Goal: Task Accomplishment & Management: Use online tool/utility

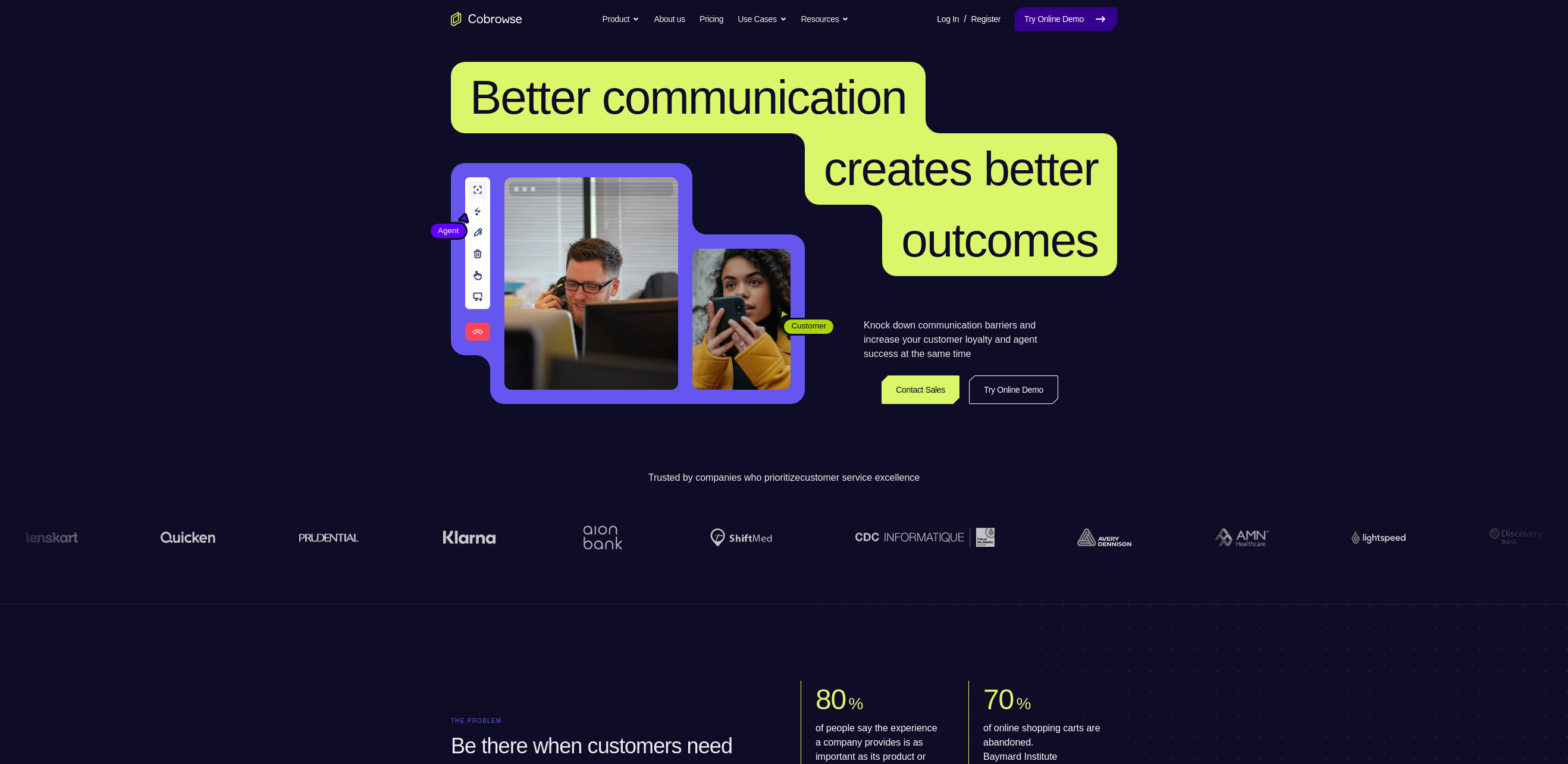
click at [1070, 16] on link "Try Online Demo" at bounding box center [1066, 18] width 102 height 24
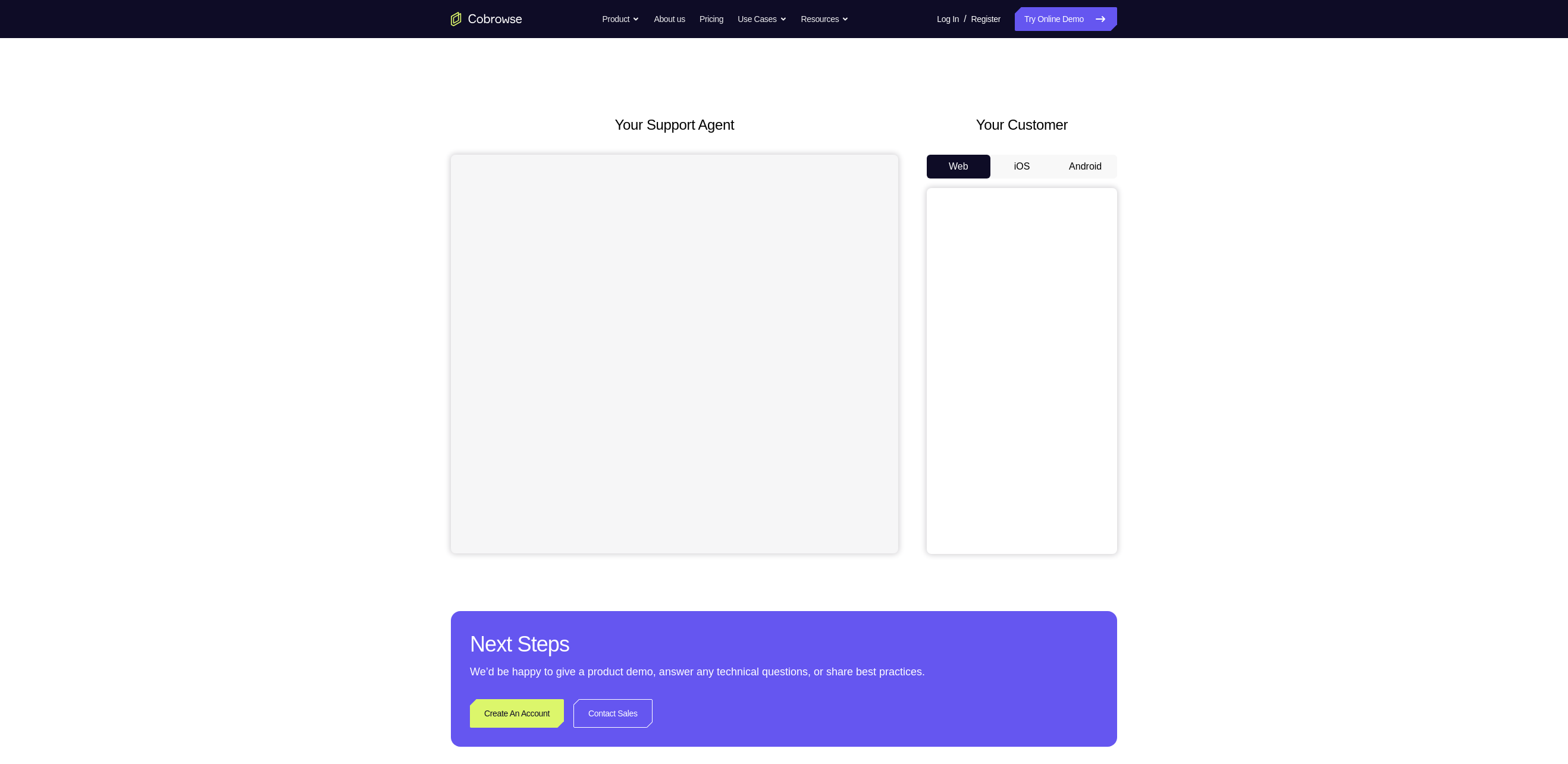
click at [1087, 166] on button "Android" at bounding box center [1085, 166] width 64 height 24
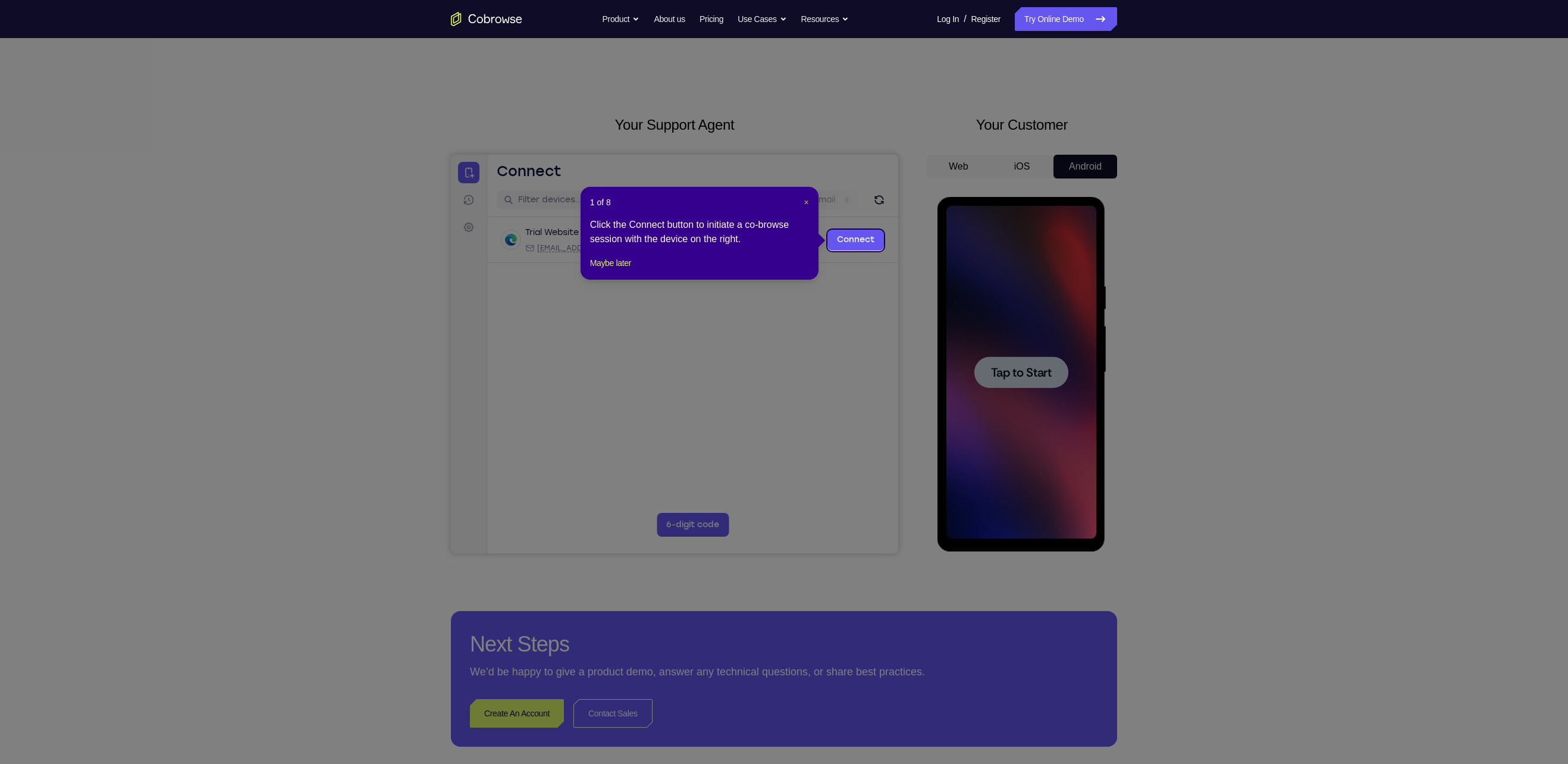
click at [807, 202] on span "×" at bounding box center [806, 202] width 5 height 10
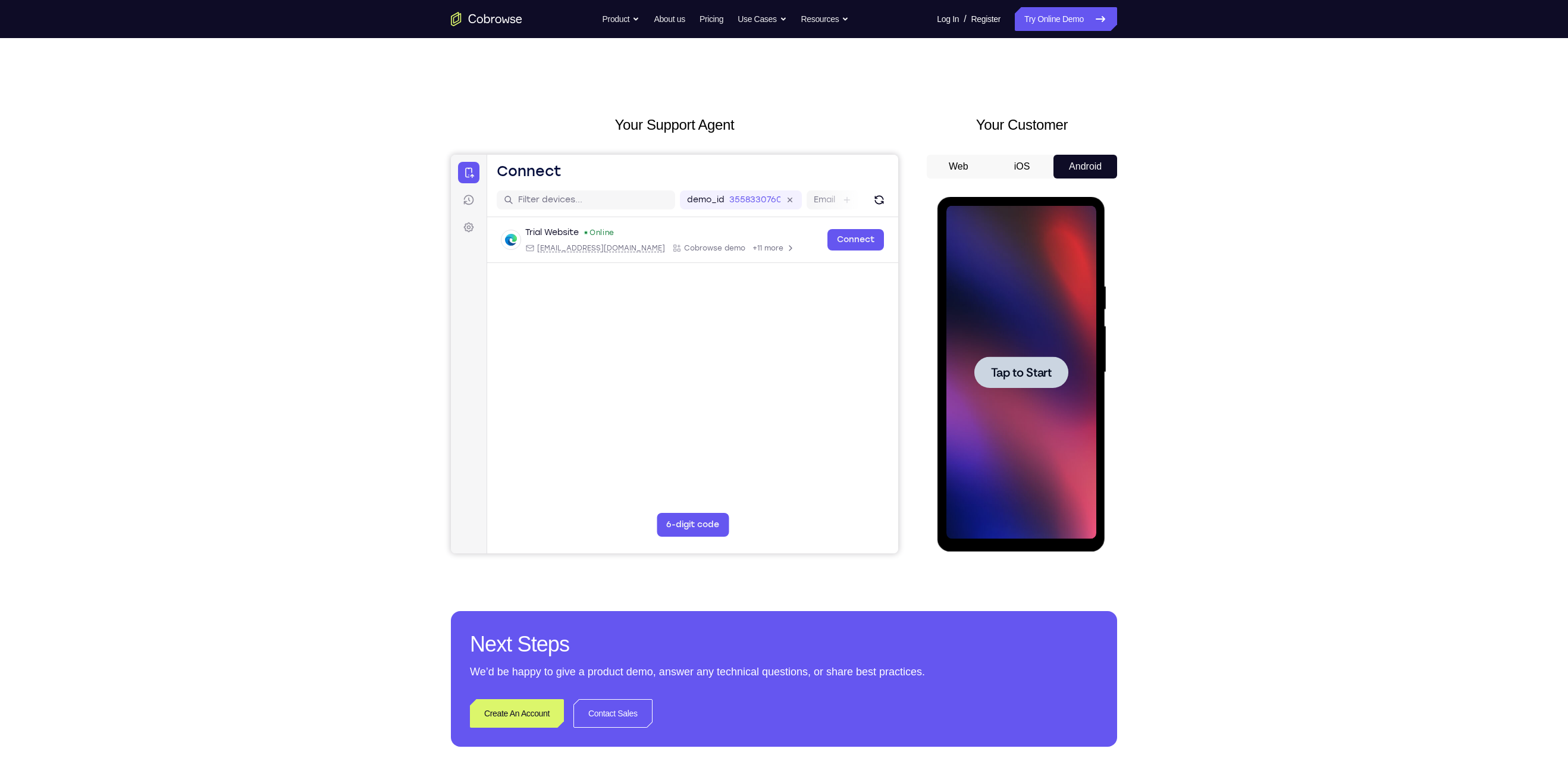
click at [1035, 376] on span "Tap to Start" at bounding box center [1020, 372] width 61 height 12
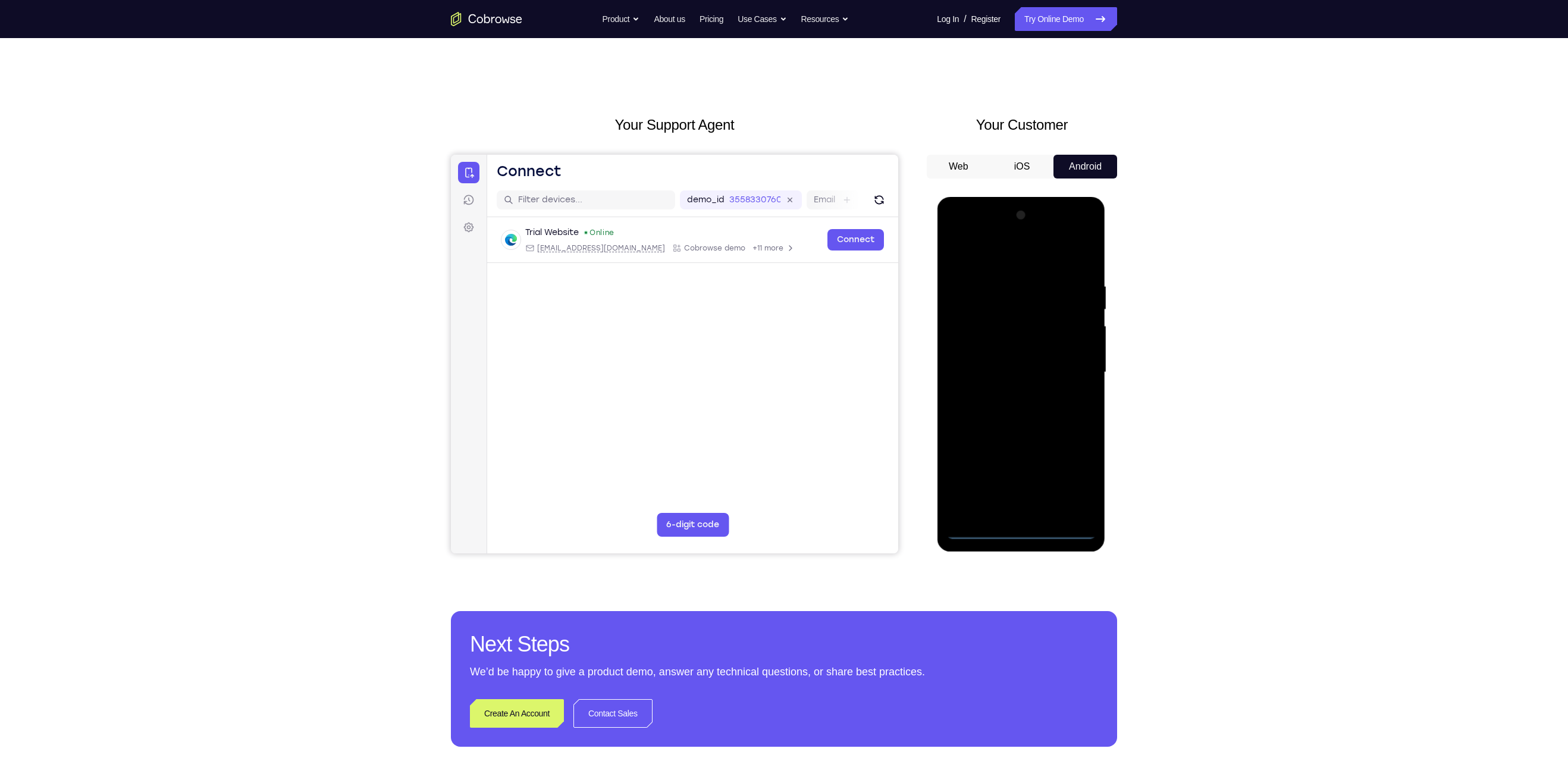
click at [1015, 534] on div at bounding box center [1020, 372] width 150 height 333
click at [1075, 471] on div at bounding box center [1020, 372] width 150 height 333
click at [998, 250] on div at bounding box center [1020, 372] width 150 height 333
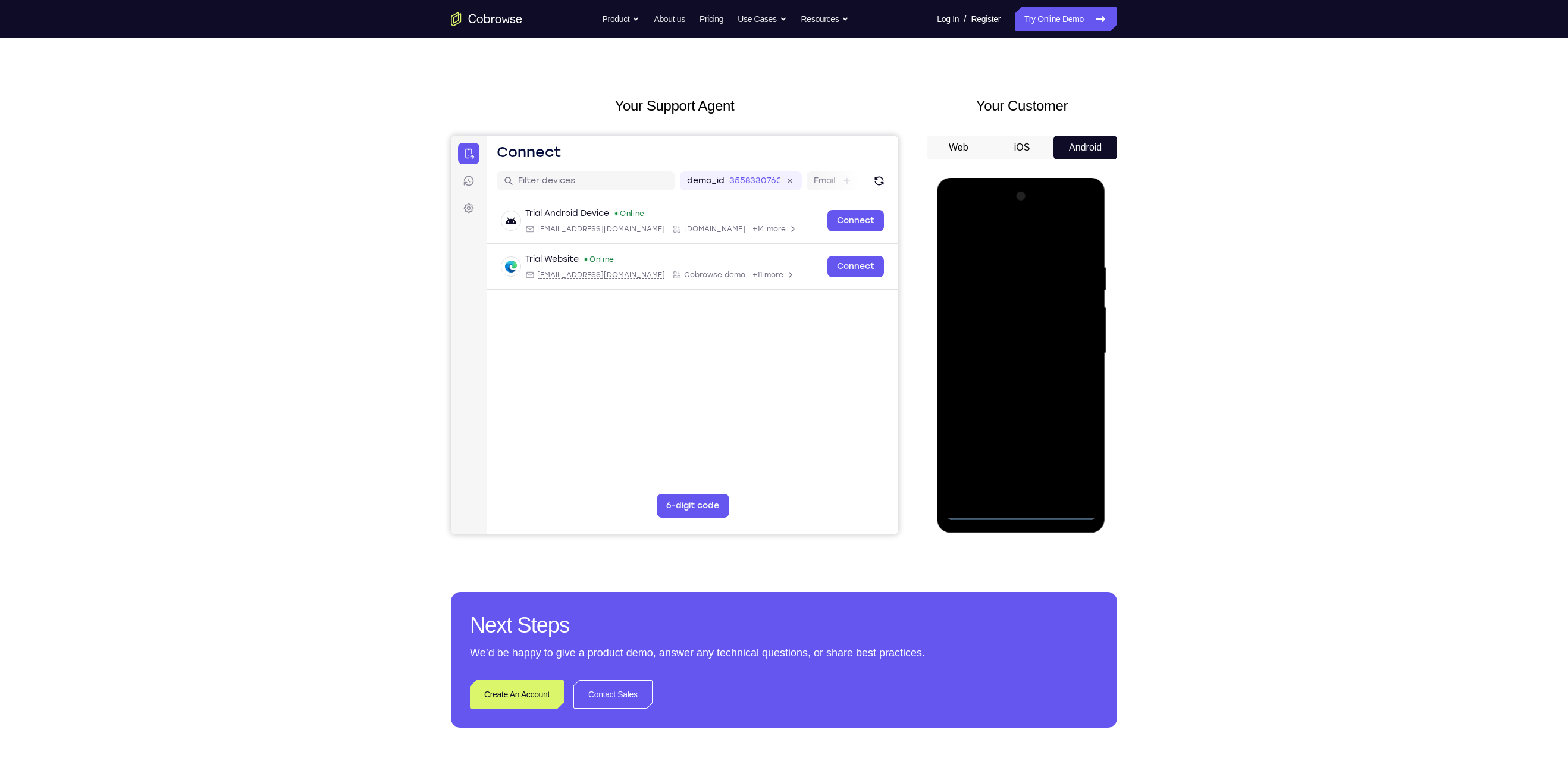
scroll to position [20, 0]
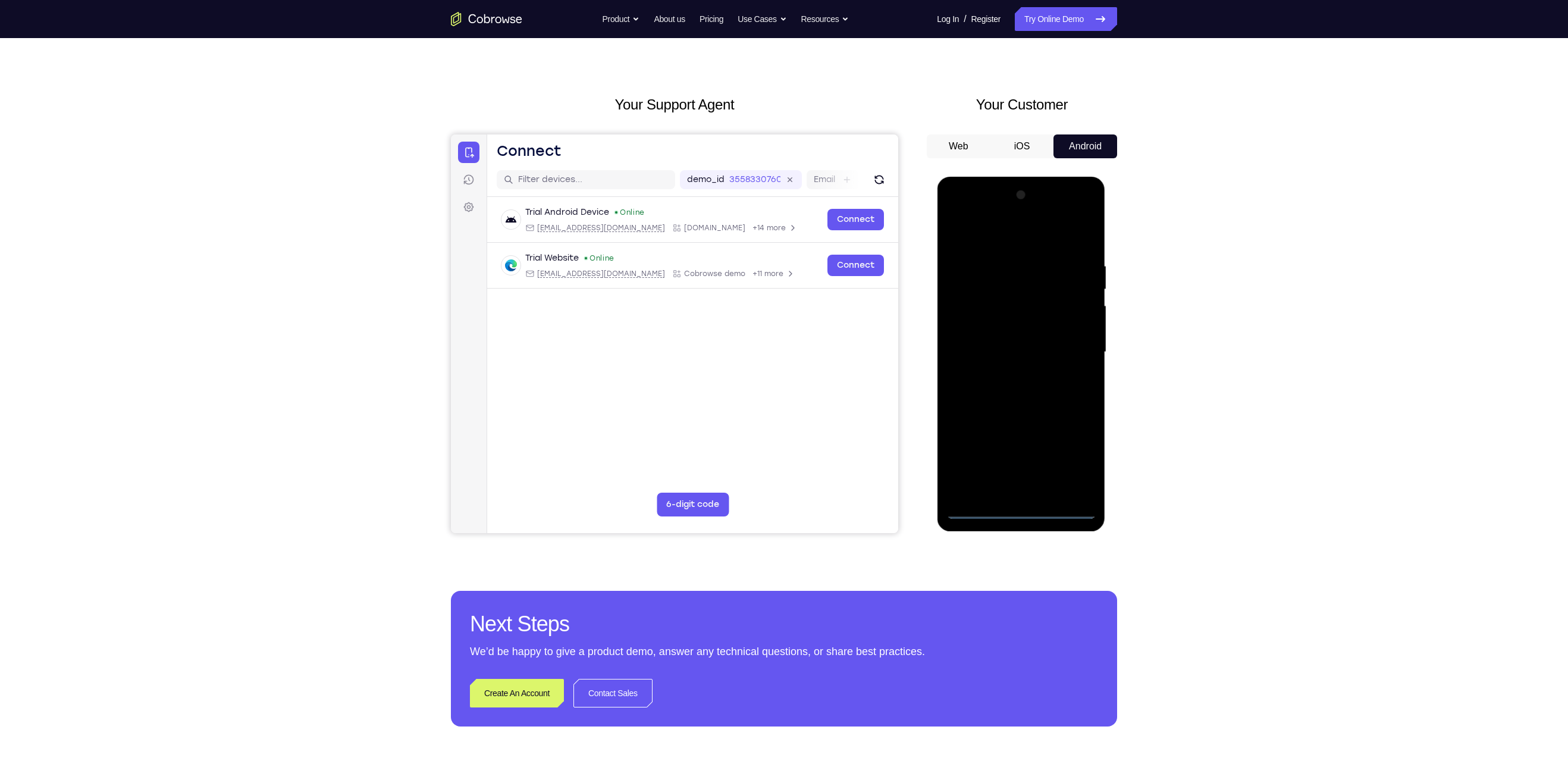
click at [1073, 345] on div at bounding box center [1020, 352] width 150 height 333
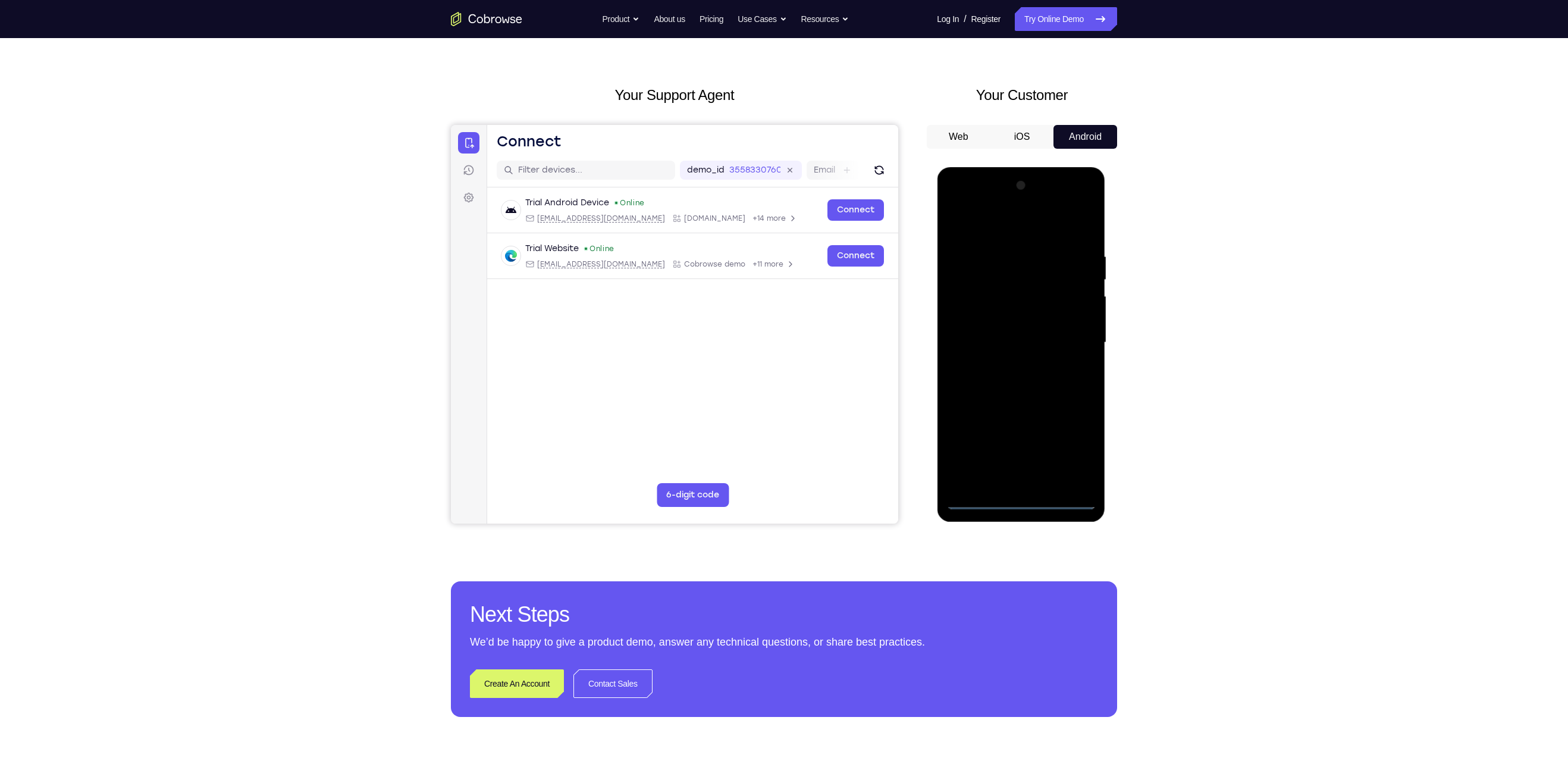
scroll to position [31, 0]
click at [1006, 364] on div at bounding box center [1020, 341] width 150 height 333
click at [1010, 400] on div at bounding box center [1020, 341] width 150 height 333
click at [1037, 289] on div at bounding box center [1020, 341] width 150 height 333
click at [1030, 388] on div at bounding box center [1020, 341] width 150 height 333
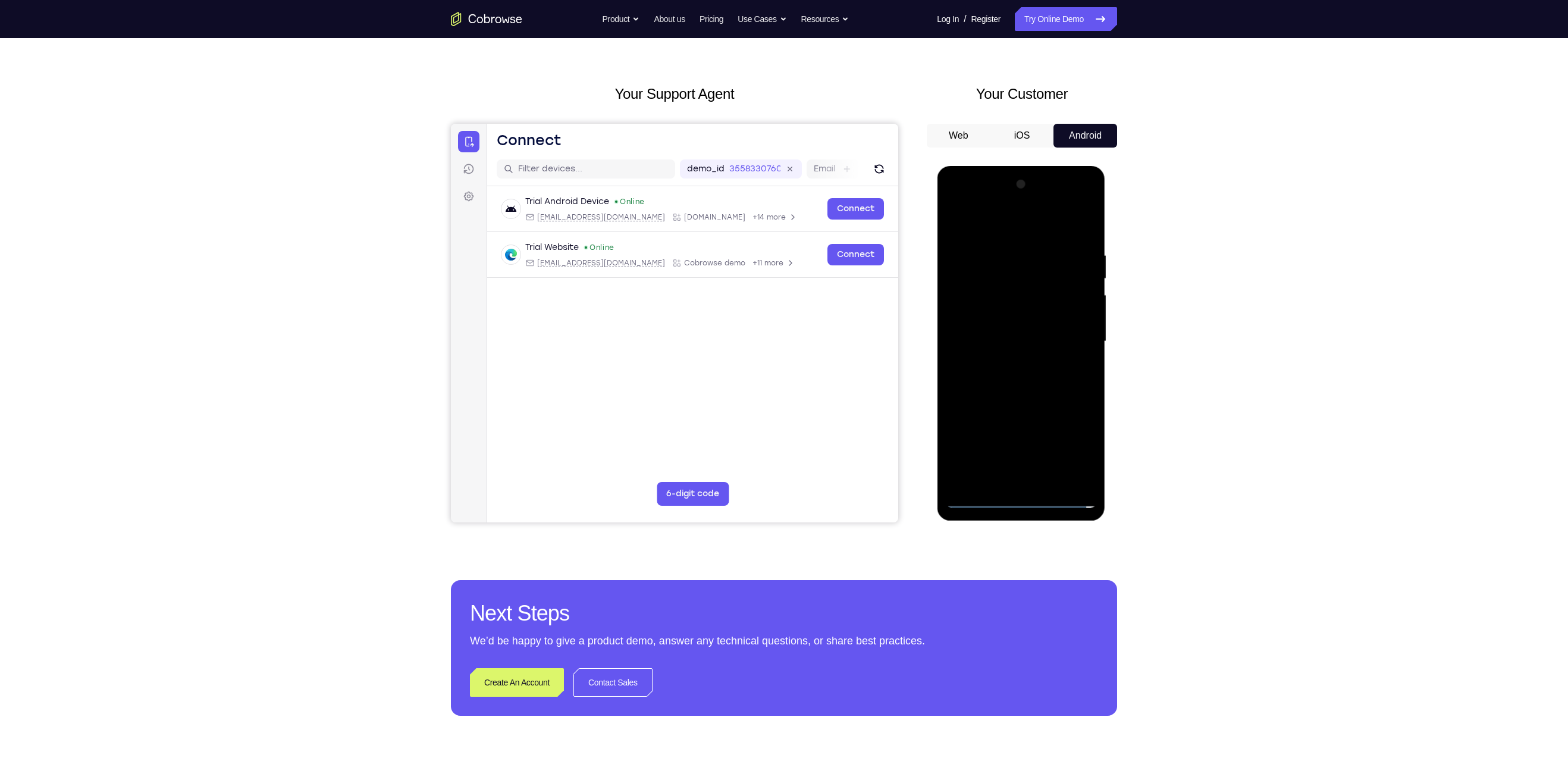
click at [1064, 465] on div at bounding box center [1020, 341] width 150 height 333
click at [1071, 410] on div at bounding box center [1020, 341] width 150 height 333
click at [959, 435] on div at bounding box center [1020, 341] width 150 height 333
click at [975, 454] on div at bounding box center [1020, 341] width 150 height 333
click at [1064, 479] on div at bounding box center [1020, 341] width 150 height 333
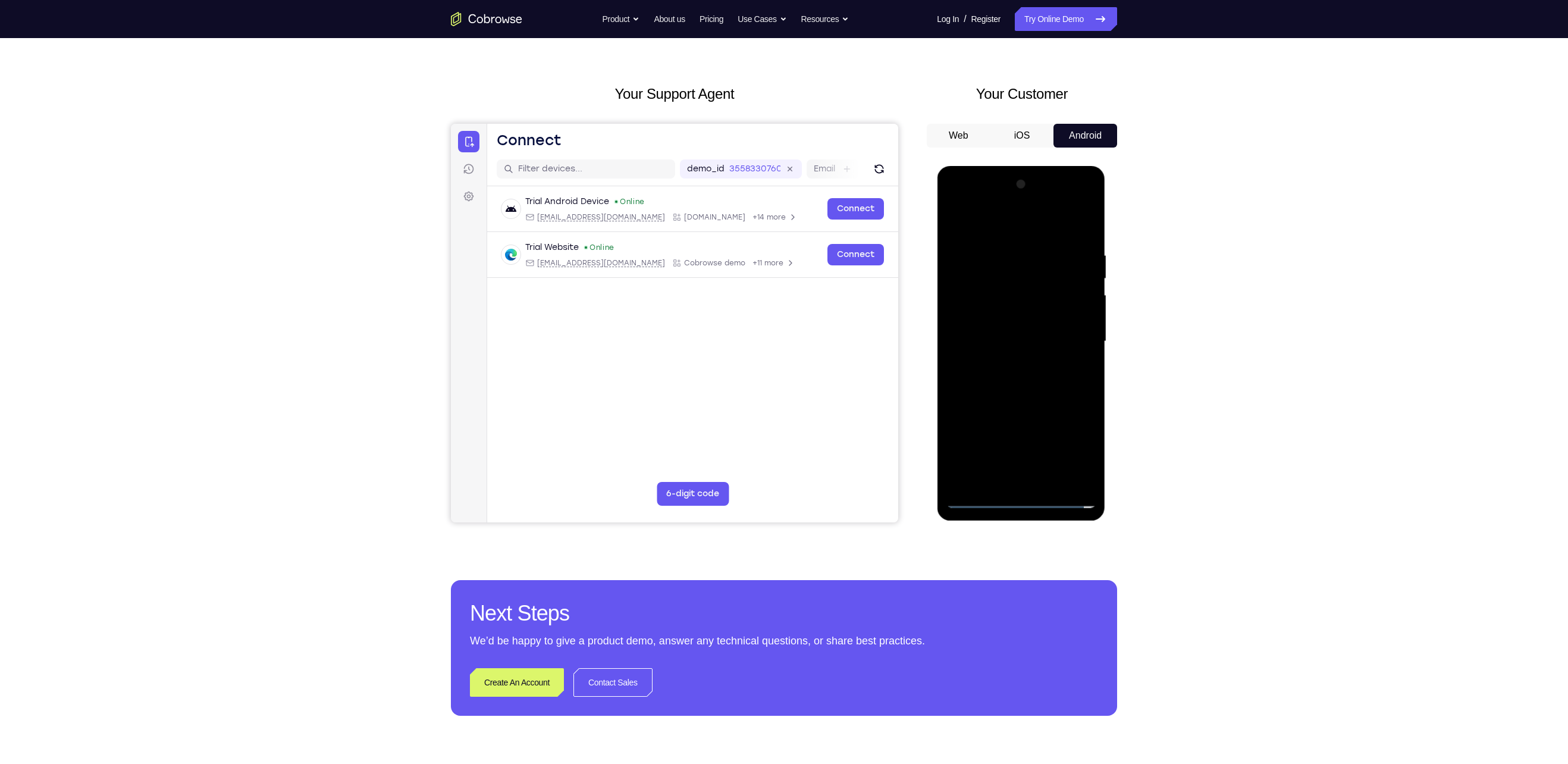
click at [963, 437] on div at bounding box center [1020, 341] width 150 height 333
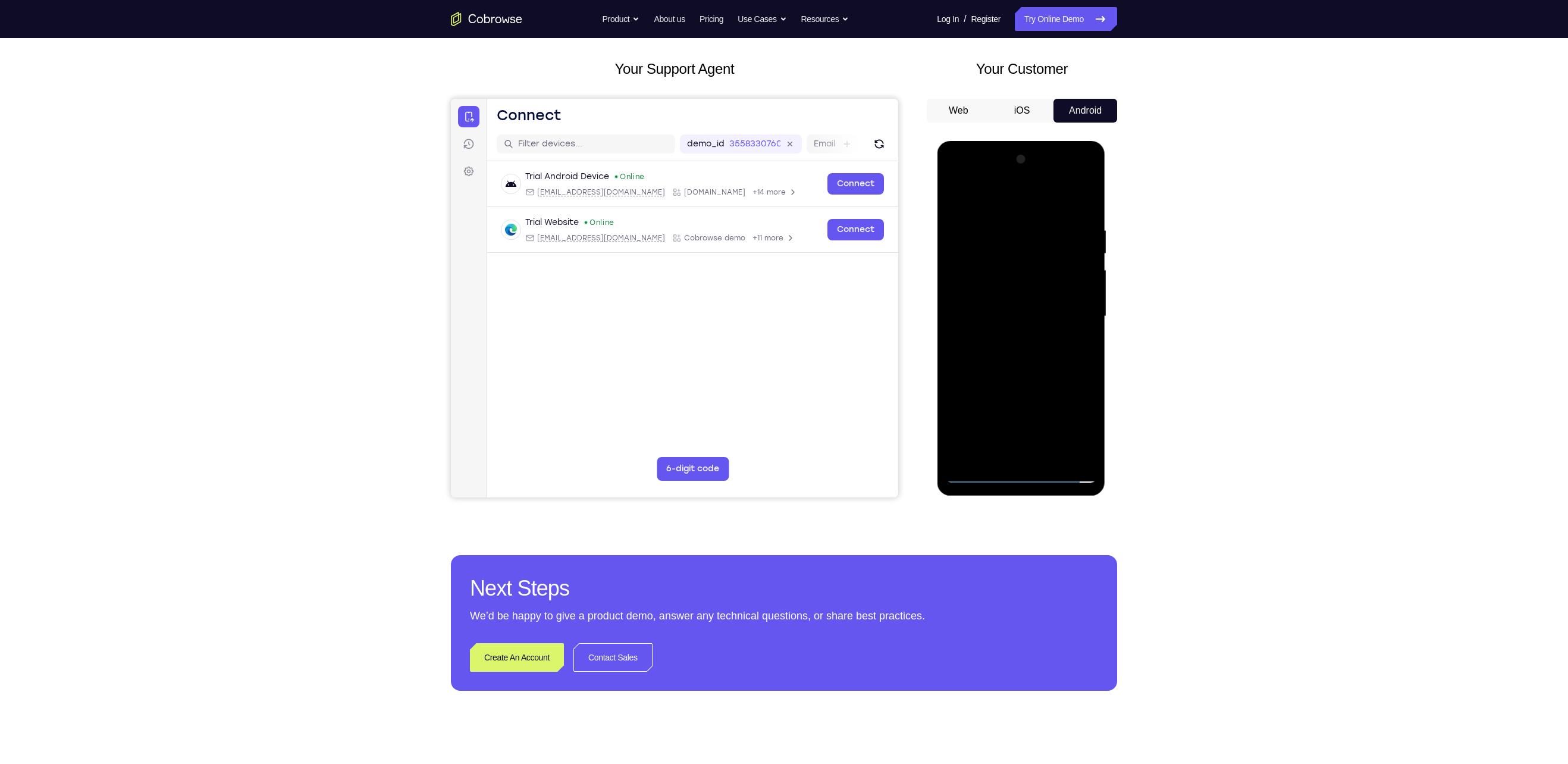
scroll to position [40, 0]
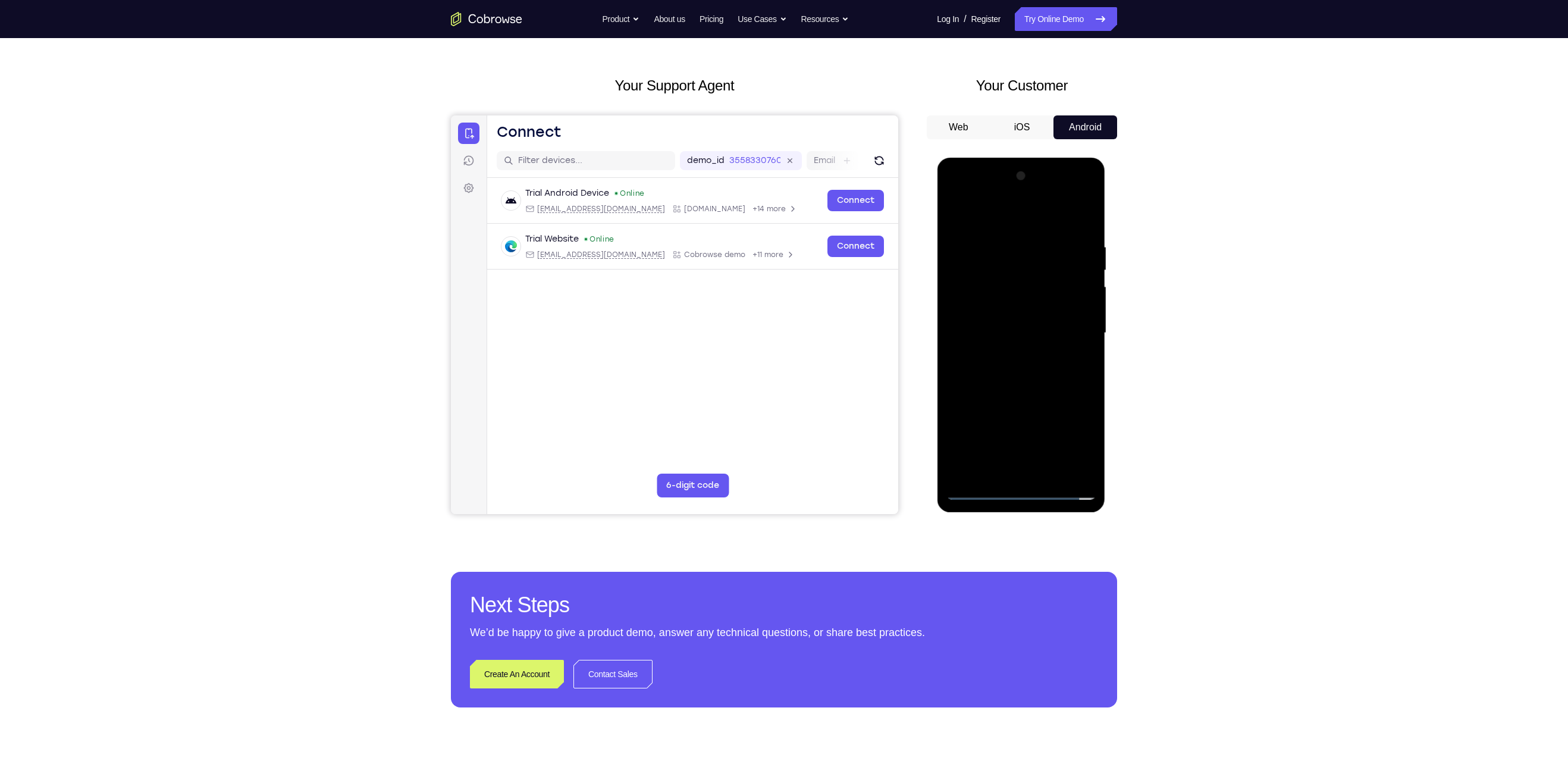
click at [1047, 318] on div at bounding box center [1020, 332] width 150 height 333
click at [991, 472] on div at bounding box center [1020, 332] width 150 height 333
click at [1035, 363] on div at bounding box center [1020, 332] width 150 height 333
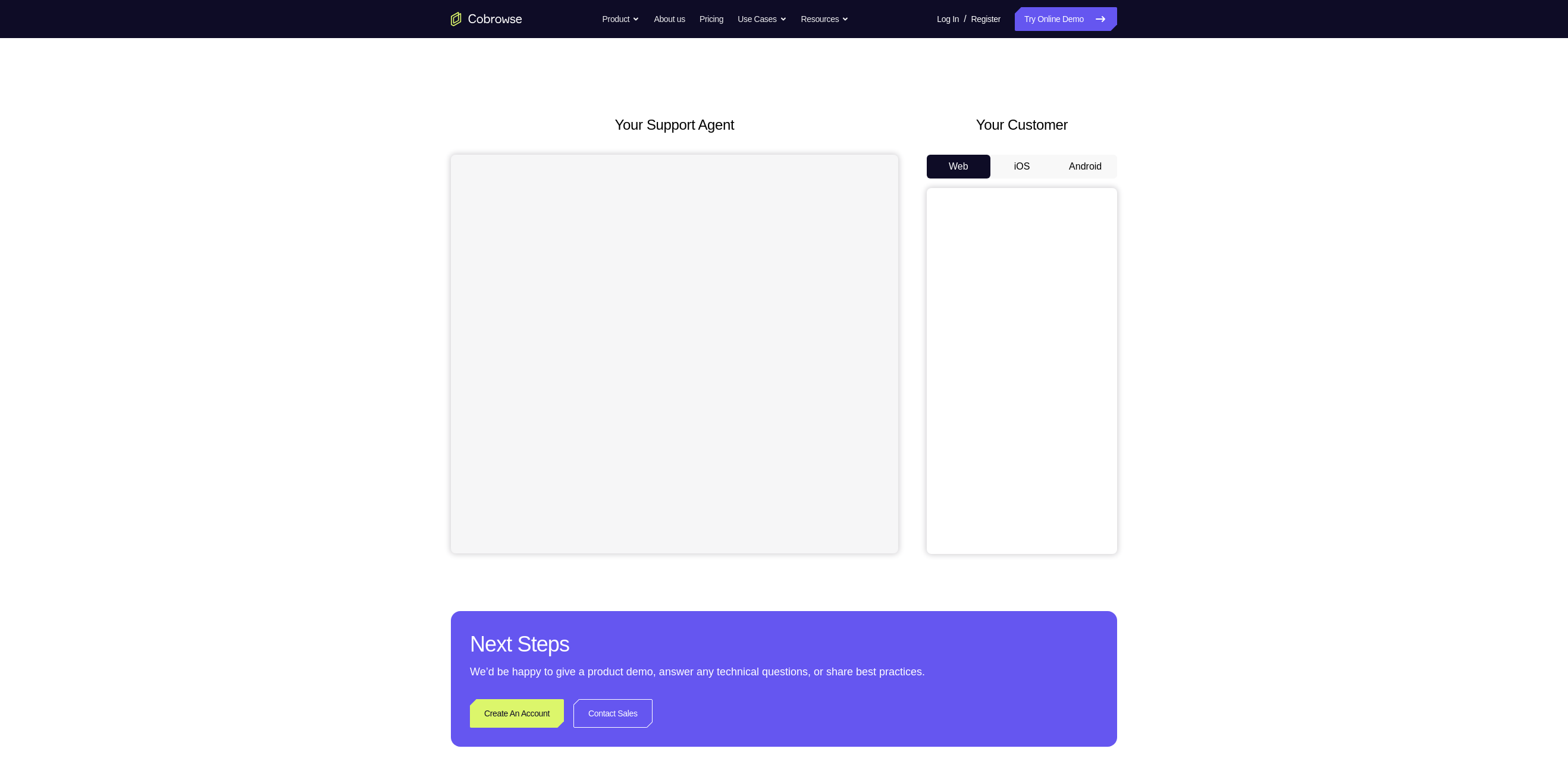
click at [1096, 153] on div "Your Customer Web iOS Android" at bounding box center [1021, 333] width 190 height 439
click at [1094, 164] on button "Android" at bounding box center [1085, 166] width 64 height 24
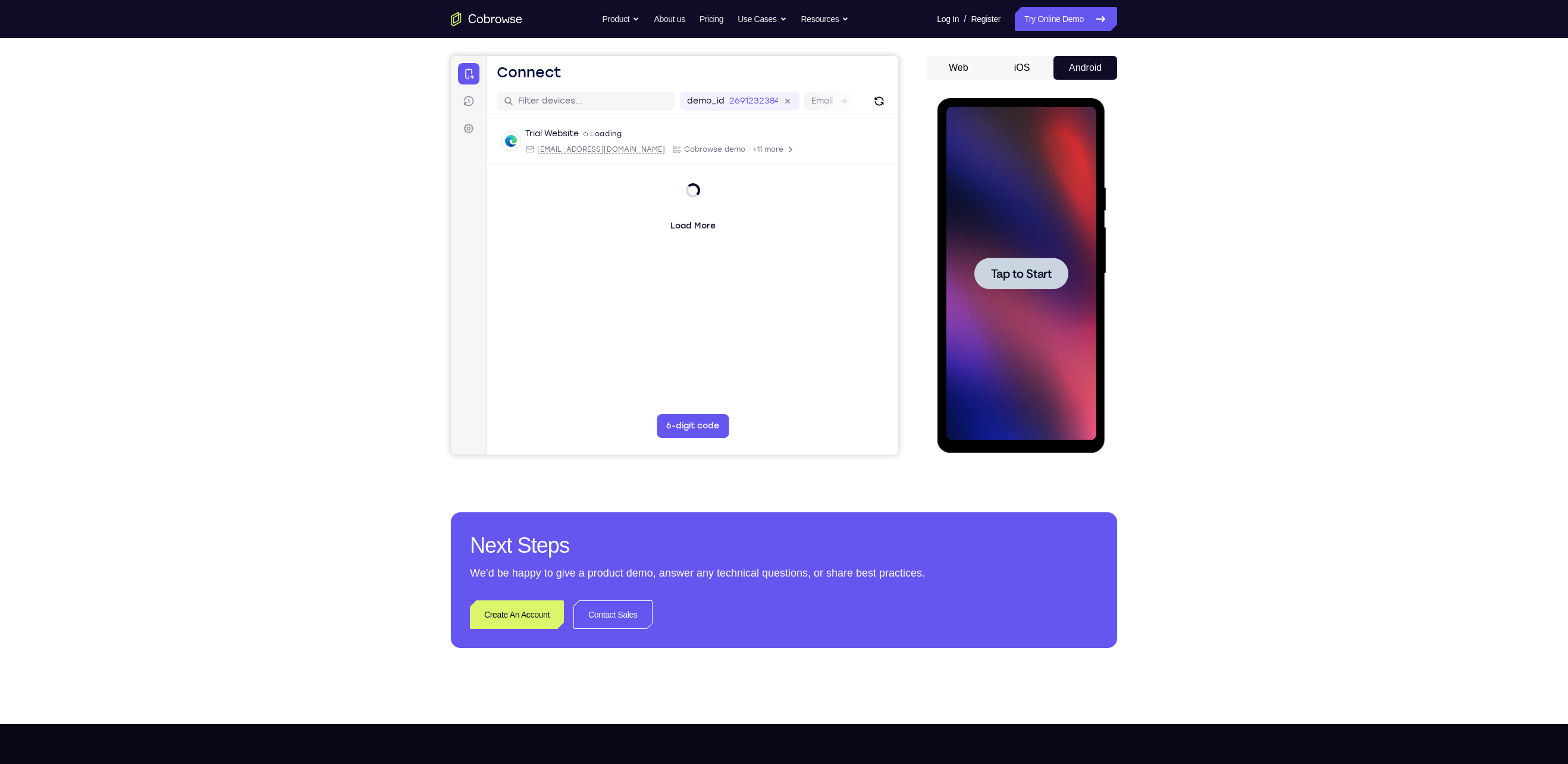
scroll to position [125, 0]
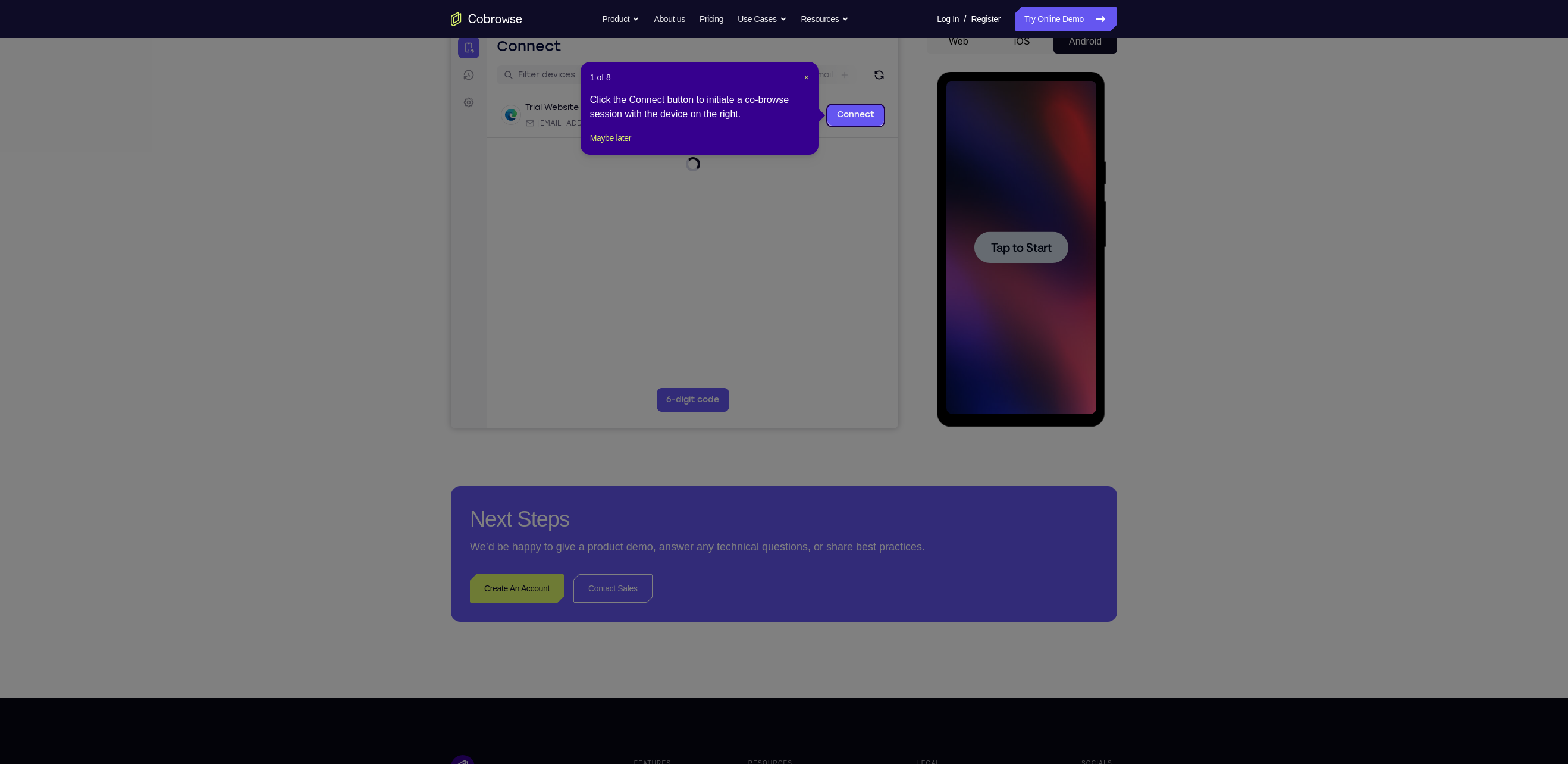
click at [987, 260] on icon at bounding box center [793, 382] width 1586 height 764
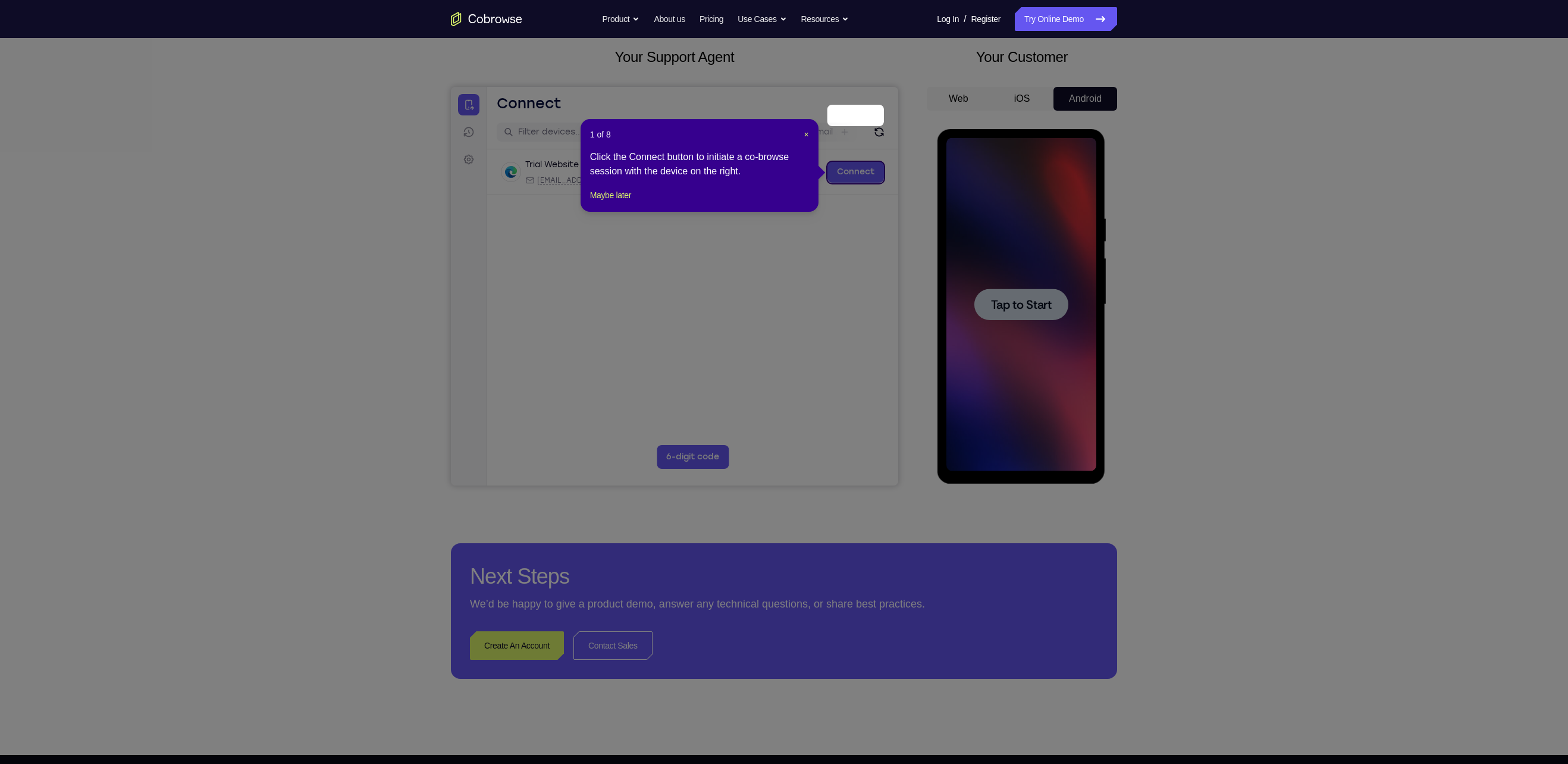
scroll to position [67, 0]
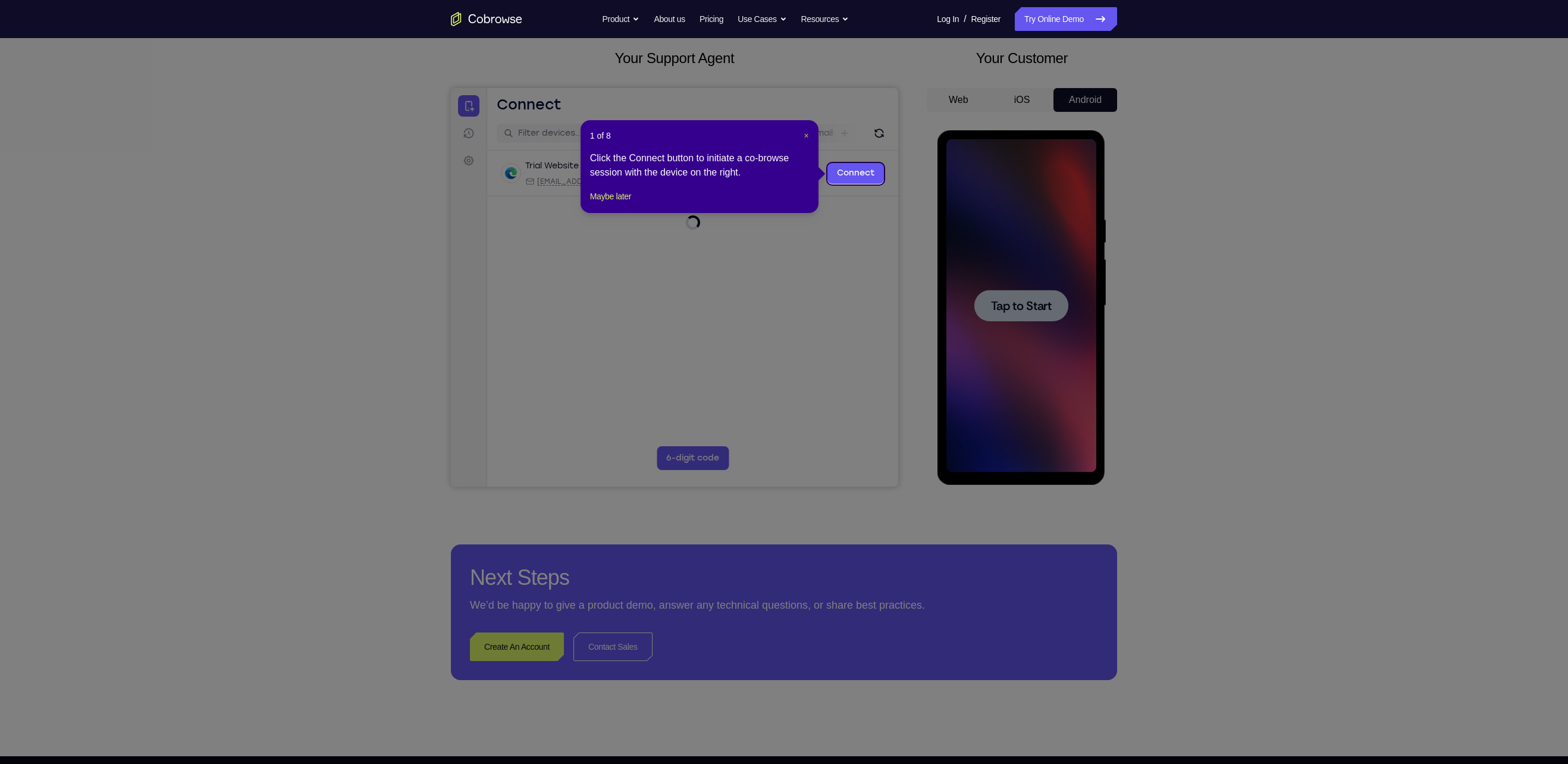
click at [807, 133] on span "×" at bounding box center [806, 135] width 5 height 10
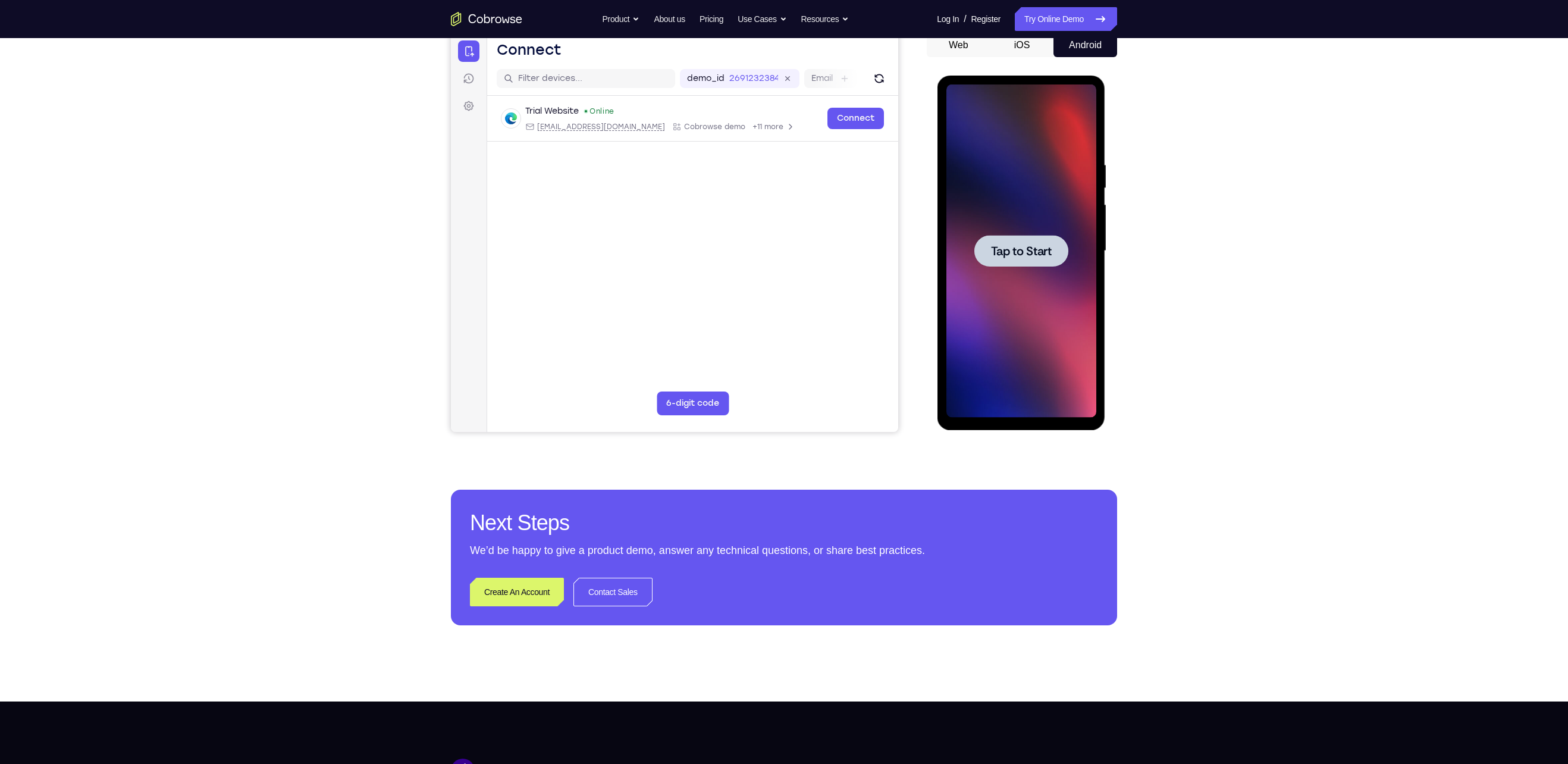
click at [1005, 240] on div at bounding box center [1020, 250] width 94 height 32
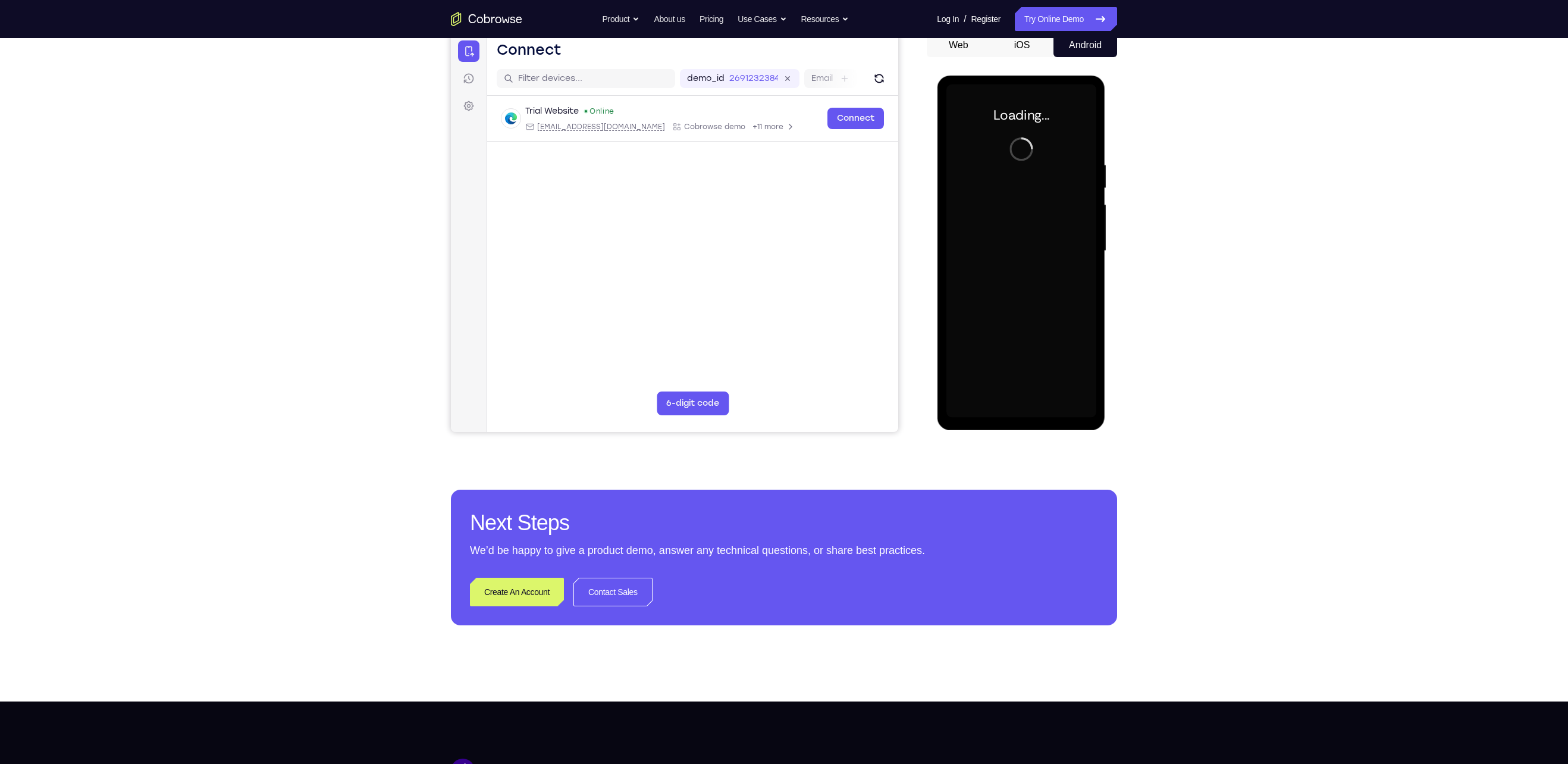
scroll to position [112, 0]
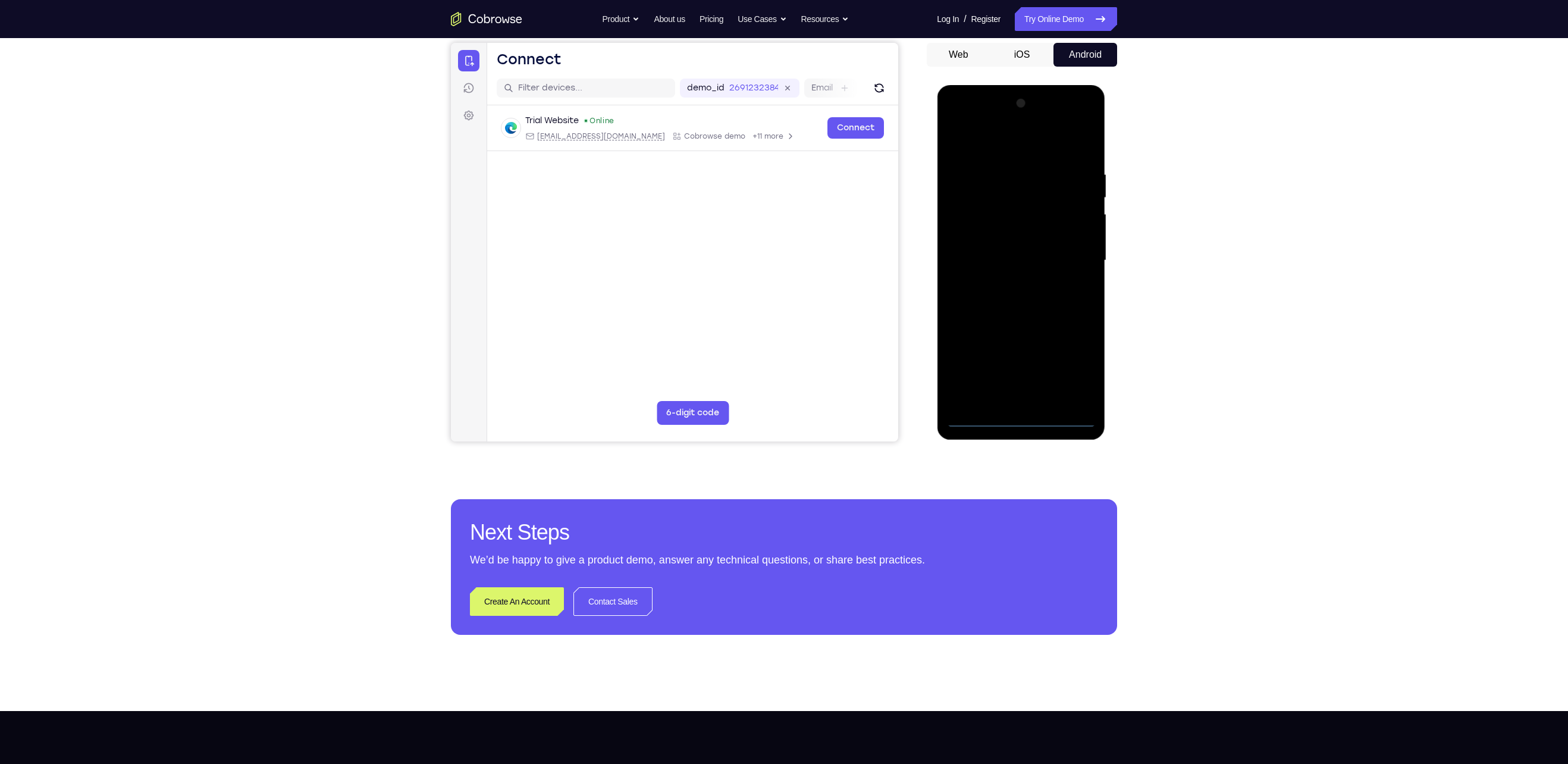
click at [1024, 420] on div at bounding box center [1020, 260] width 150 height 333
click at [1078, 368] on div at bounding box center [1020, 260] width 150 height 333
click at [1002, 142] on div at bounding box center [1020, 260] width 150 height 333
click at [1074, 265] on div at bounding box center [1020, 260] width 150 height 333
click at [1012, 281] on div at bounding box center [1020, 260] width 150 height 333
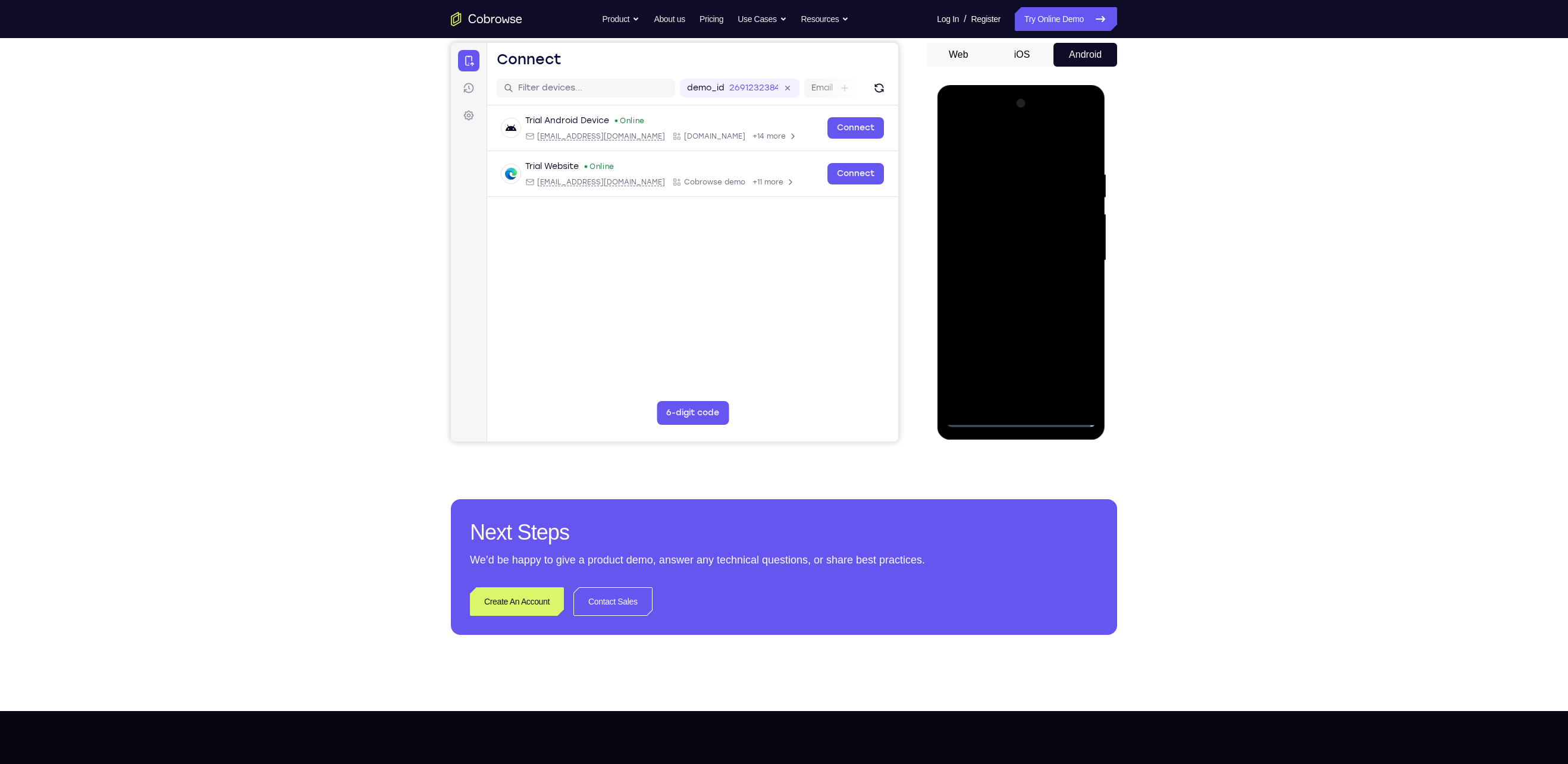
click at [1016, 320] on div at bounding box center [1020, 260] width 150 height 333
drag, startPoint x: 1016, startPoint y: 320, endPoint x: 1056, endPoint y: 182, distance: 143.7
click at [1056, 182] on div at bounding box center [1020, 260] width 150 height 333
click at [1025, 191] on div at bounding box center [1020, 260] width 150 height 333
click at [1005, 225] on div at bounding box center [1020, 260] width 150 height 333
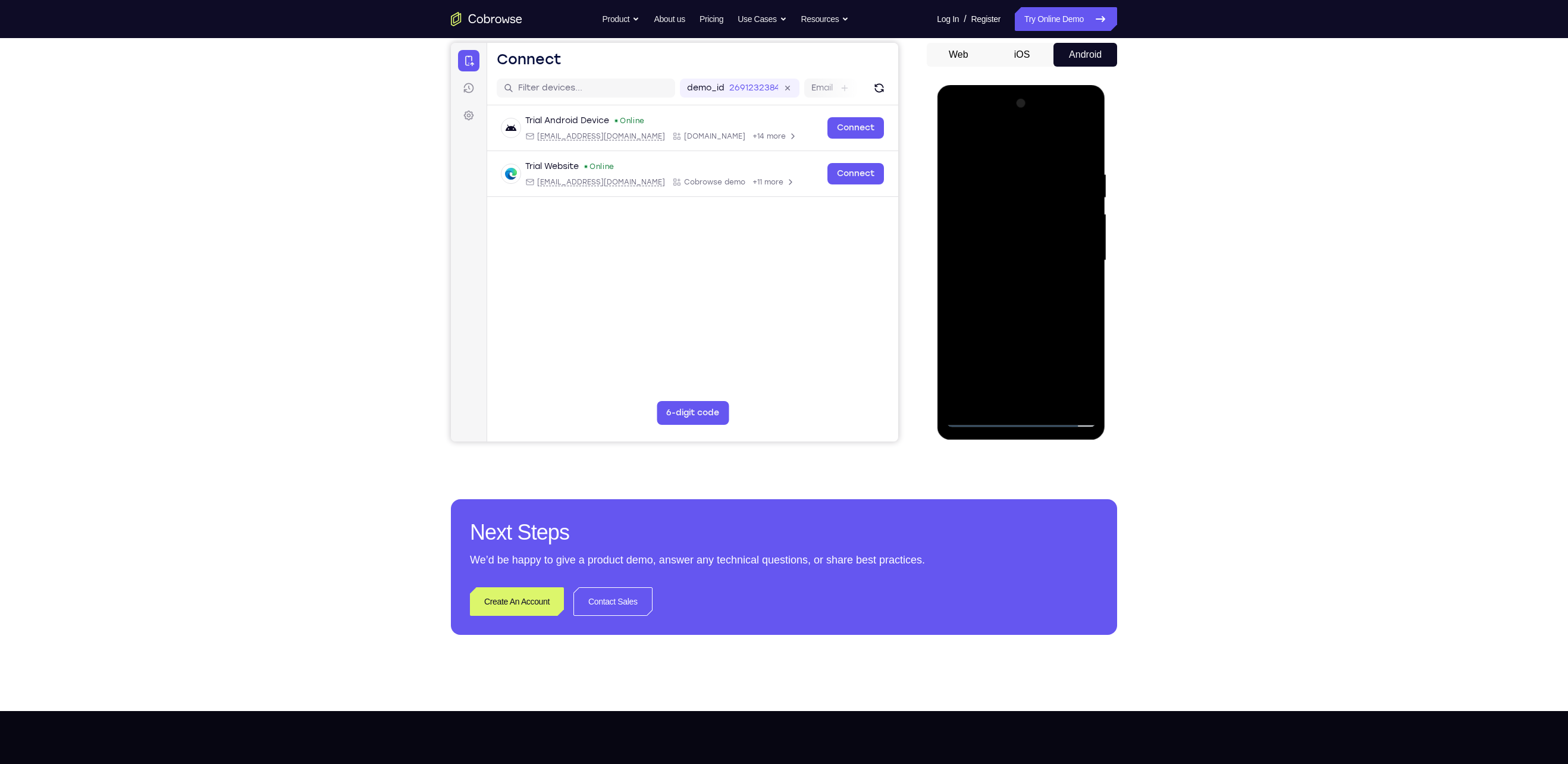
click at [1004, 236] on div at bounding box center [1020, 260] width 150 height 333
click at [963, 398] on div at bounding box center [1020, 260] width 150 height 333
click at [1029, 213] on div at bounding box center [1020, 260] width 150 height 333
click at [1083, 156] on div at bounding box center [1020, 260] width 150 height 333
click at [1051, 397] on div at bounding box center [1020, 260] width 150 height 333
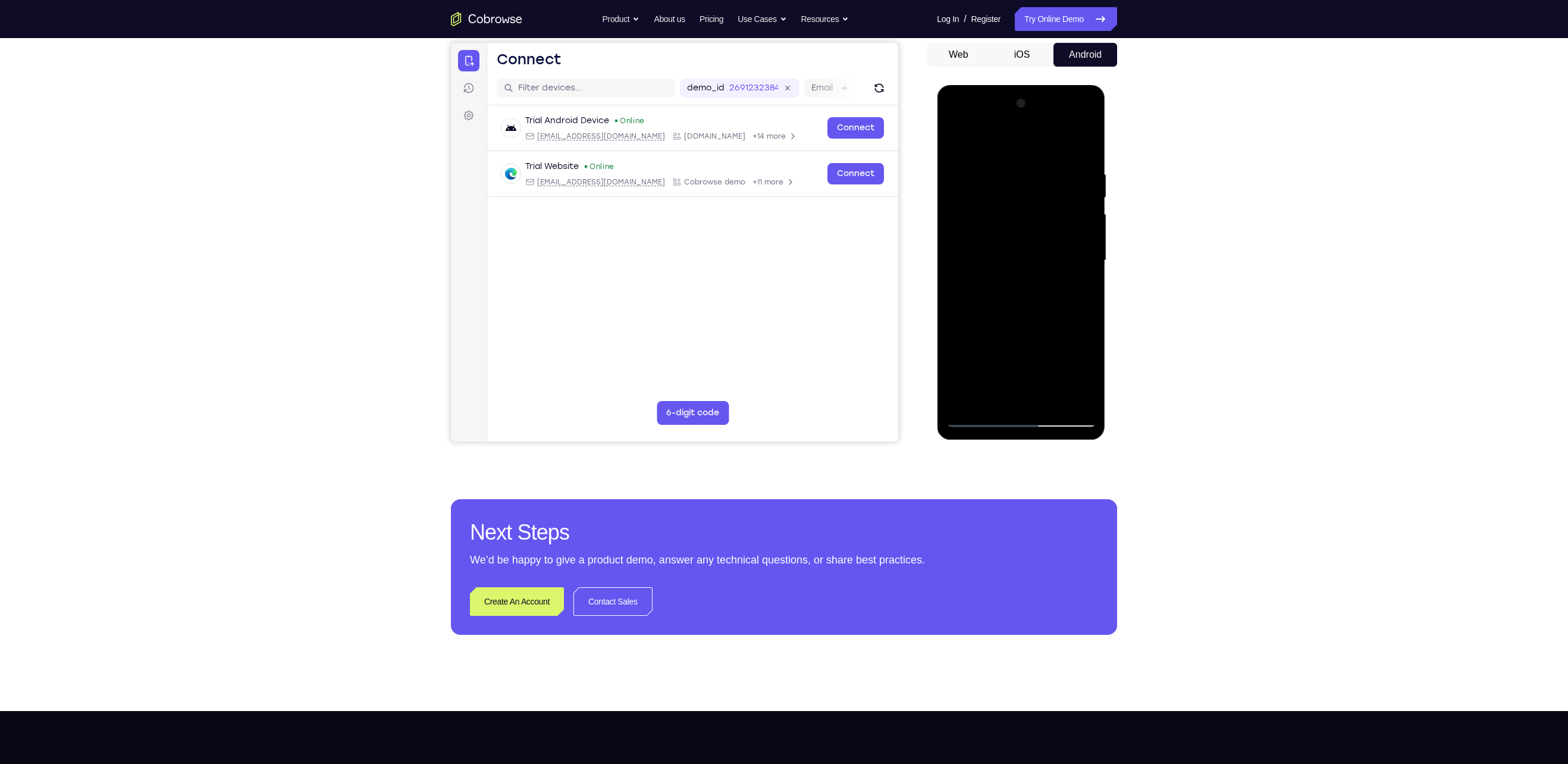
click at [1050, 323] on div at bounding box center [1020, 260] width 150 height 333
click at [1016, 243] on div at bounding box center [1020, 260] width 150 height 333
click at [1002, 395] on div at bounding box center [1020, 260] width 150 height 333
click at [1070, 288] on div at bounding box center [1020, 260] width 150 height 333
click at [1080, 292] on div at bounding box center [1020, 260] width 150 height 333
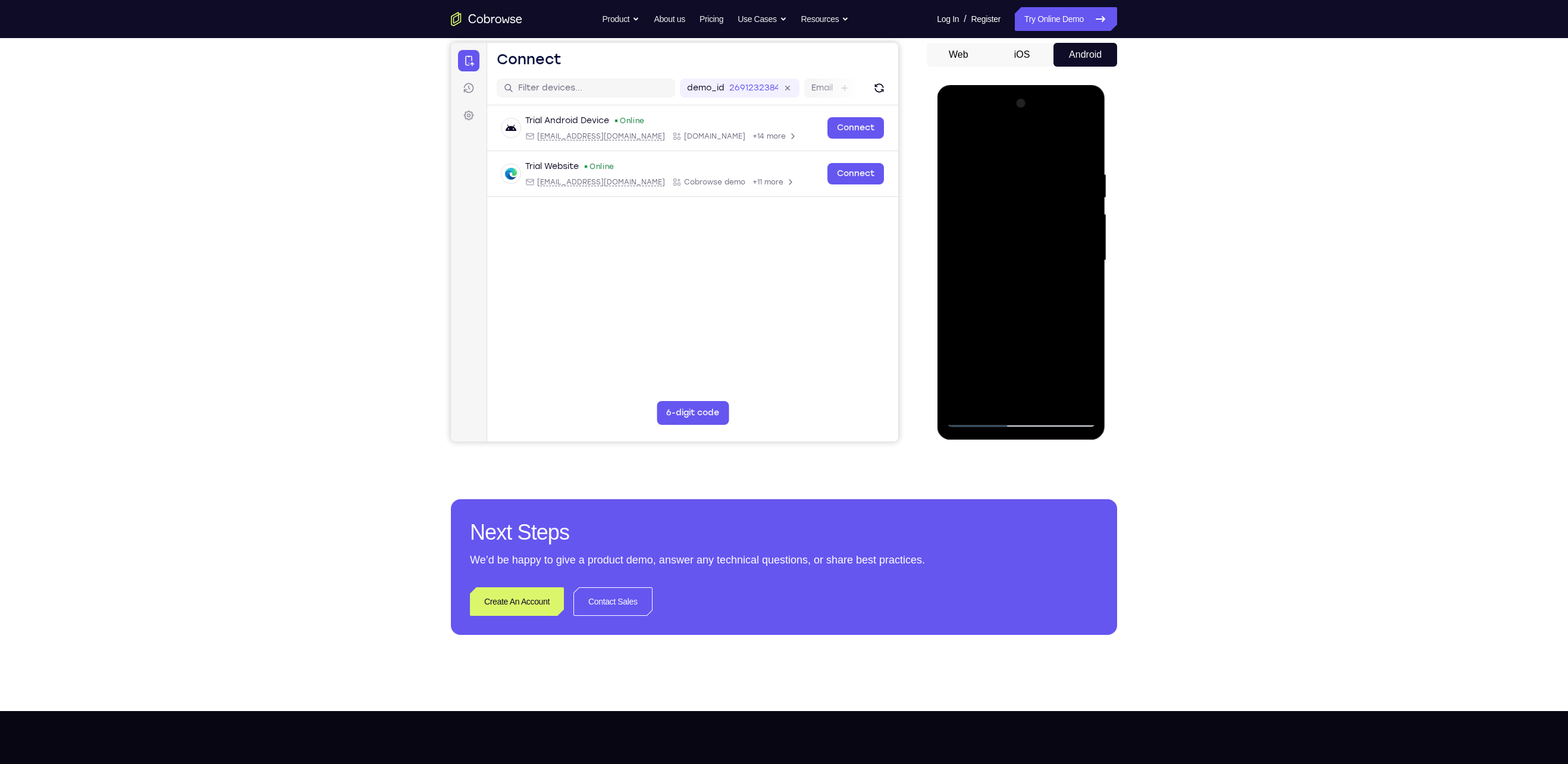
click at [1086, 371] on div at bounding box center [1020, 260] width 150 height 333
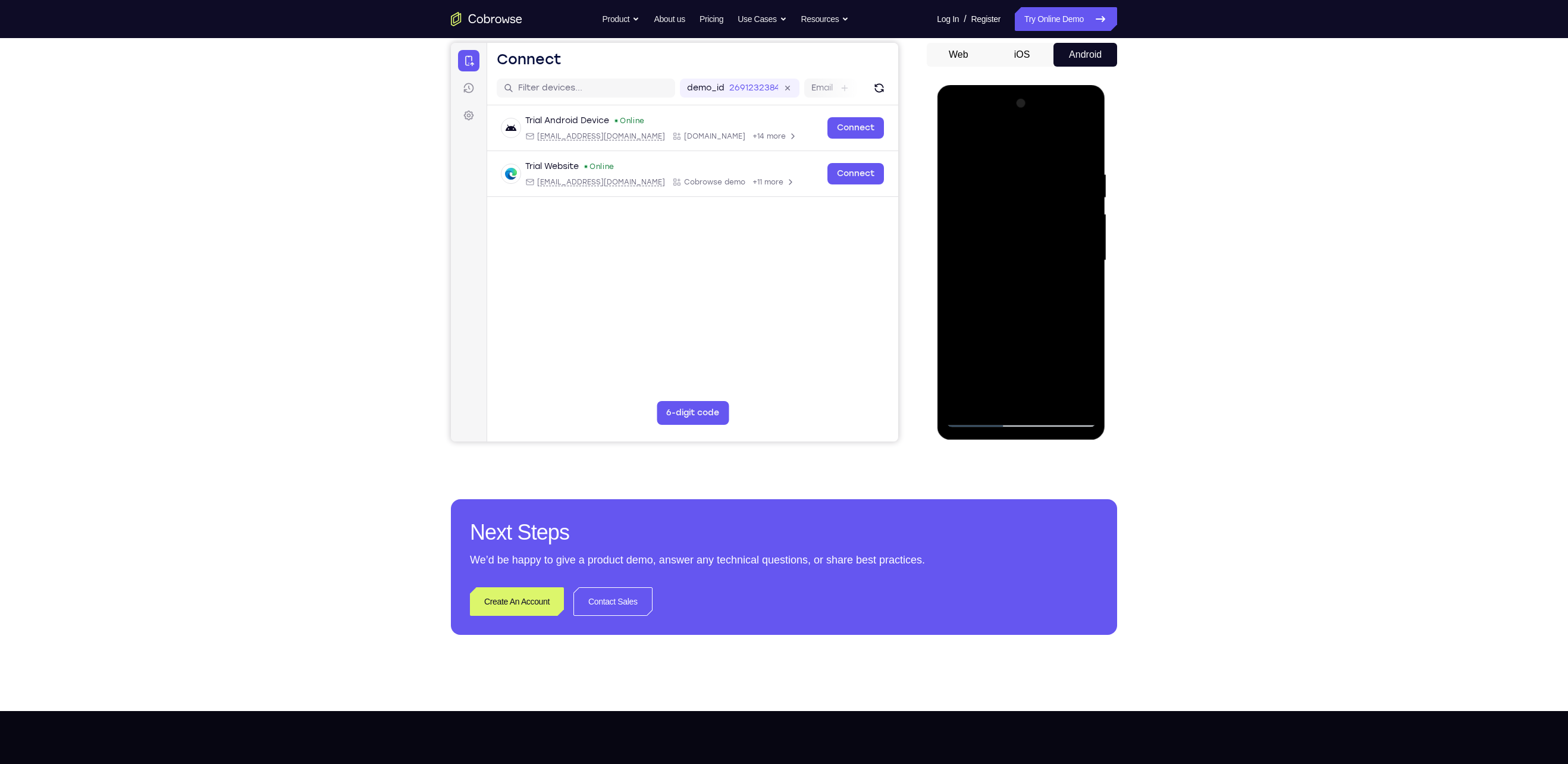
click at [1040, 235] on div at bounding box center [1020, 260] width 150 height 333
click at [1042, 336] on div at bounding box center [1020, 260] width 150 height 333
click at [1087, 377] on div at bounding box center [1020, 260] width 150 height 333
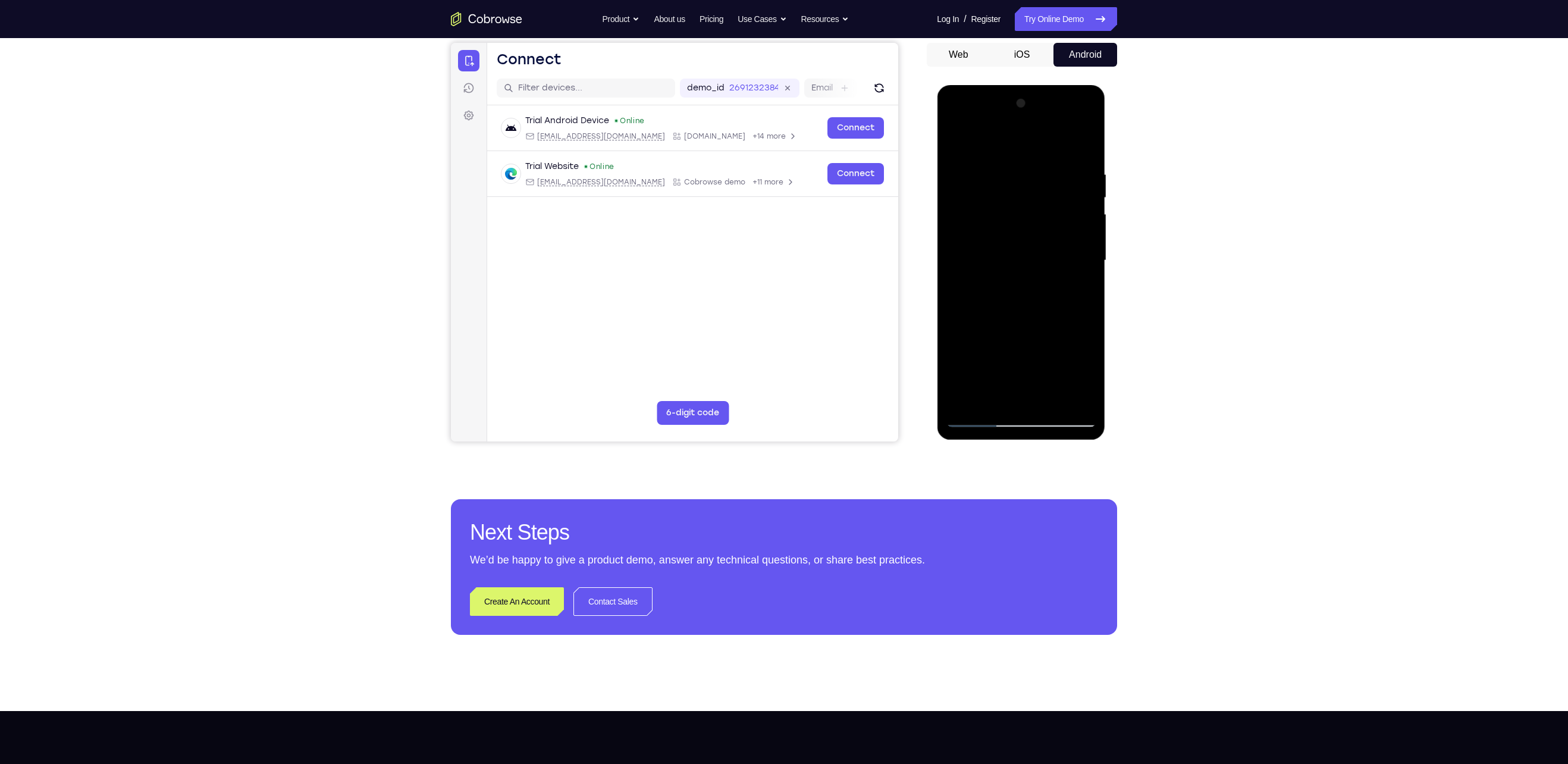
click at [1087, 377] on div at bounding box center [1020, 260] width 150 height 333
click at [955, 142] on div at bounding box center [1020, 260] width 150 height 333
click at [1025, 241] on div at bounding box center [1020, 260] width 150 height 333
click at [992, 391] on div at bounding box center [1020, 260] width 150 height 333
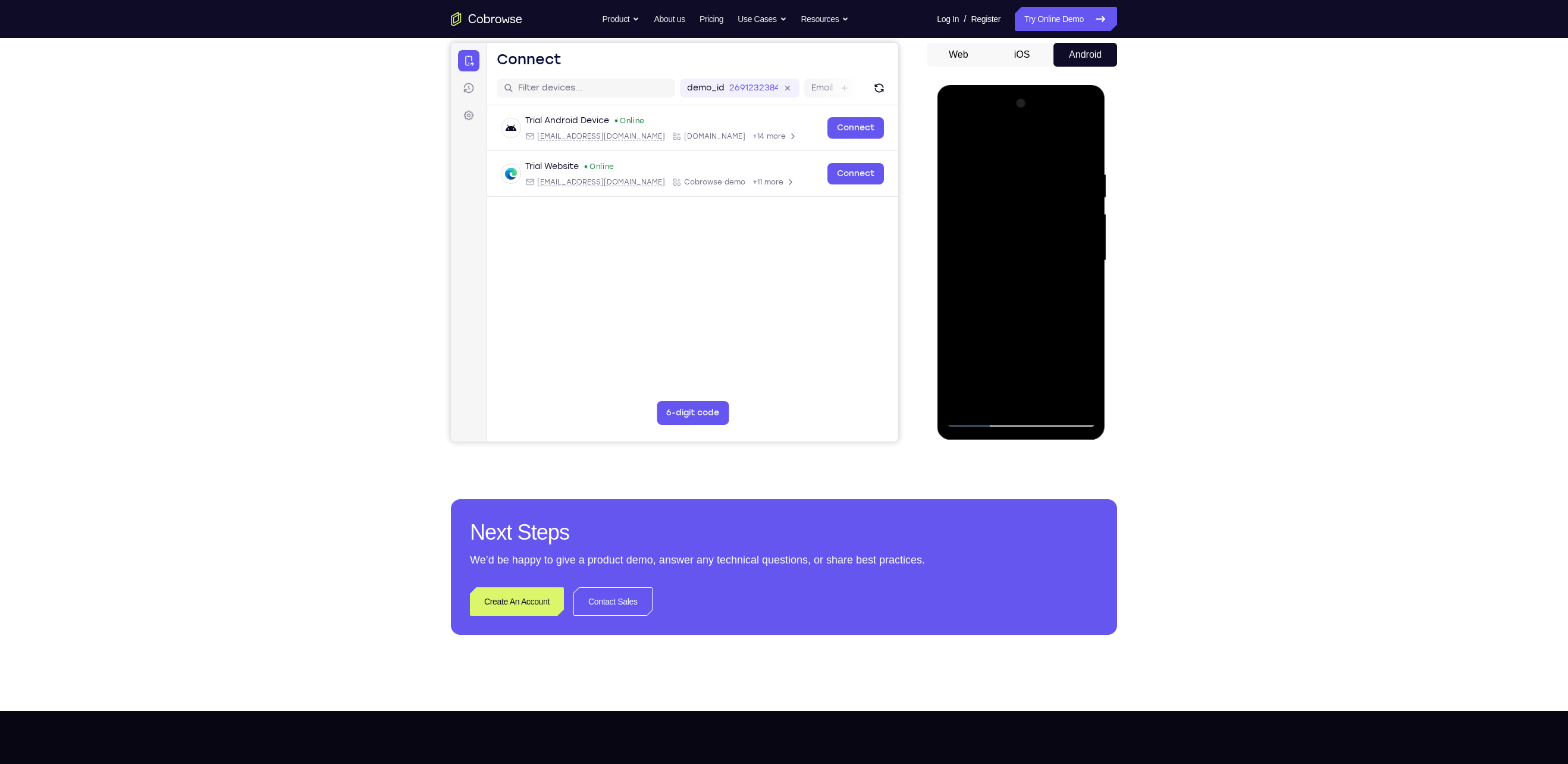
click at [1088, 379] on div at bounding box center [1020, 260] width 150 height 333
click at [955, 146] on div at bounding box center [1020, 260] width 150 height 333
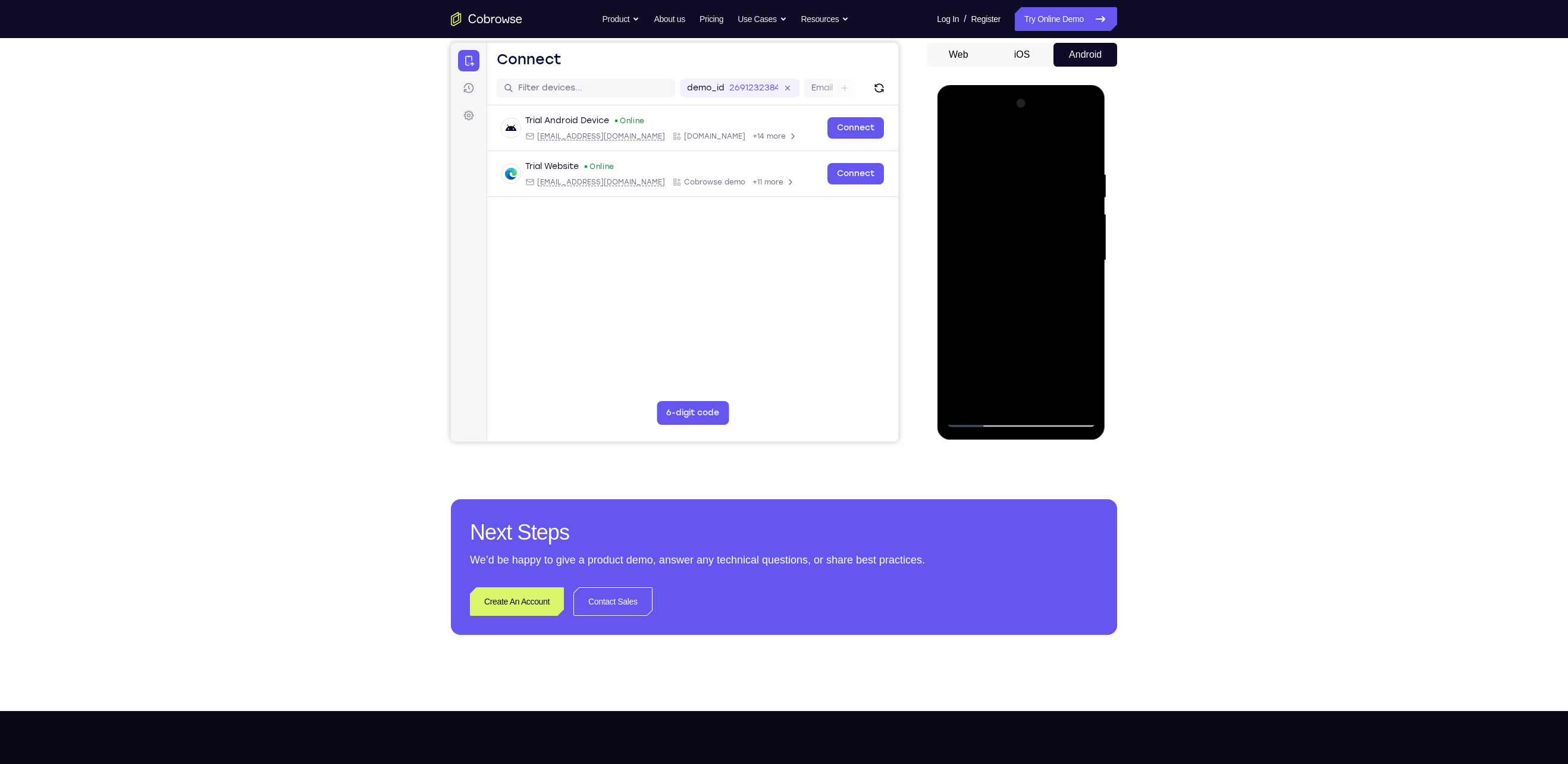
click at [1044, 156] on div at bounding box center [1020, 260] width 150 height 333
click at [1012, 186] on div at bounding box center [1020, 260] width 150 height 333
click at [985, 394] on div at bounding box center [1020, 260] width 150 height 333
click at [1086, 374] on div at bounding box center [1020, 260] width 150 height 333
click at [955, 144] on div at bounding box center [1020, 260] width 150 height 333
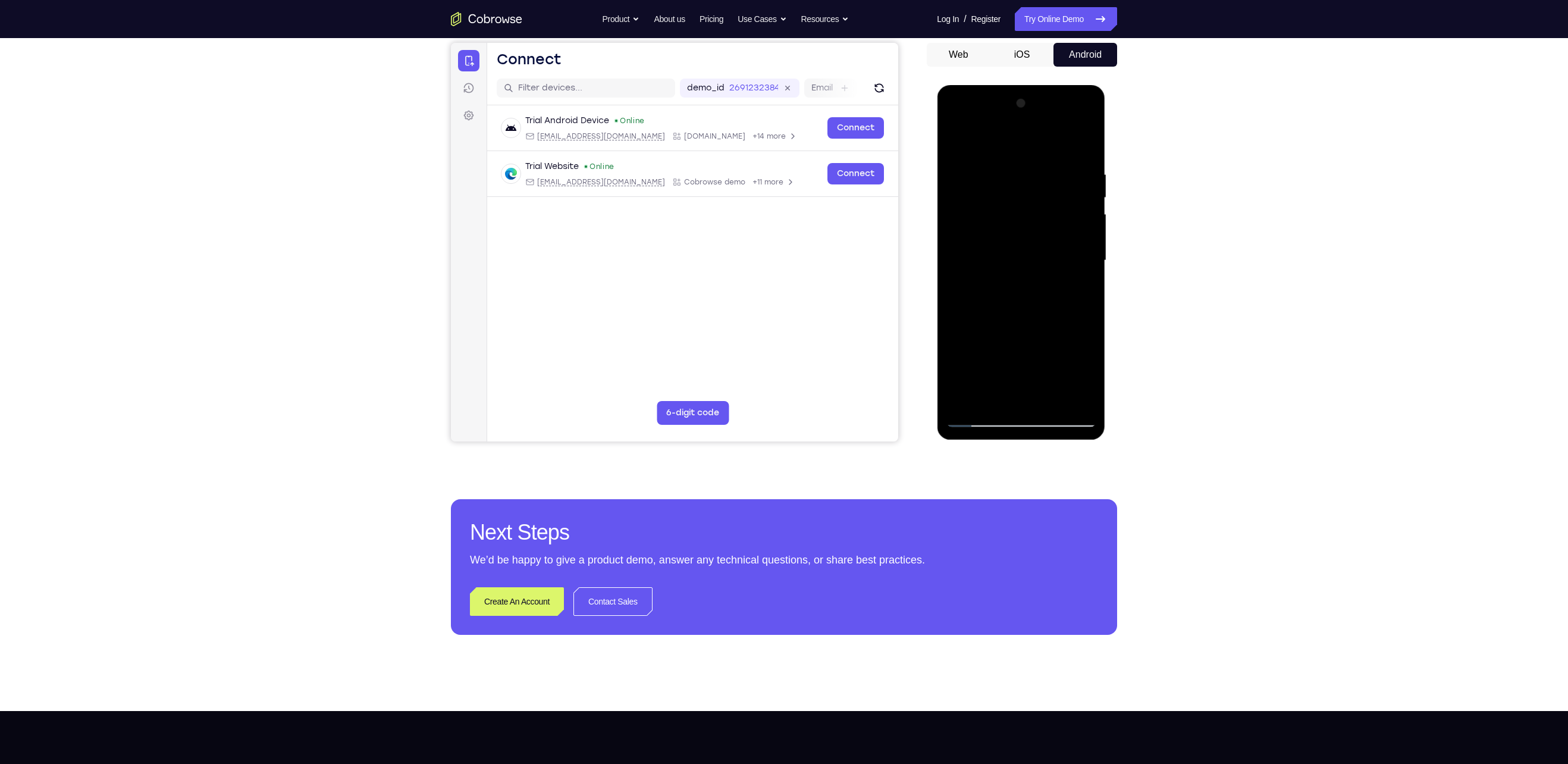
click at [956, 138] on div at bounding box center [1020, 260] width 150 height 333
click at [994, 400] on div at bounding box center [1020, 260] width 150 height 333
click at [1032, 140] on div at bounding box center [1020, 260] width 150 height 333
click at [1013, 174] on div at bounding box center [1020, 260] width 150 height 333
click at [957, 138] on div at bounding box center [1020, 260] width 150 height 333
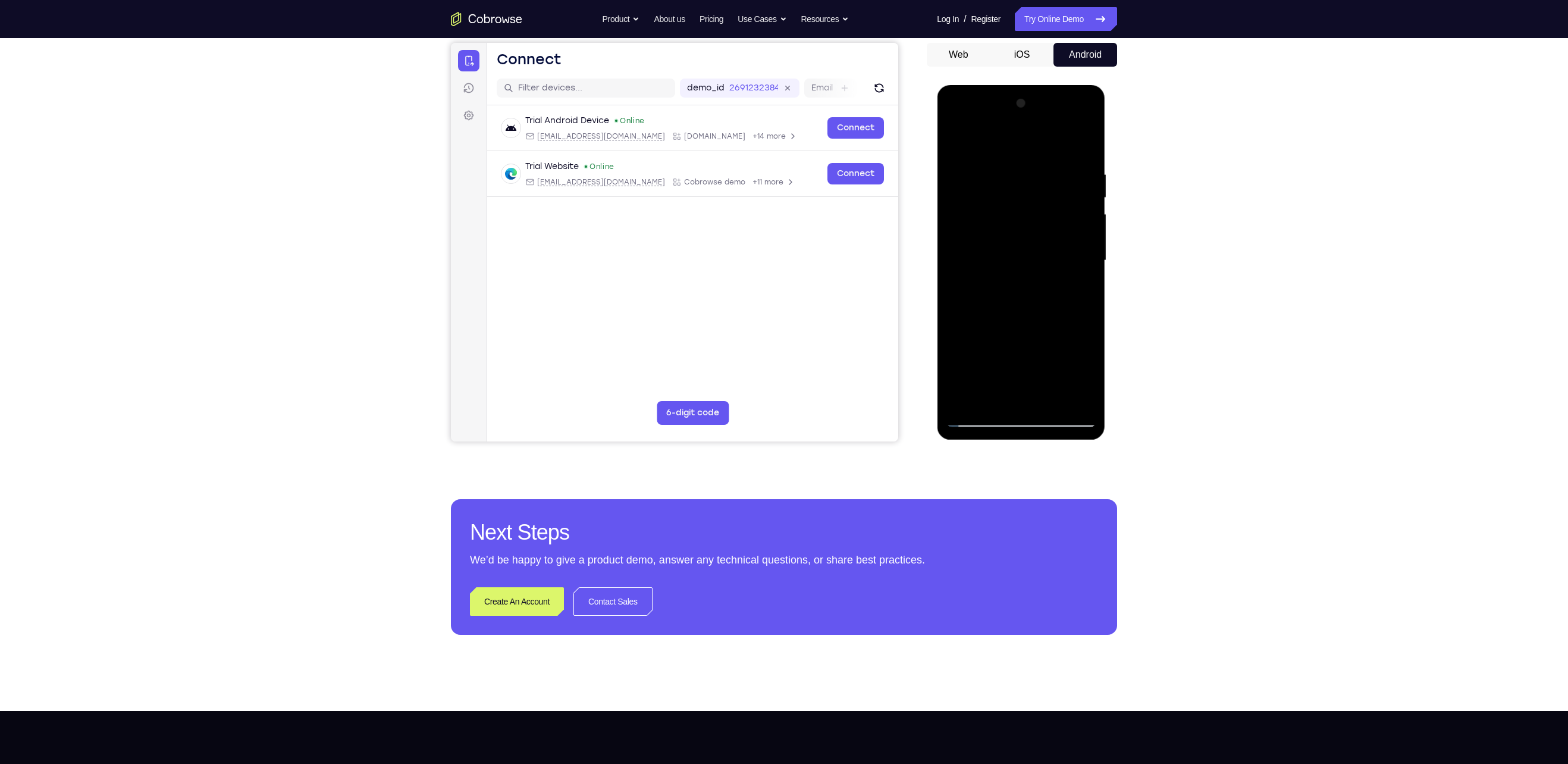
click at [1050, 294] on div at bounding box center [1020, 260] width 150 height 333
click at [958, 137] on div at bounding box center [1020, 260] width 150 height 333
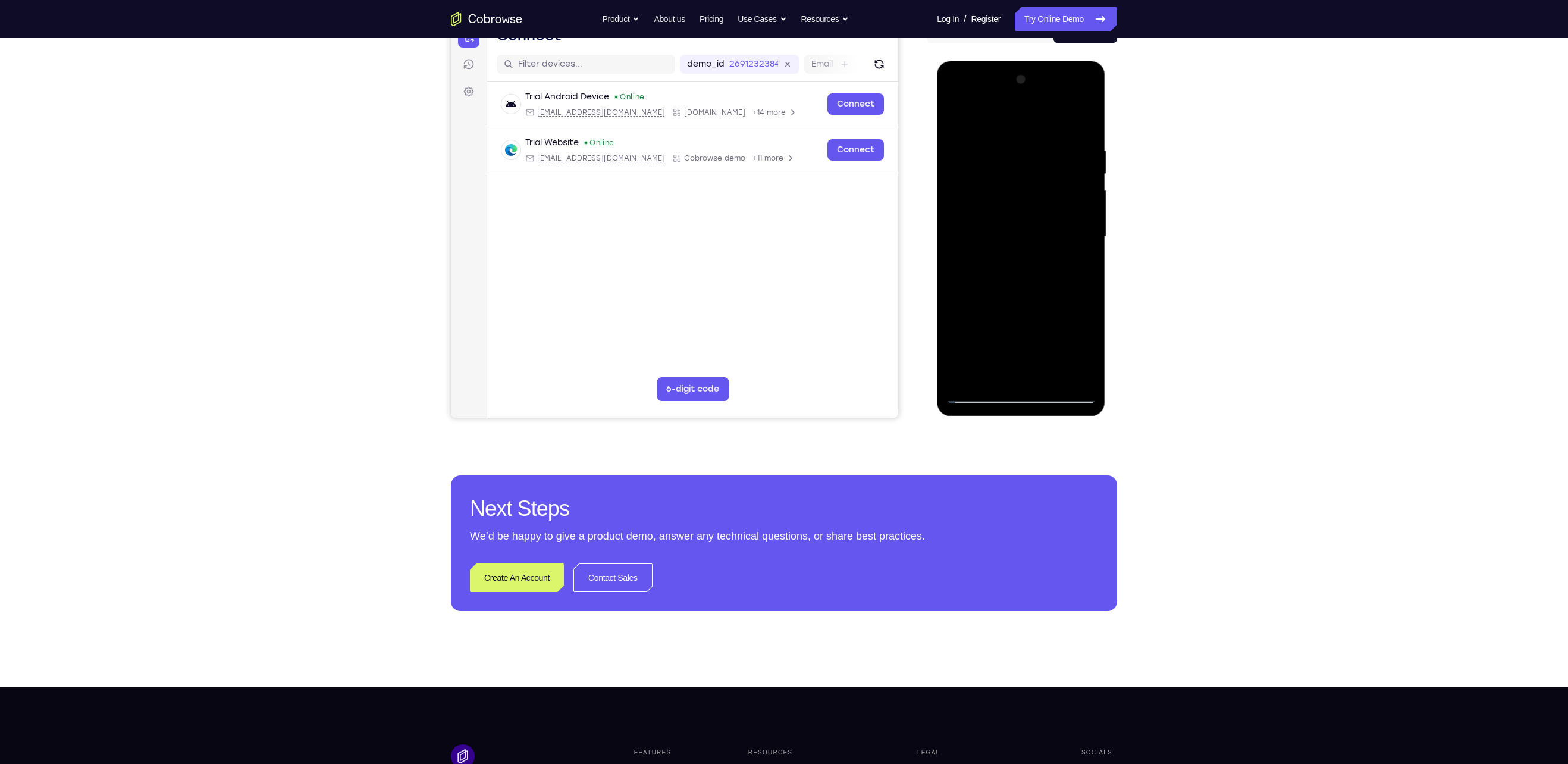
click at [1048, 379] on div at bounding box center [1020, 237] width 150 height 333
click at [1010, 216] on div at bounding box center [1020, 237] width 150 height 333
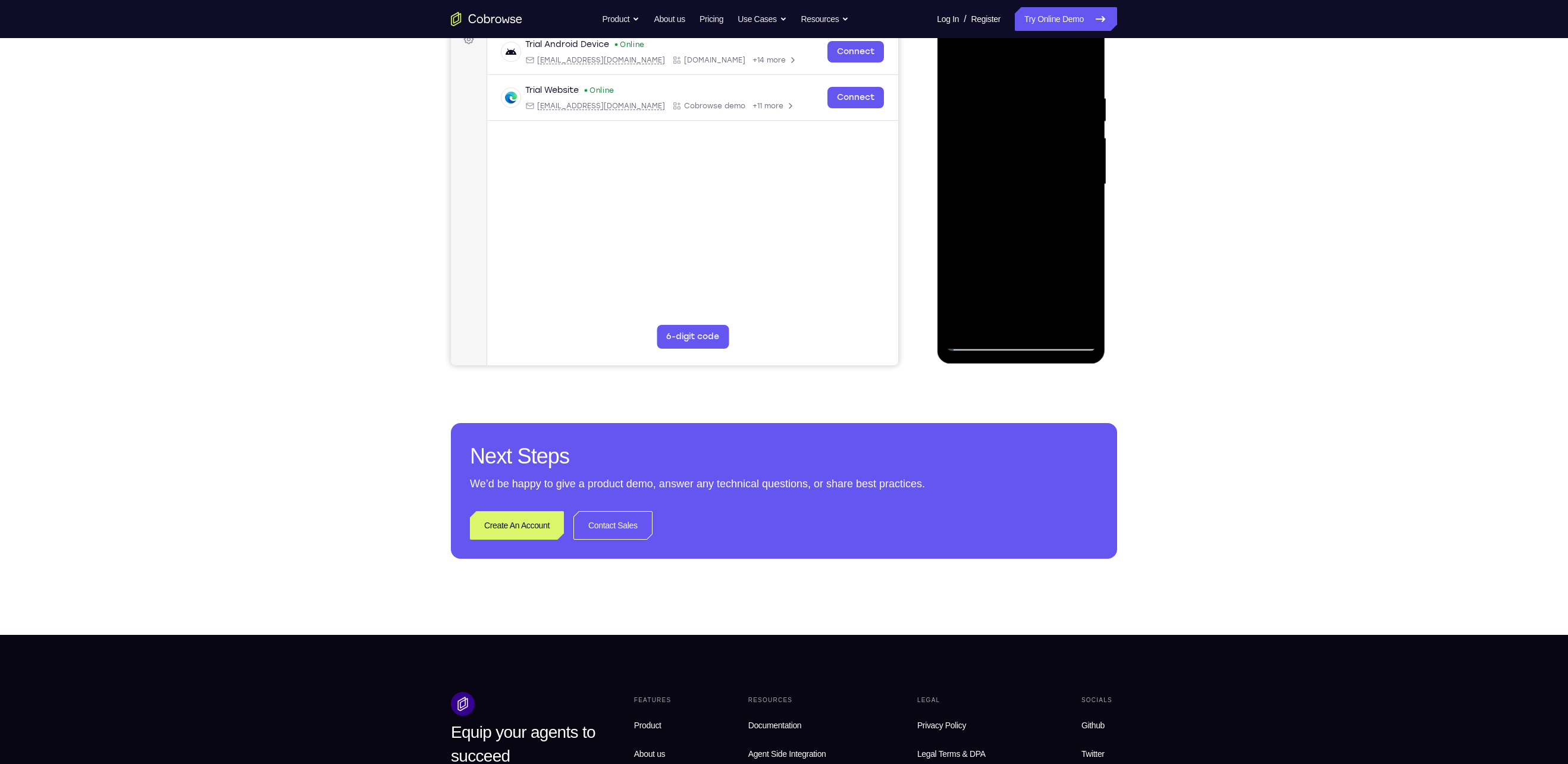
scroll to position [189, 0]
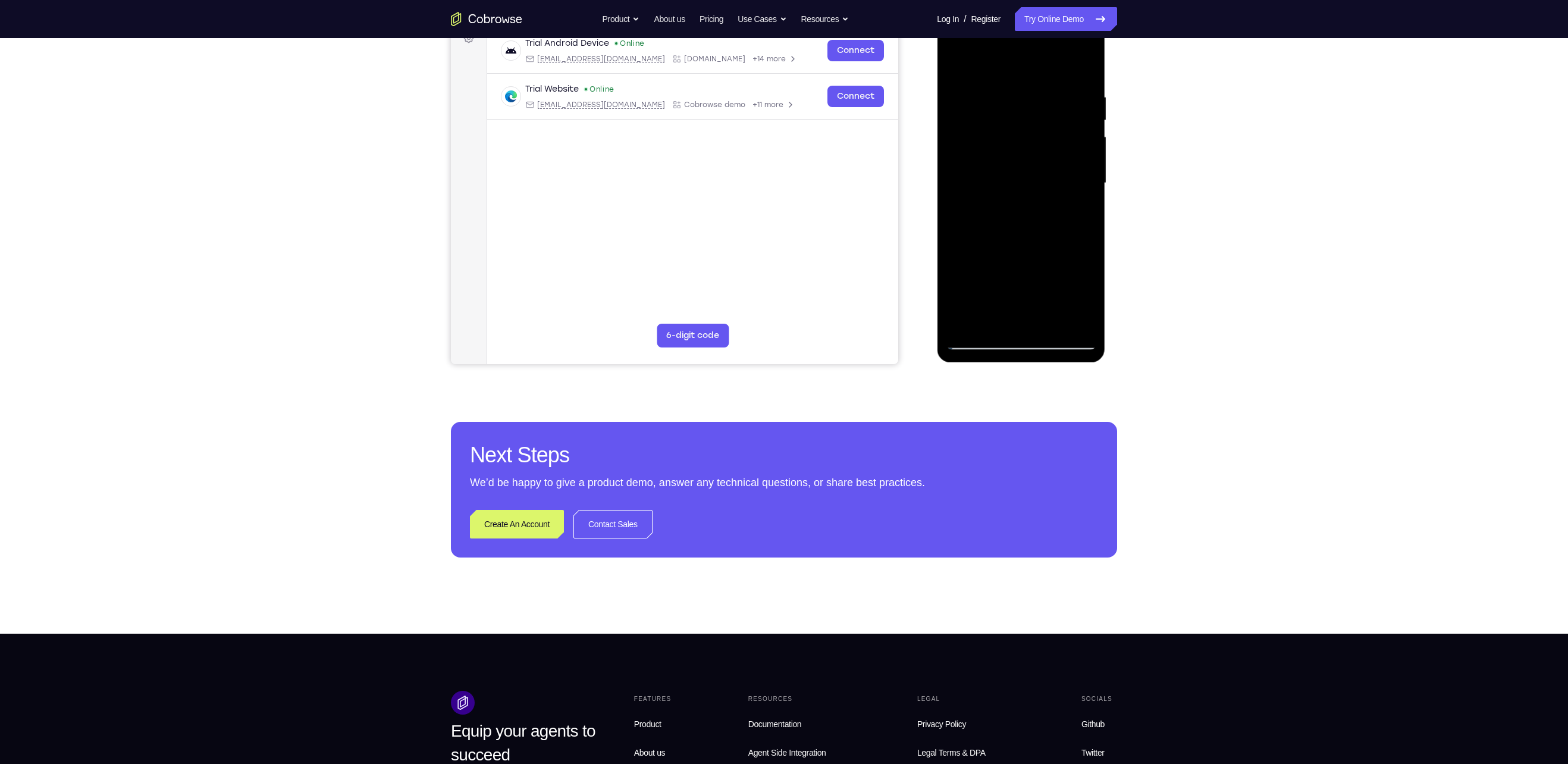
click at [973, 295] on div at bounding box center [1020, 183] width 150 height 333
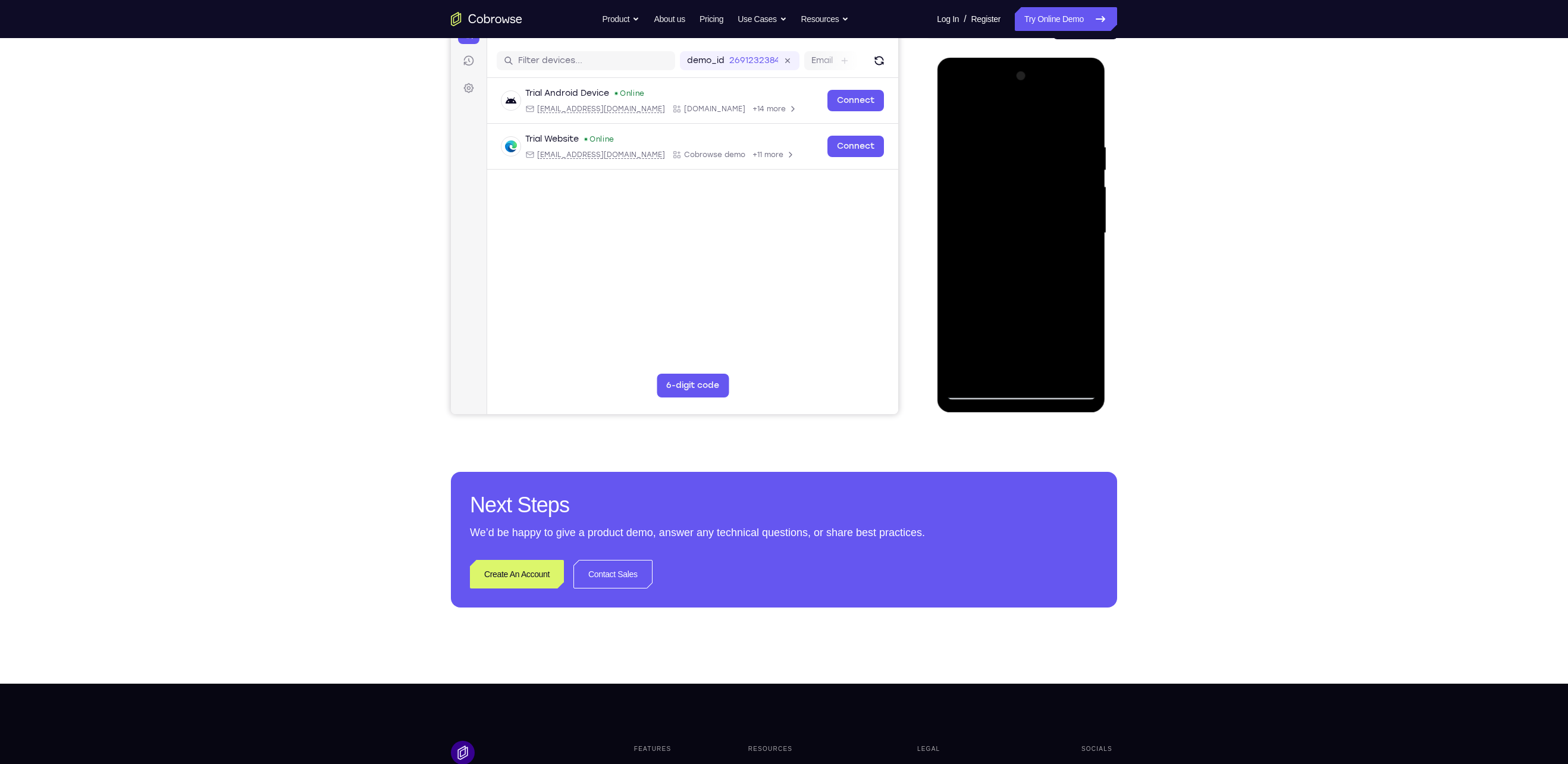
scroll to position [138, 0]
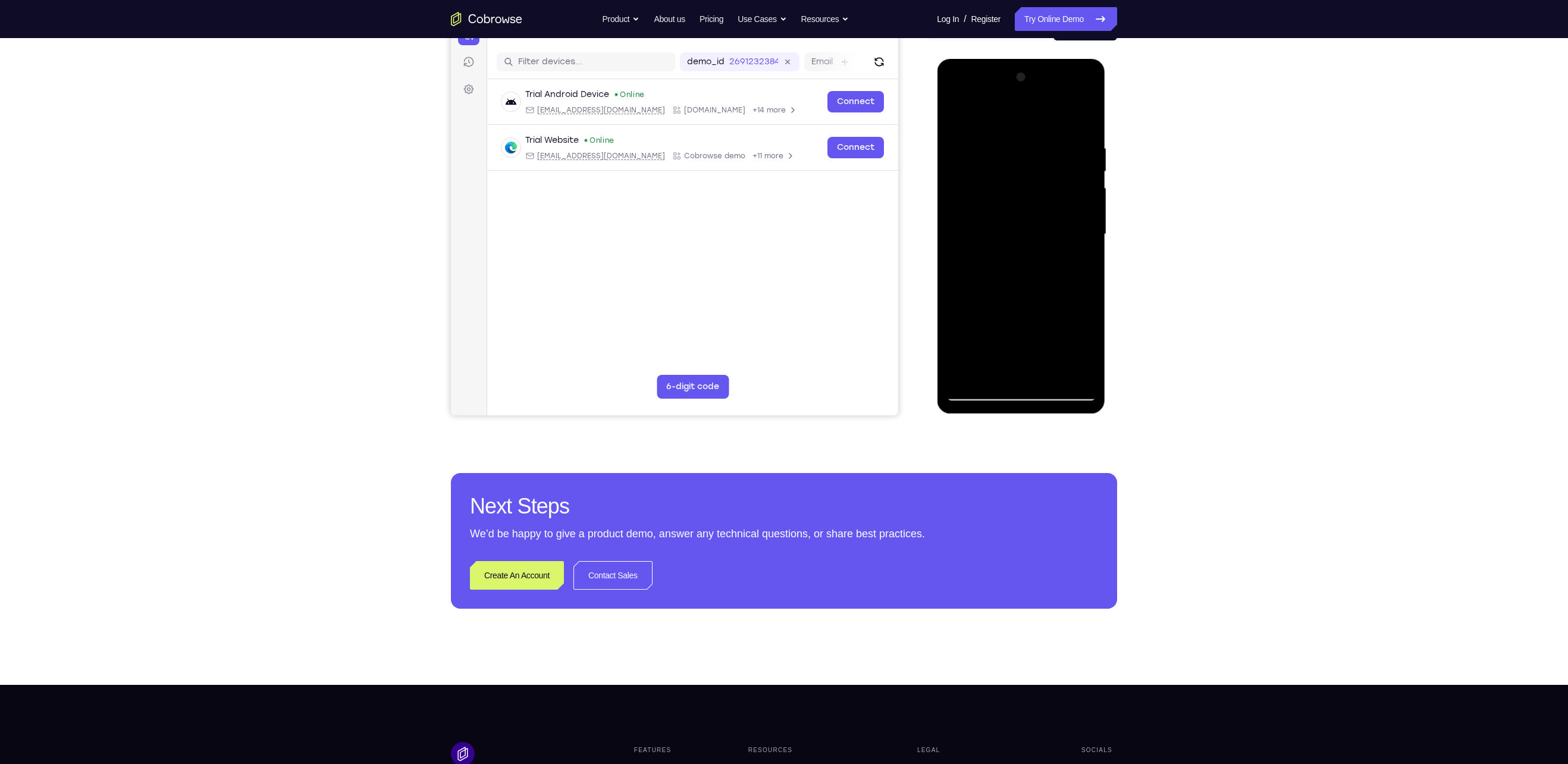
click at [954, 119] on div at bounding box center [1020, 234] width 150 height 333
click at [957, 118] on div at bounding box center [1020, 234] width 150 height 333
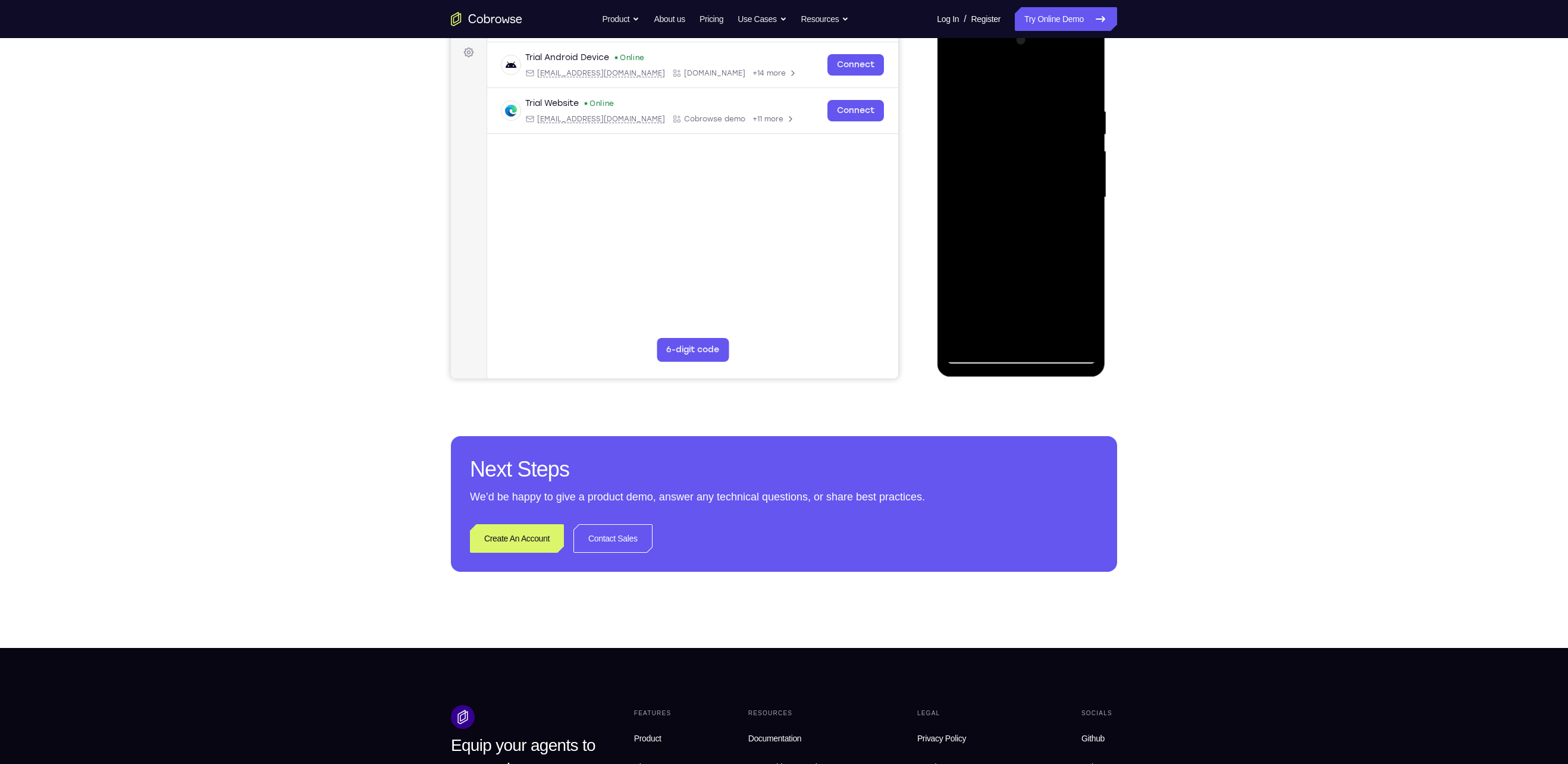
click at [981, 333] on div at bounding box center [1020, 197] width 150 height 333
click at [1017, 209] on div at bounding box center [1020, 197] width 94 height 32
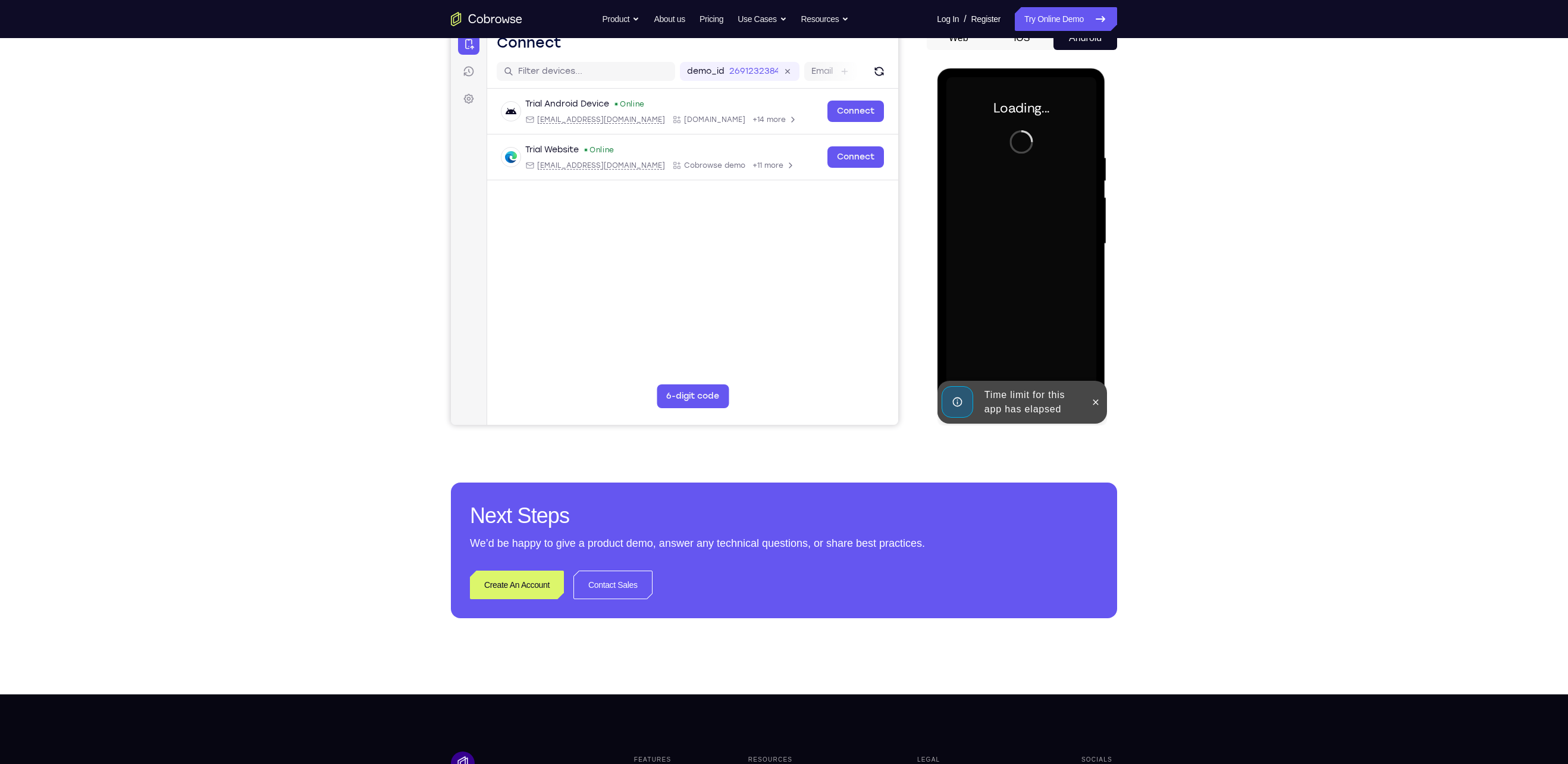
scroll to position [124, 0]
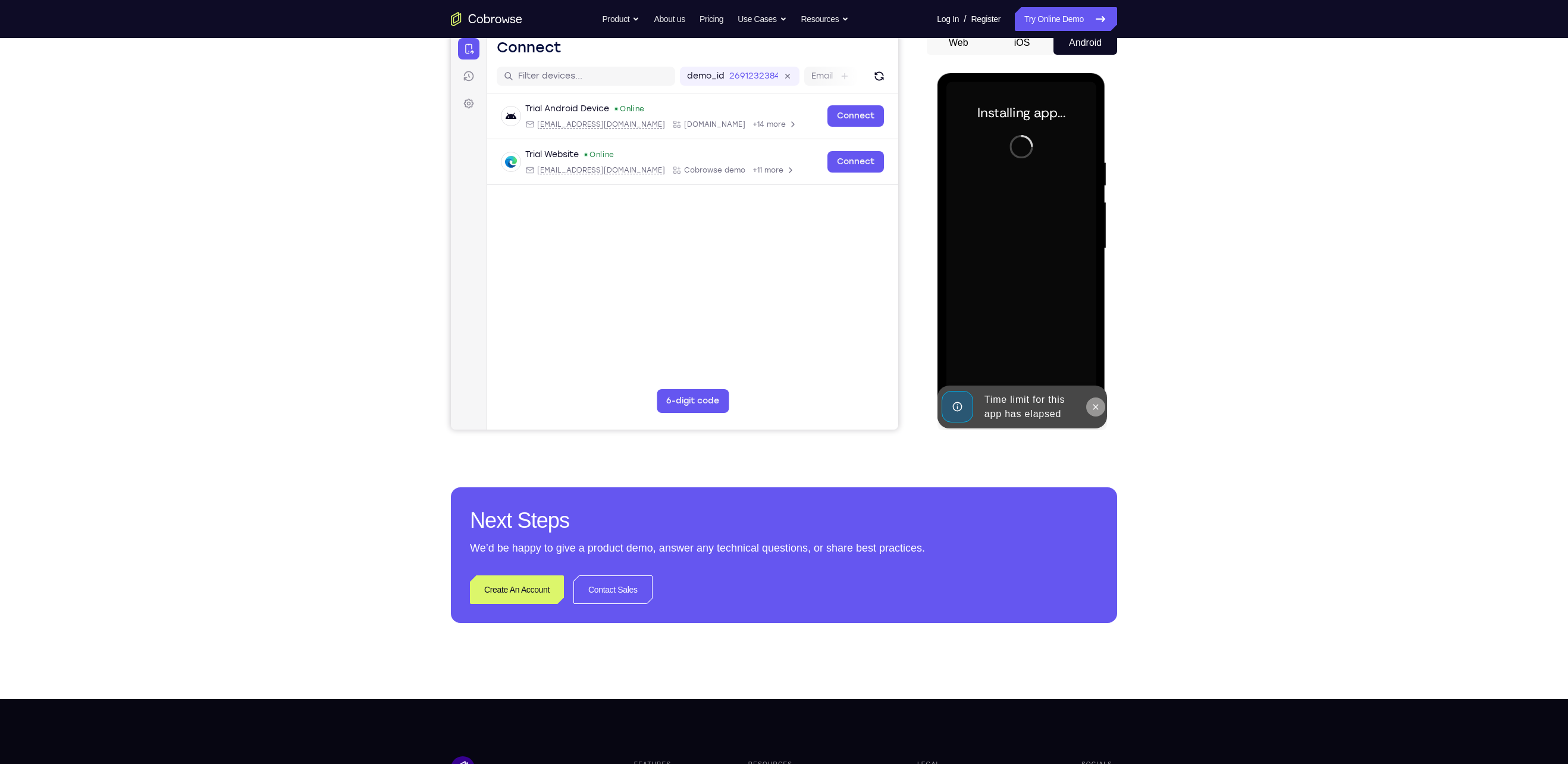
click at [1091, 399] on button at bounding box center [1096, 407] width 19 height 19
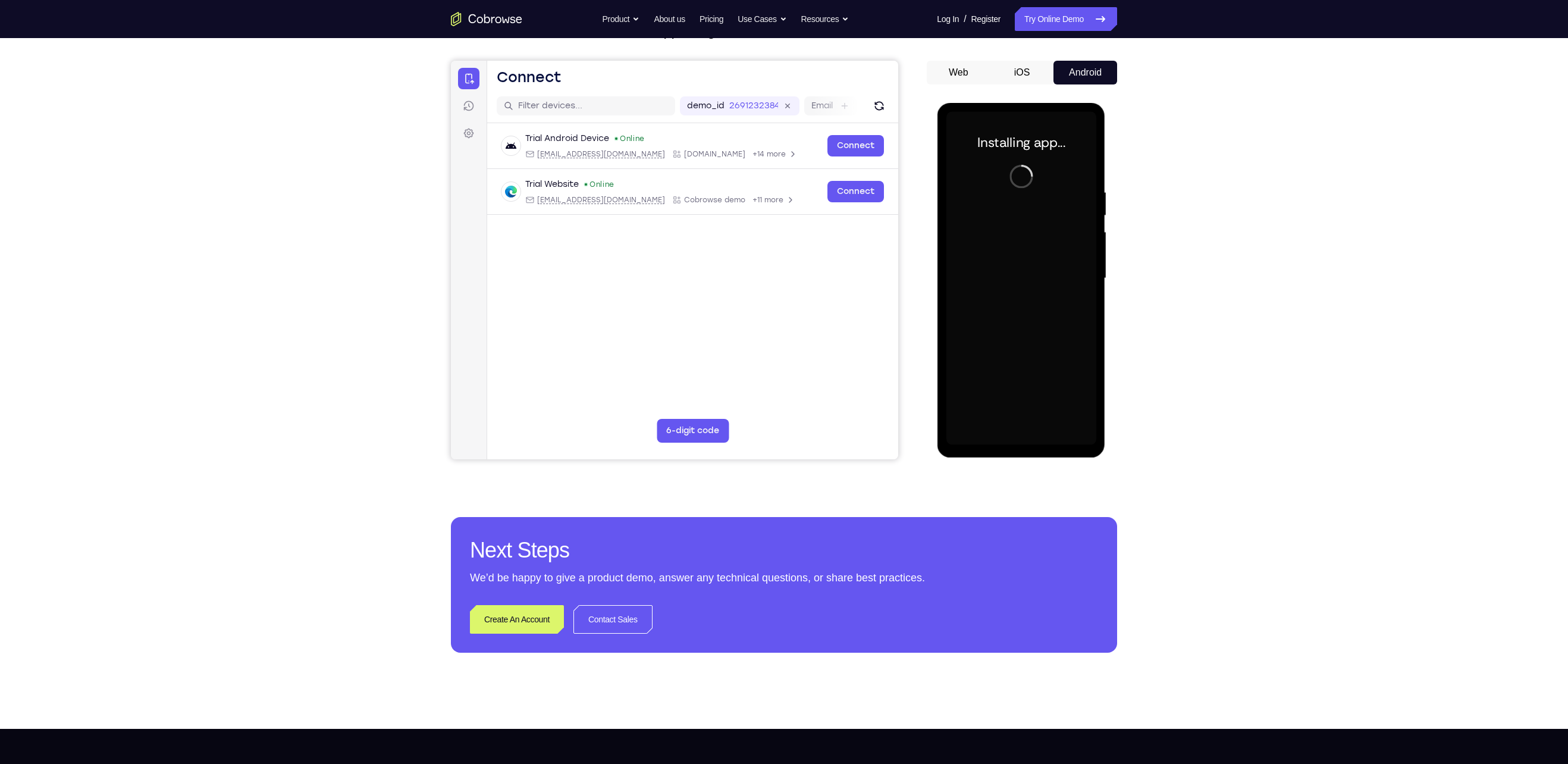
scroll to position [96, 0]
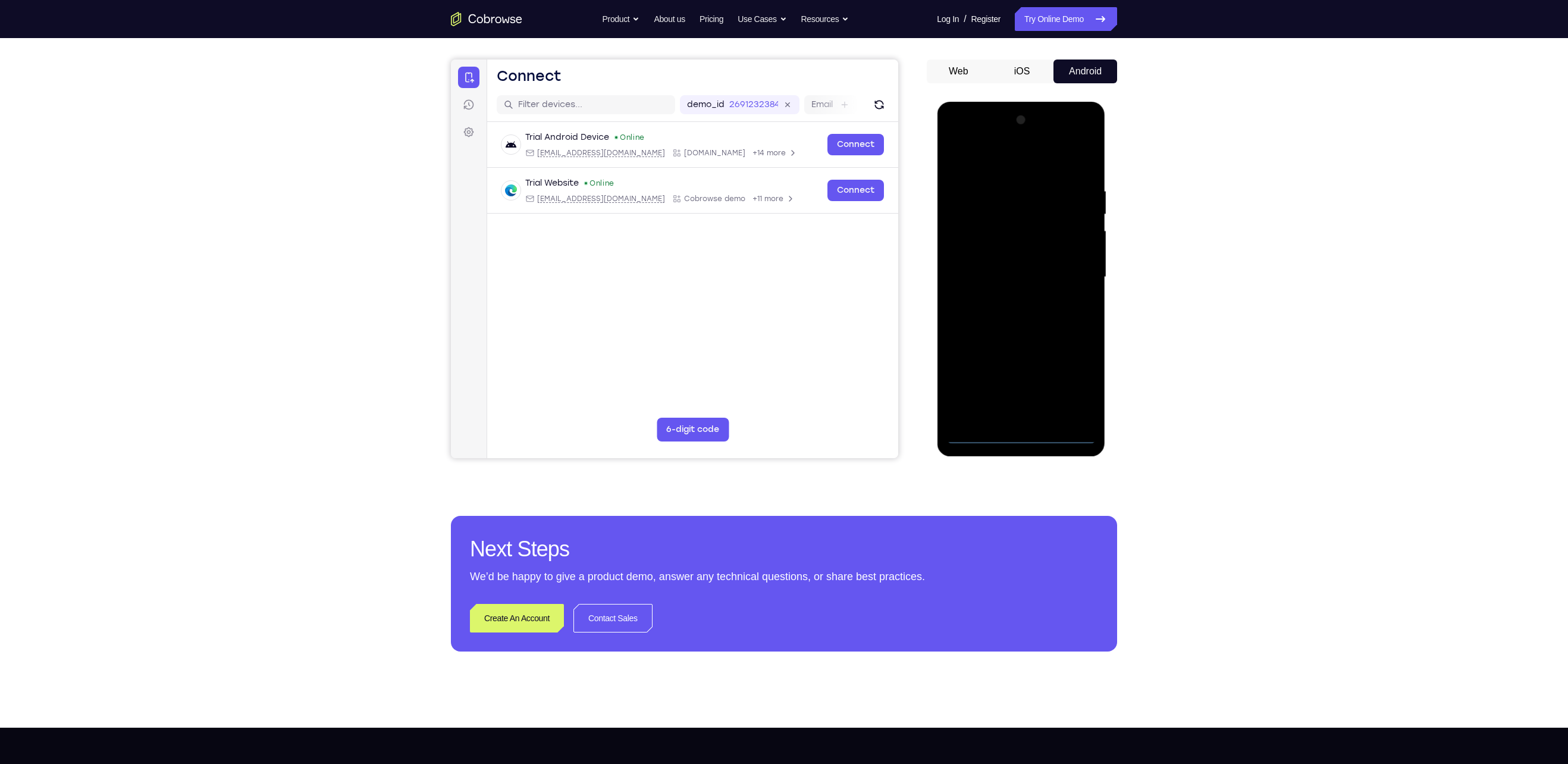
click at [1016, 441] on div at bounding box center [1020, 277] width 150 height 333
click at [1078, 389] on div at bounding box center [1020, 277] width 150 height 333
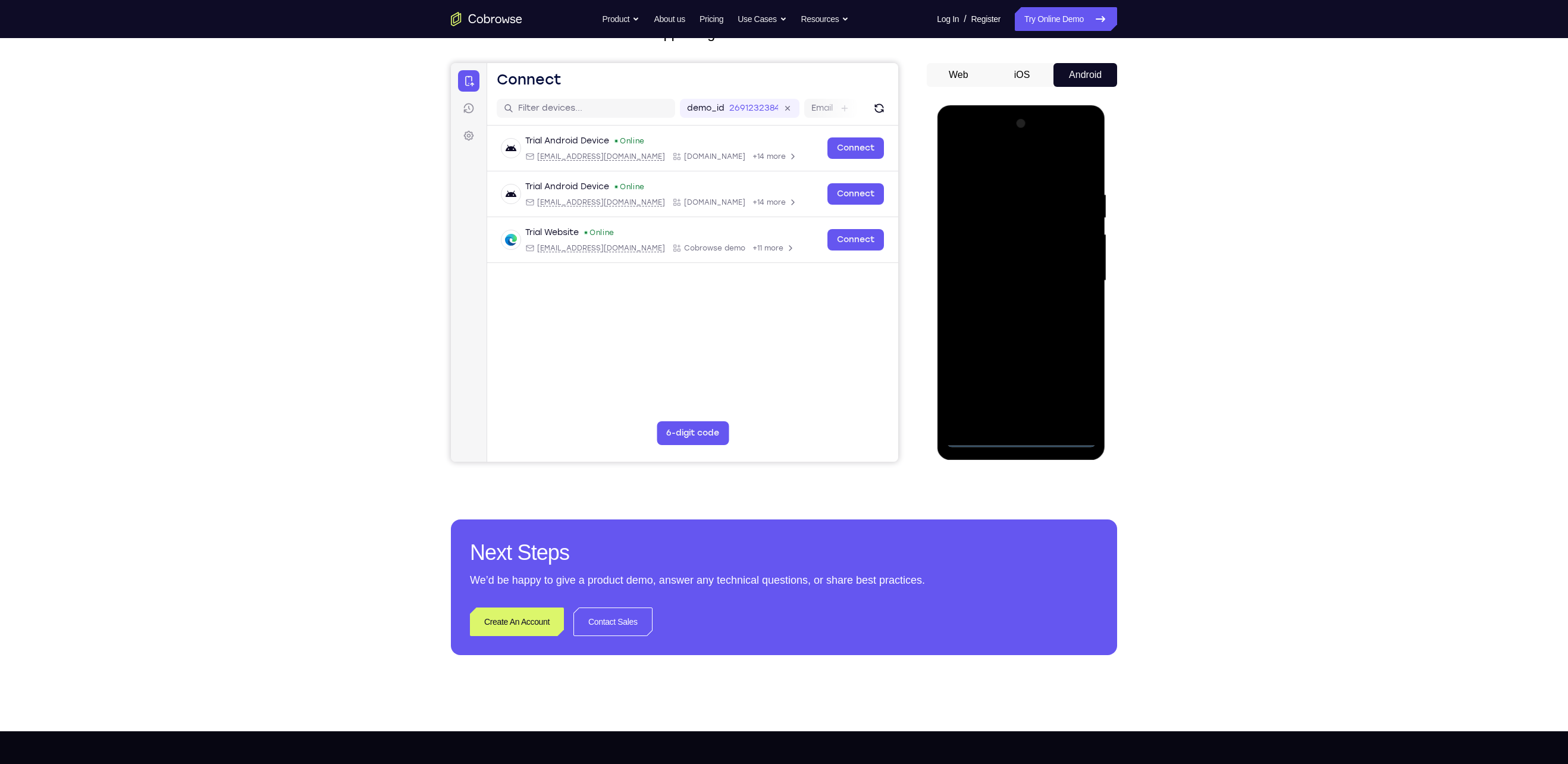
scroll to position [93, 0]
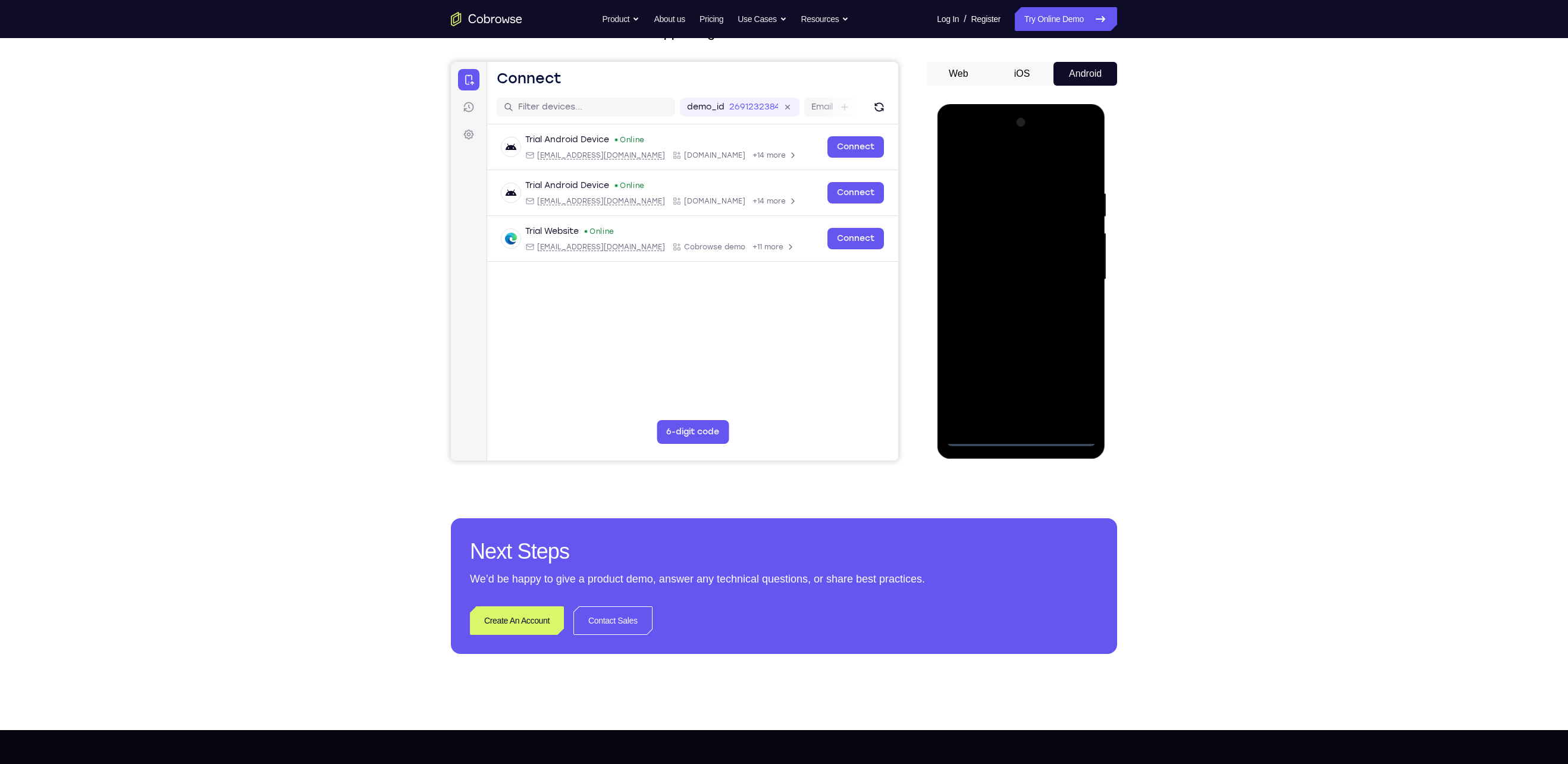
click at [1001, 163] on div at bounding box center [1020, 279] width 150 height 333
click at [1071, 273] on div at bounding box center [1020, 279] width 150 height 333
click at [1012, 299] on div at bounding box center [1020, 279] width 150 height 333
click at [1039, 335] on div at bounding box center [1020, 279] width 150 height 333
click at [1049, 220] on div at bounding box center [1020, 279] width 150 height 333
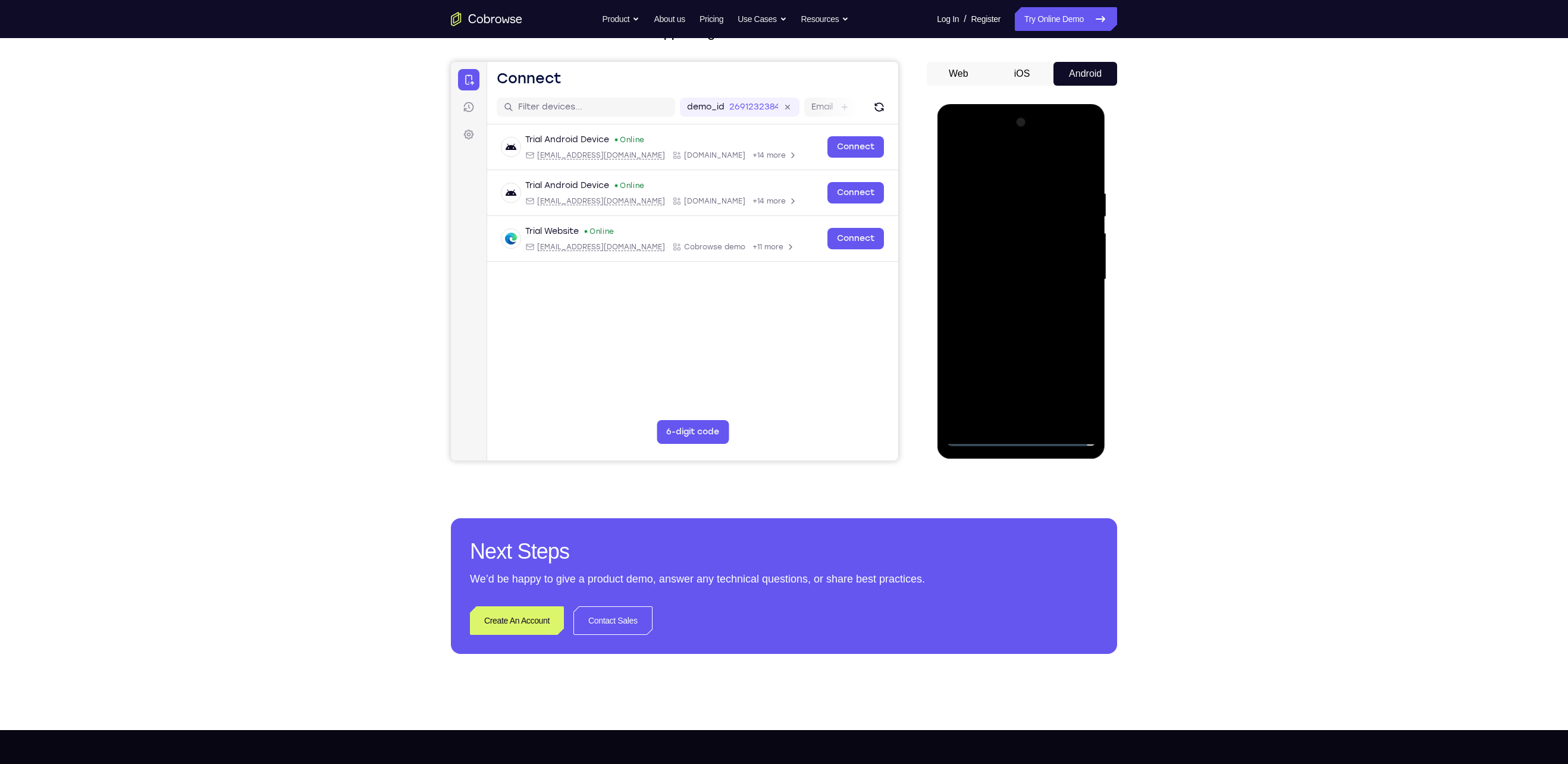
click at [1028, 242] on div at bounding box center [1020, 279] width 150 height 333
click at [1034, 265] on div at bounding box center [1020, 279] width 150 height 333
click at [978, 418] on div at bounding box center [1020, 279] width 150 height 333
click at [988, 234] on div at bounding box center [1020, 279] width 150 height 333
click at [1084, 174] on div at bounding box center [1020, 279] width 150 height 333
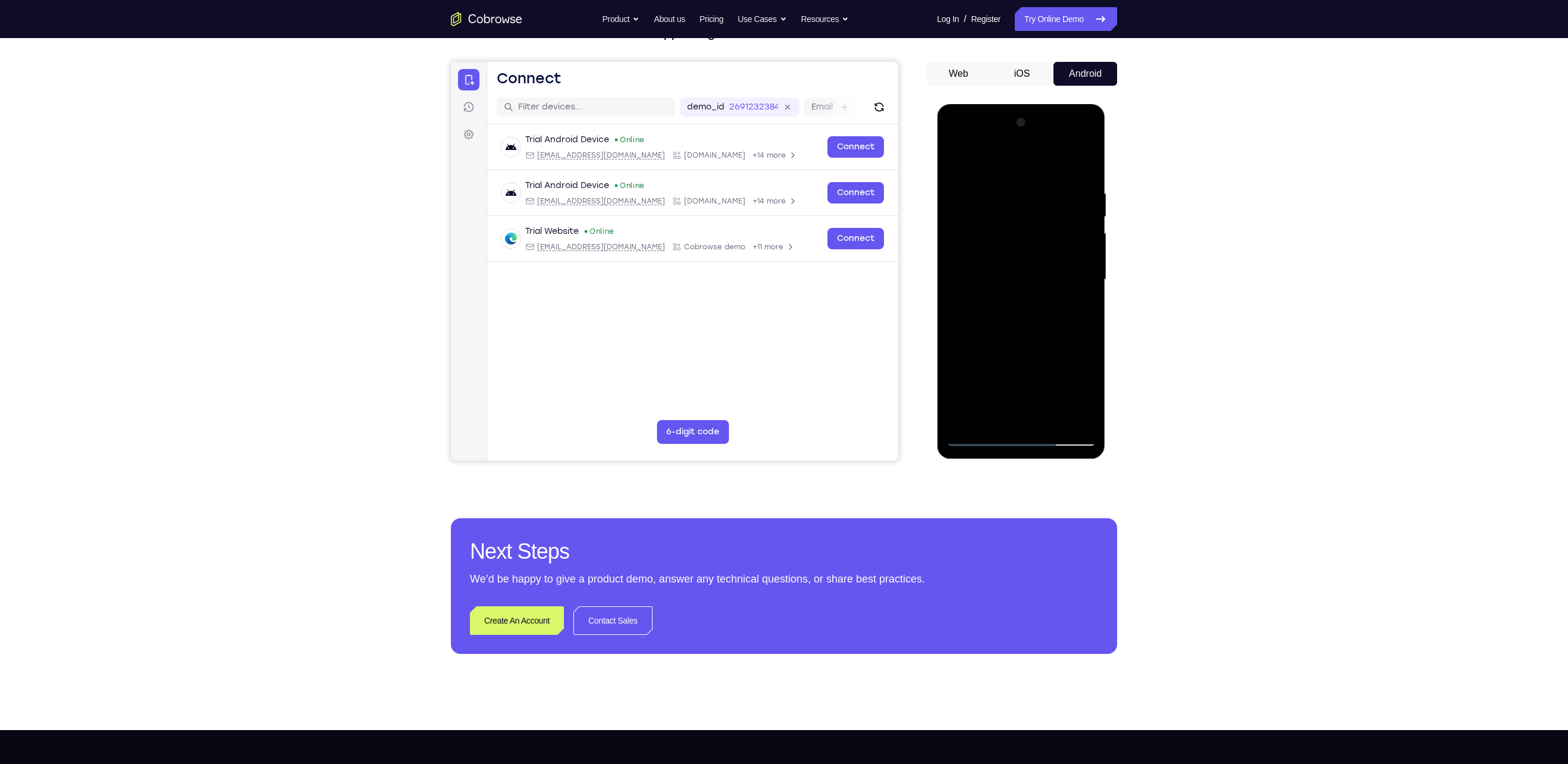
click at [1052, 417] on div at bounding box center [1020, 279] width 150 height 333
click at [1014, 344] on div at bounding box center [1020, 279] width 150 height 333
click at [1004, 258] on div at bounding box center [1020, 279] width 150 height 333
click at [1078, 307] on div at bounding box center [1020, 279] width 150 height 333
click at [958, 161] on div at bounding box center [1020, 279] width 150 height 333
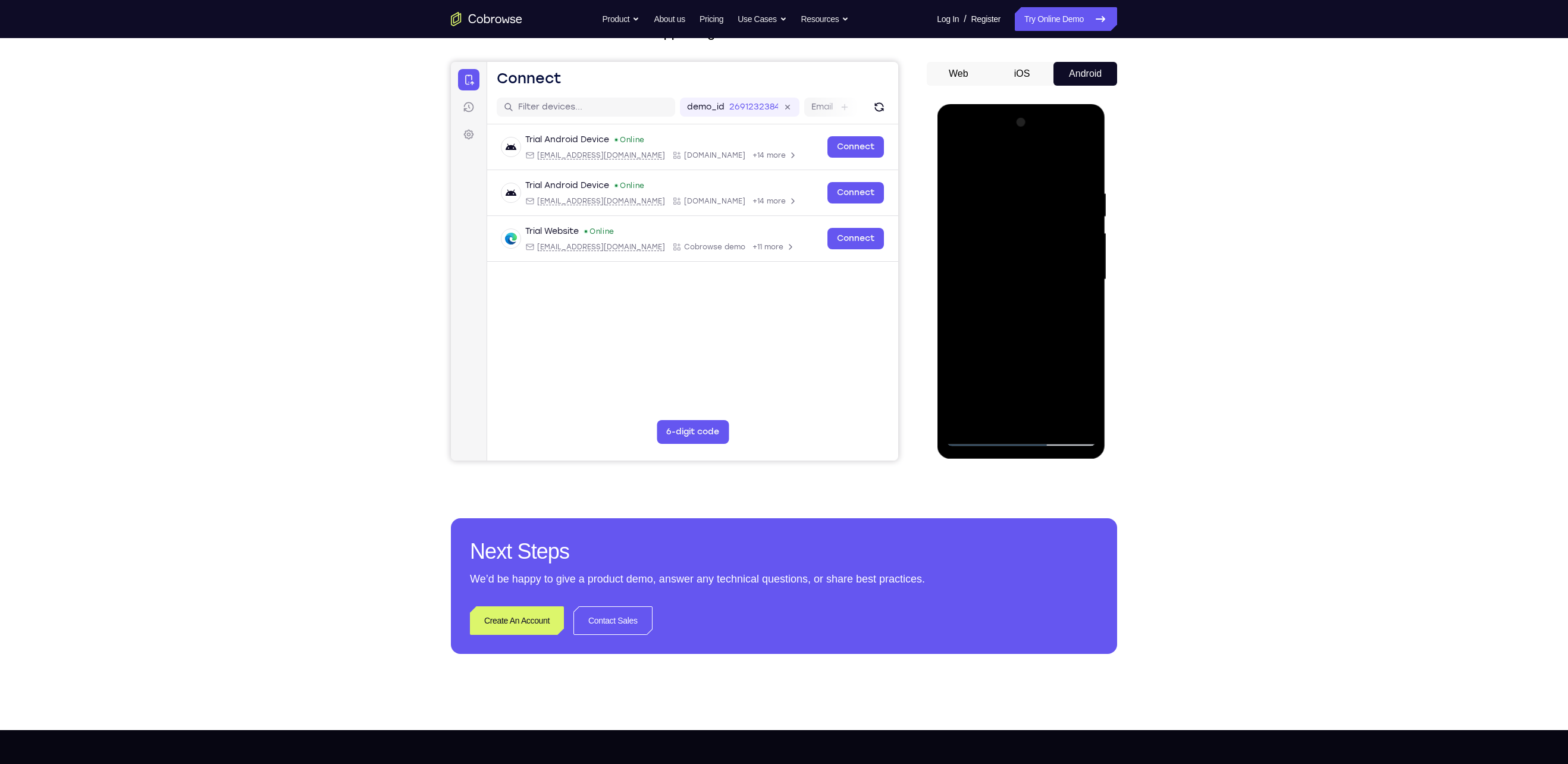
click at [1034, 291] on div at bounding box center [1020, 279] width 150 height 333
click at [953, 162] on div at bounding box center [1020, 279] width 150 height 333
click at [981, 433] on div at bounding box center [1020, 279] width 150 height 333
click at [960, 160] on div at bounding box center [1020, 279] width 150 height 333
click at [953, 156] on div at bounding box center [1020, 279] width 150 height 333
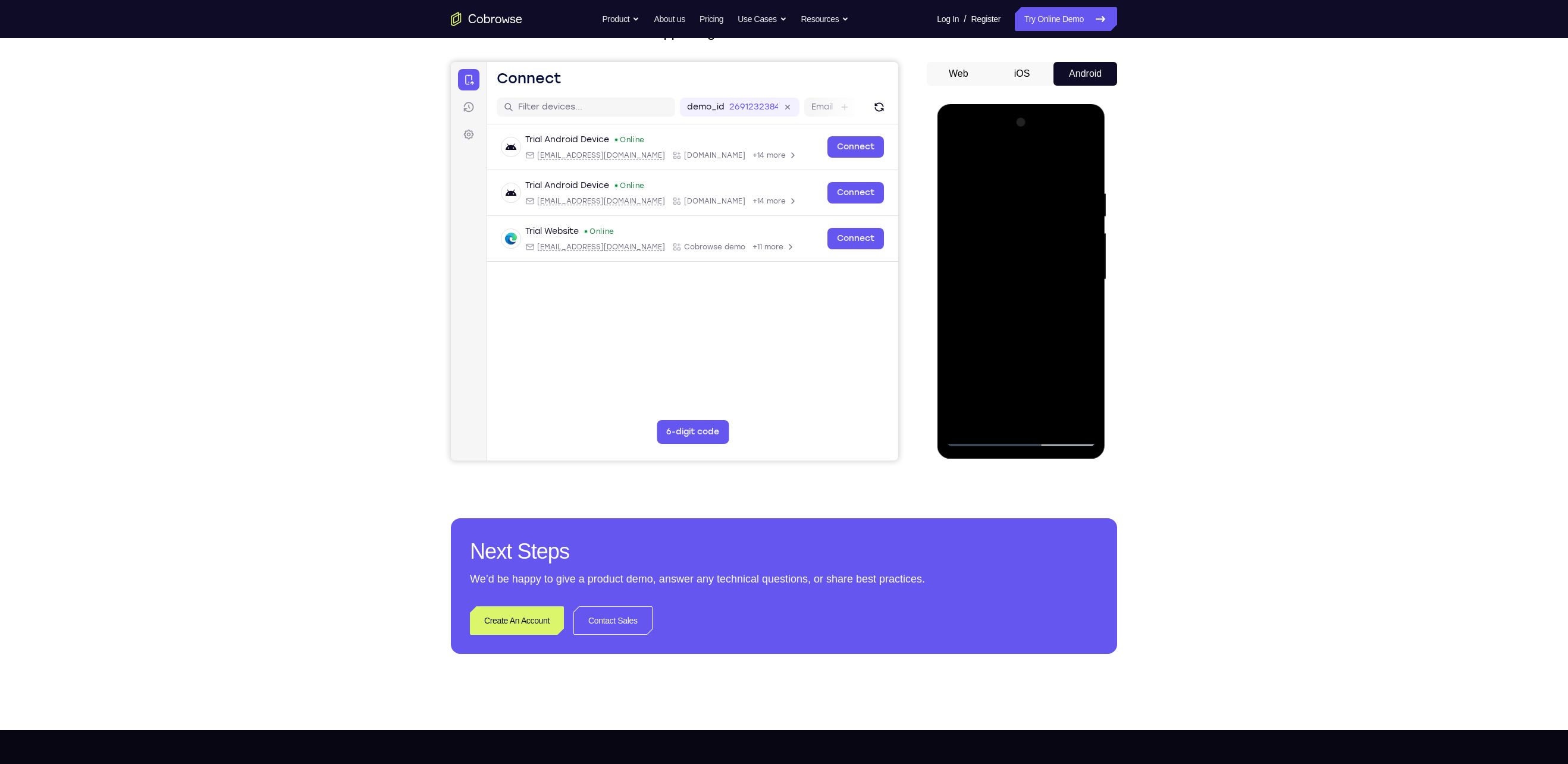
click at [992, 417] on div at bounding box center [1020, 279] width 150 height 333
click at [1035, 157] on div at bounding box center [1020, 279] width 150 height 333
click at [1014, 196] on div at bounding box center [1020, 279] width 150 height 333
click at [1055, 246] on div at bounding box center [1020, 279] width 150 height 333
click at [956, 163] on div at bounding box center [1020, 279] width 150 height 333
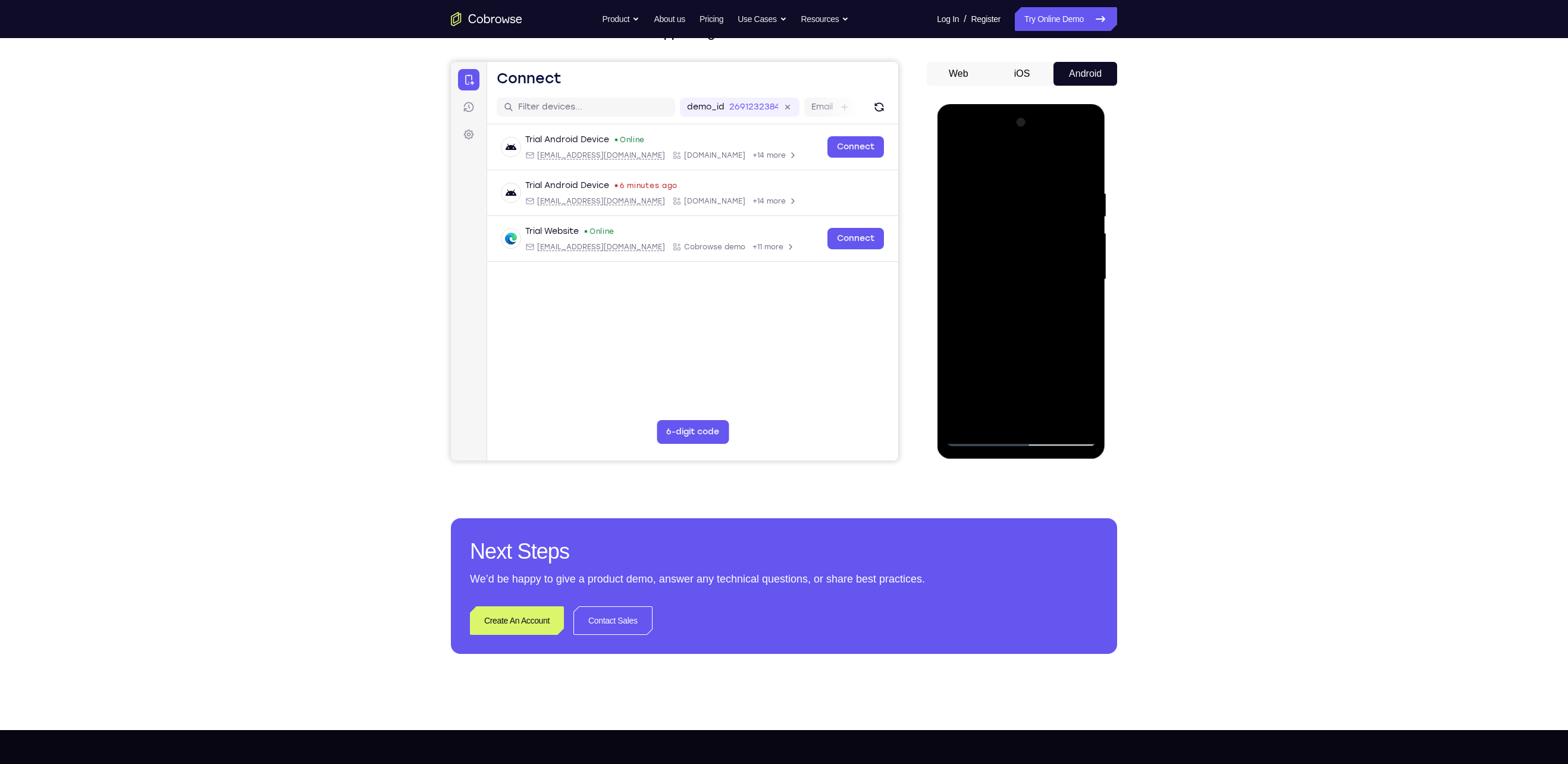
click at [967, 417] on div at bounding box center [1020, 279] width 150 height 333
click at [1008, 190] on div at bounding box center [1020, 279] width 150 height 333
click at [1078, 244] on div at bounding box center [1020, 279] width 150 height 333
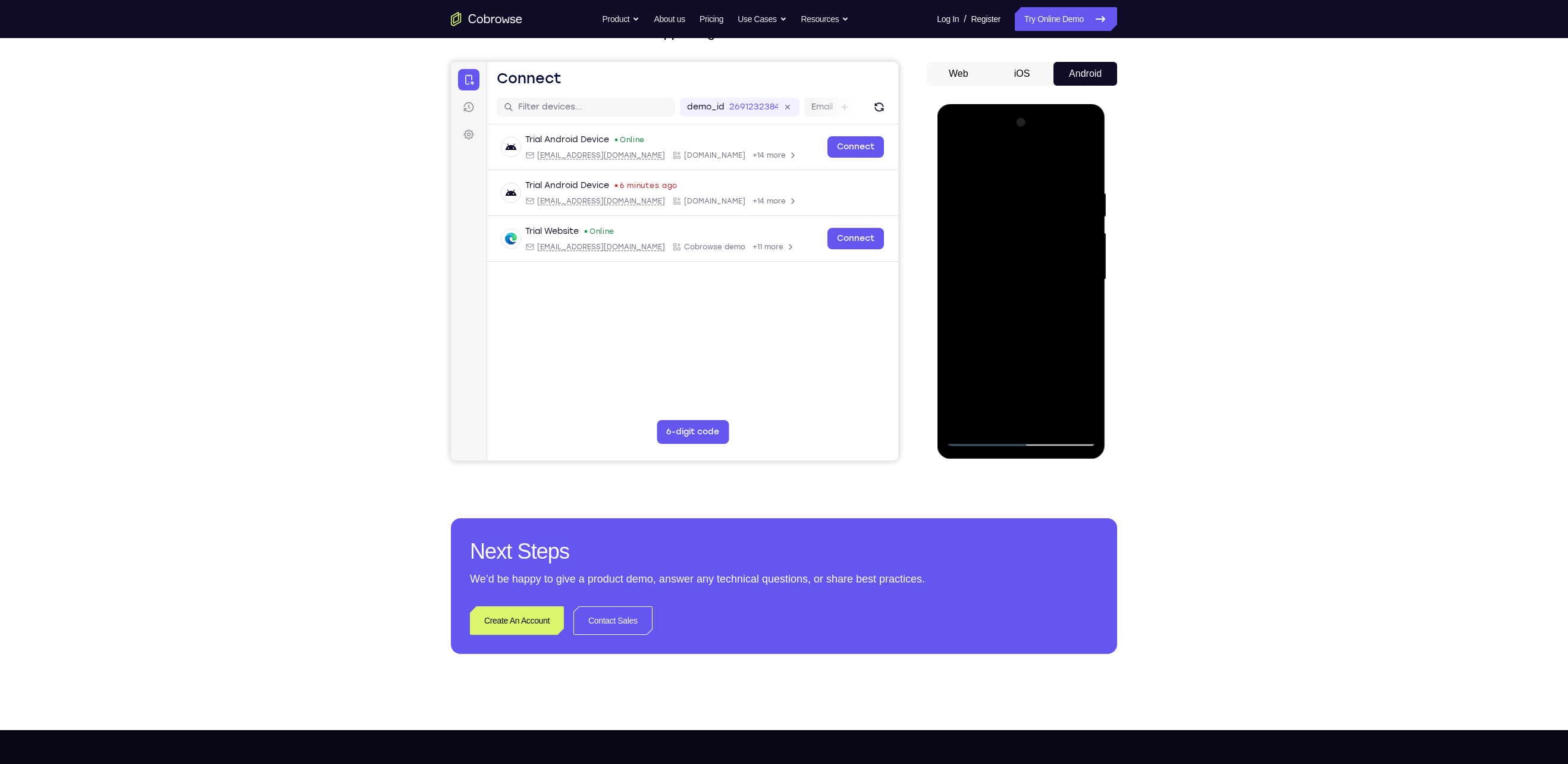
click at [1078, 244] on div at bounding box center [1020, 279] width 150 height 333
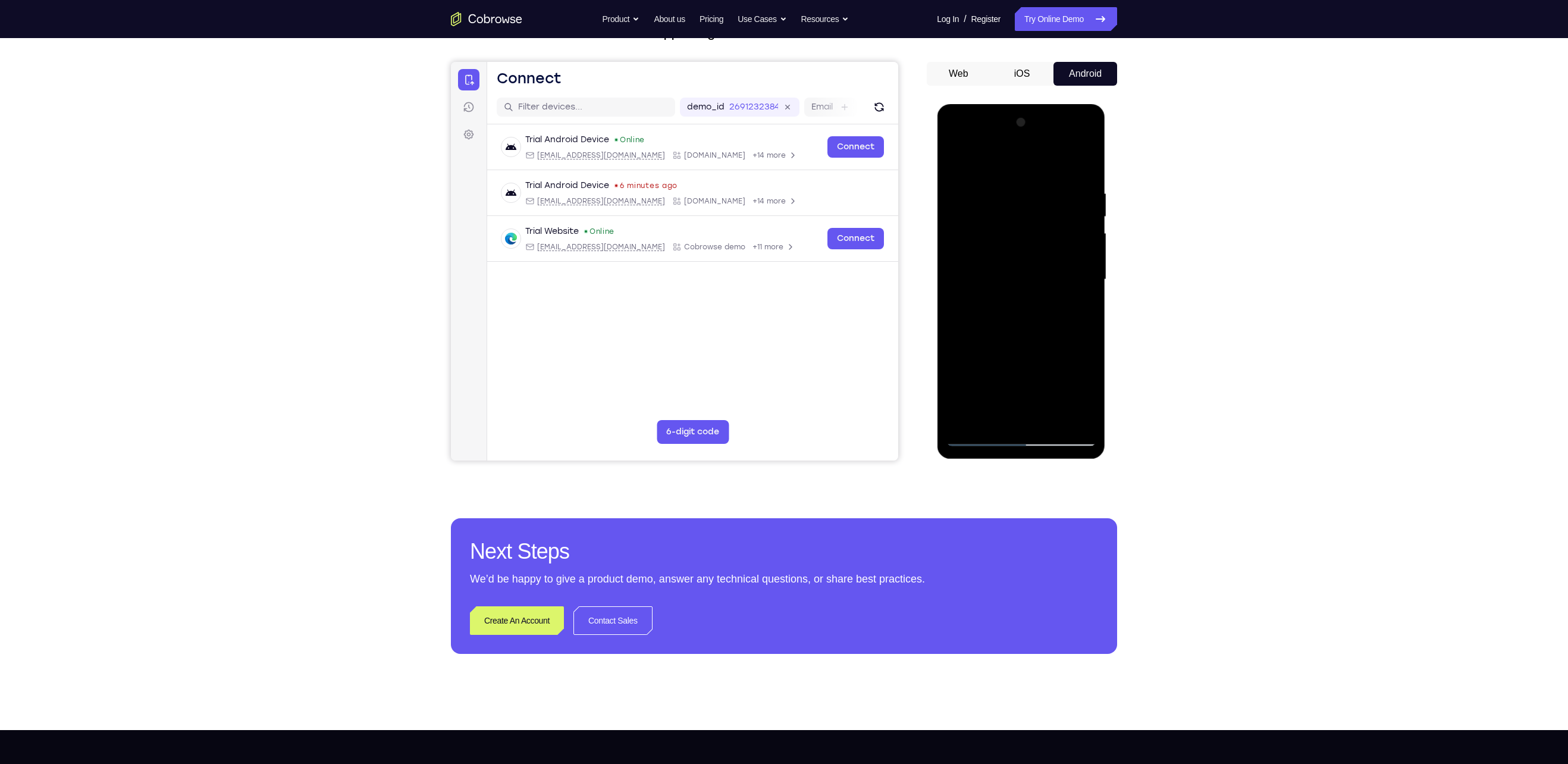
click at [1078, 244] on div at bounding box center [1020, 279] width 150 height 333
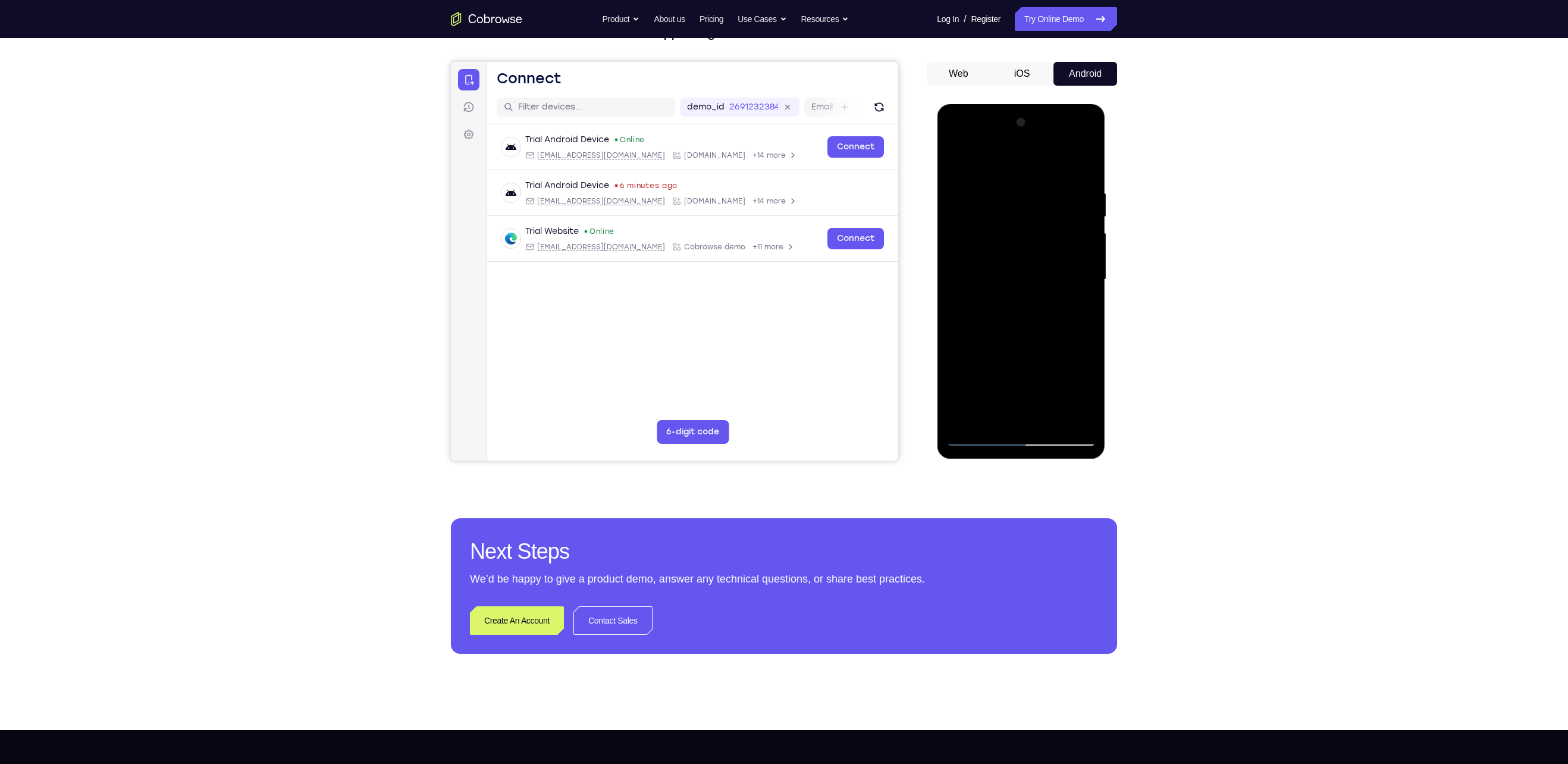
click at [1078, 244] on div at bounding box center [1020, 279] width 150 height 333
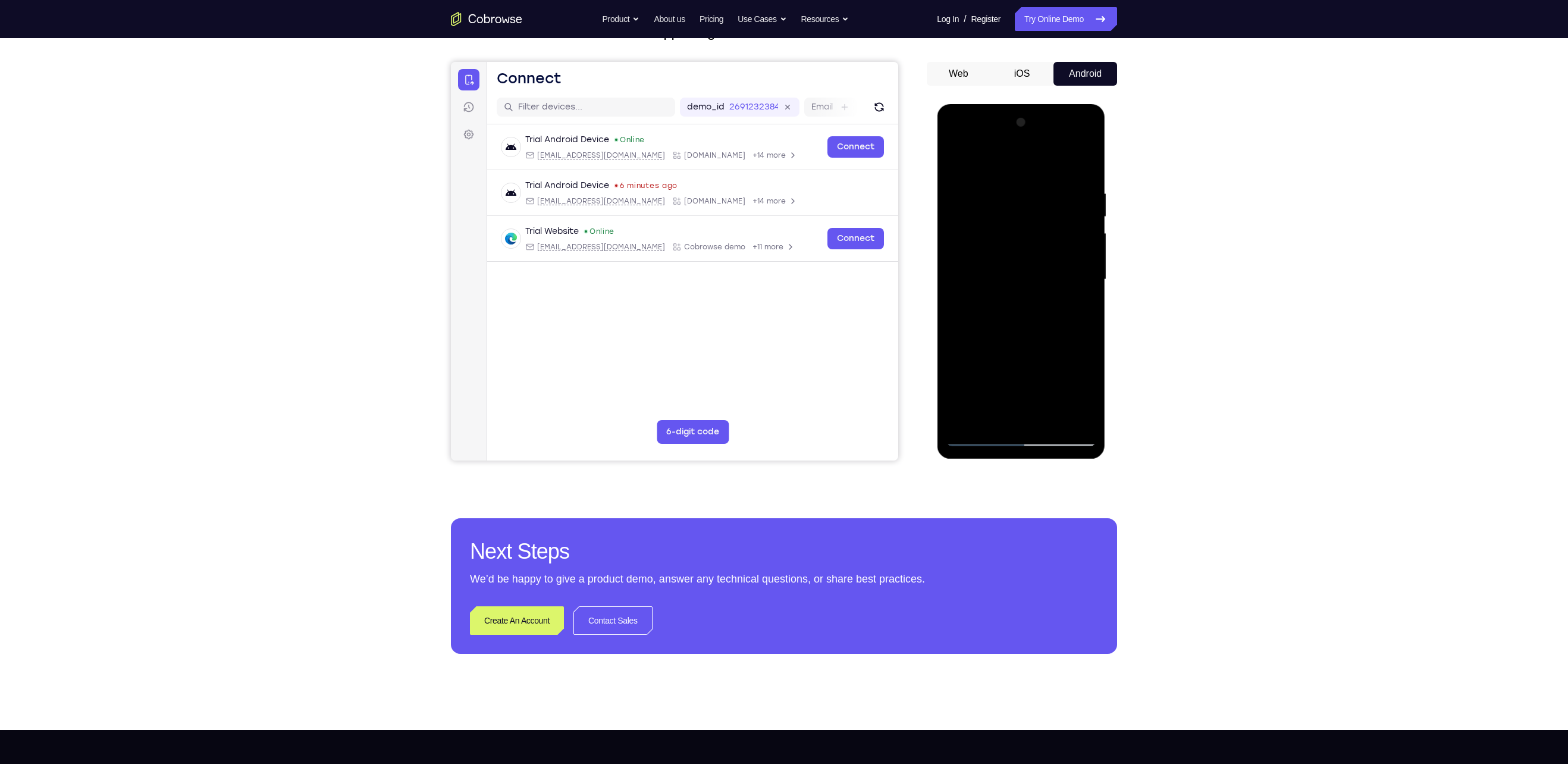
click at [1083, 193] on div at bounding box center [1020, 279] width 150 height 333
click at [1088, 220] on div at bounding box center [1020, 279] width 150 height 333
click at [1083, 161] on div at bounding box center [1020, 279] width 150 height 333
drag, startPoint x: 1051, startPoint y: 187, endPoint x: 950, endPoint y: 225, distance: 107.9
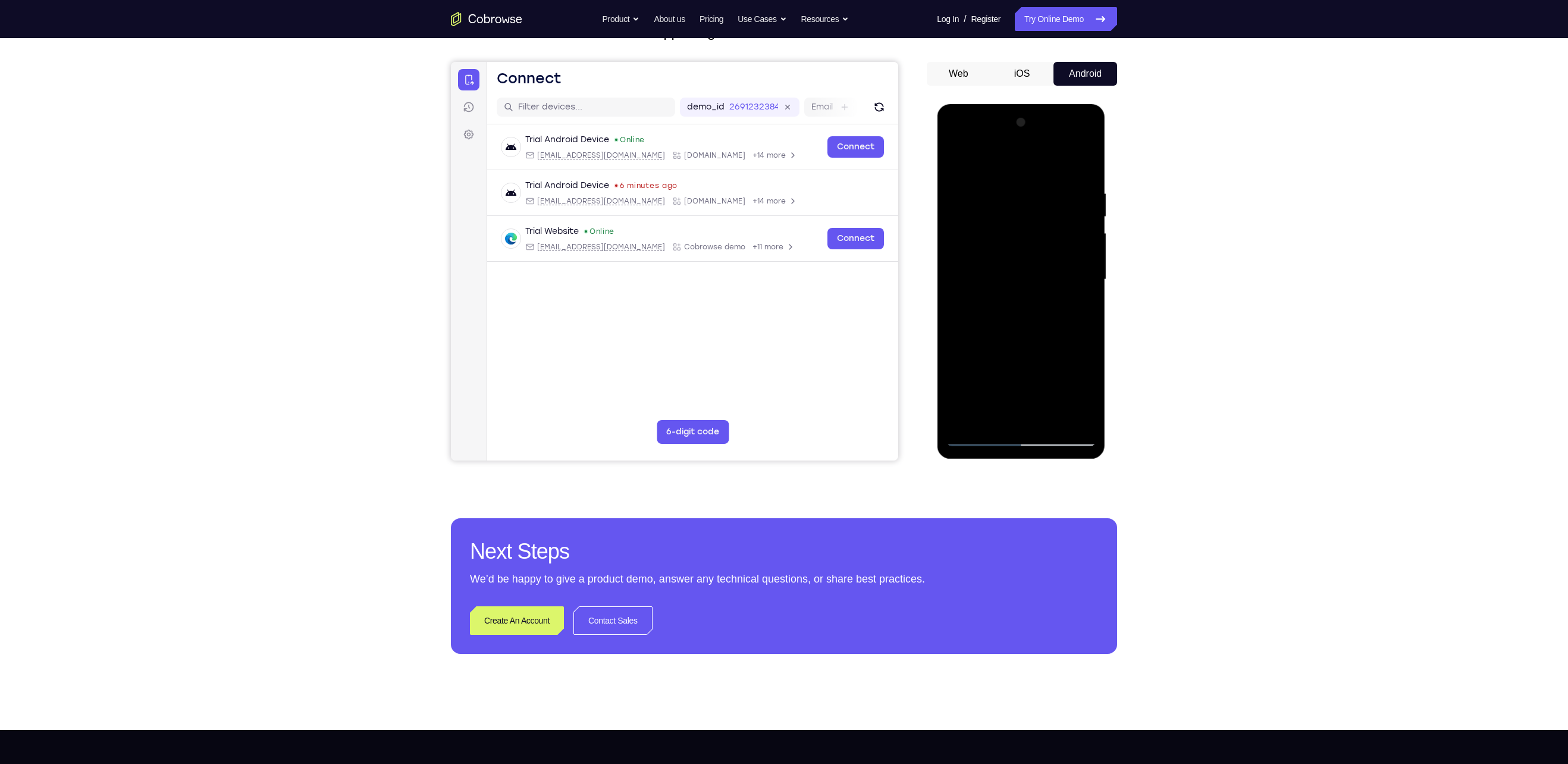
click at [950, 225] on div at bounding box center [1020, 279] width 150 height 333
drag, startPoint x: 1021, startPoint y: 224, endPoint x: 996, endPoint y: 412, distance: 189.7
click at [996, 412] on div at bounding box center [1020, 279] width 150 height 333
click at [1049, 417] on div at bounding box center [1020, 279] width 150 height 333
click at [1002, 368] on div at bounding box center [1020, 279] width 150 height 333
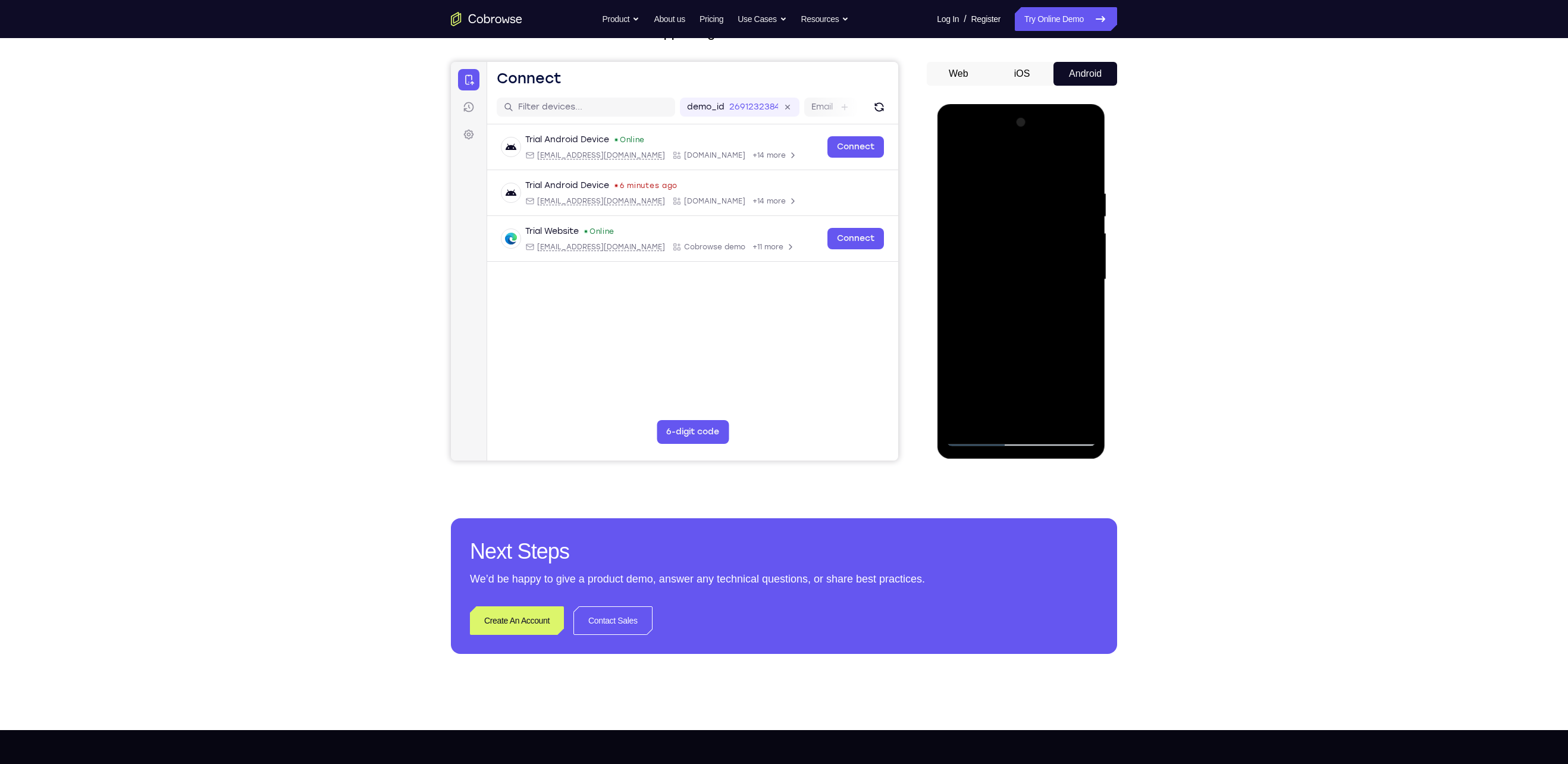
click at [1072, 309] on div at bounding box center [1020, 279] width 150 height 333
click at [960, 163] on div at bounding box center [1020, 279] width 150 height 333
click at [1000, 414] on div at bounding box center [1020, 279] width 150 height 333
click at [957, 163] on div at bounding box center [1020, 279] width 150 height 333
click at [960, 156] on div at bounding box center [1020, 279] width 150 height 333
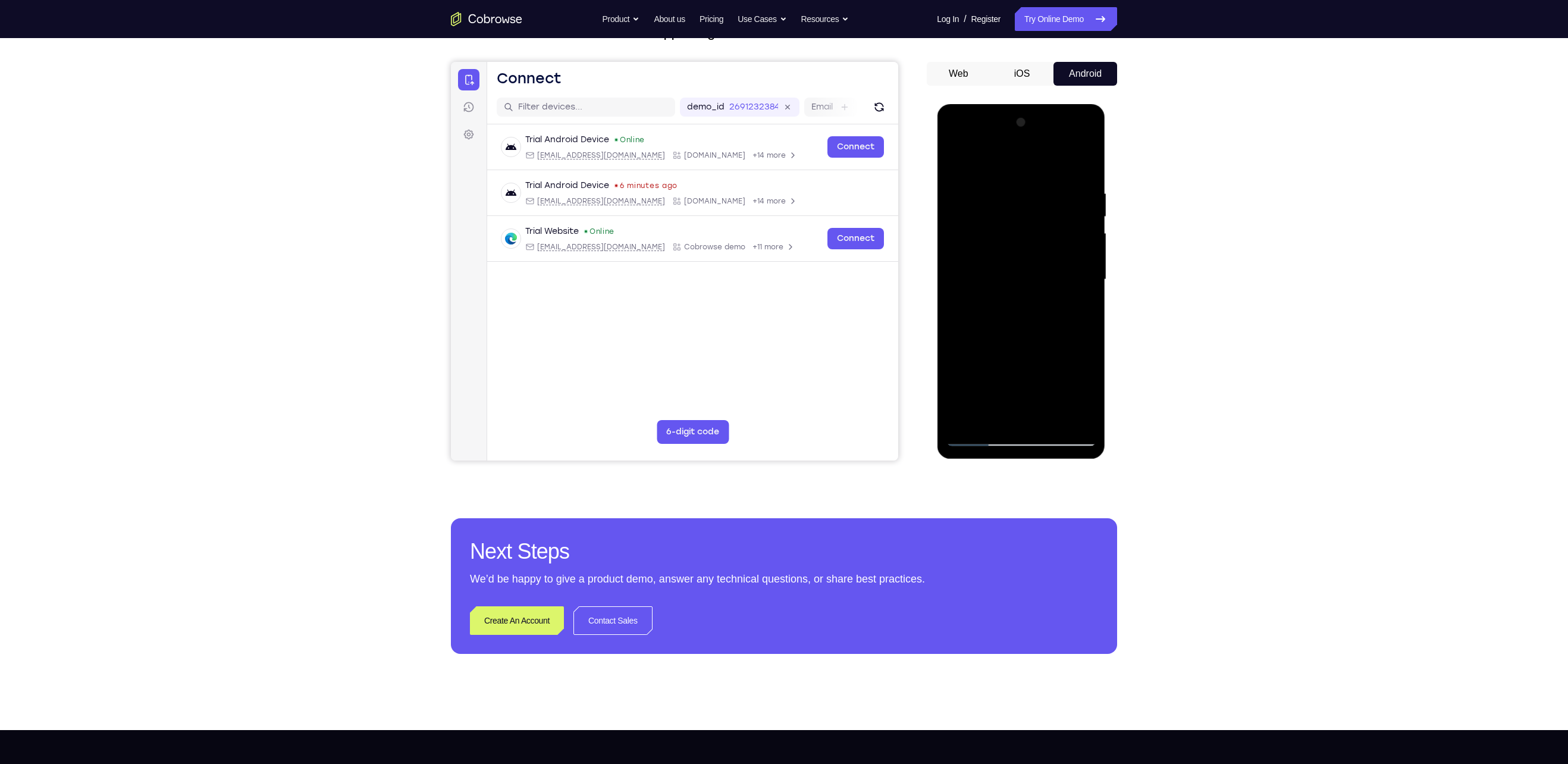
click at [968, 419] on div at bounding box center [1020, 279] width 150 height 333
click at [1046, 420] on div at bounding box center [1020, 279] width 150 height 333
click at [1042, 260] on div at bounding box center [1020, 279] width 150 height 333
click at [1092, 395] on div at bounding box center [1020, 279] width 150 height 333
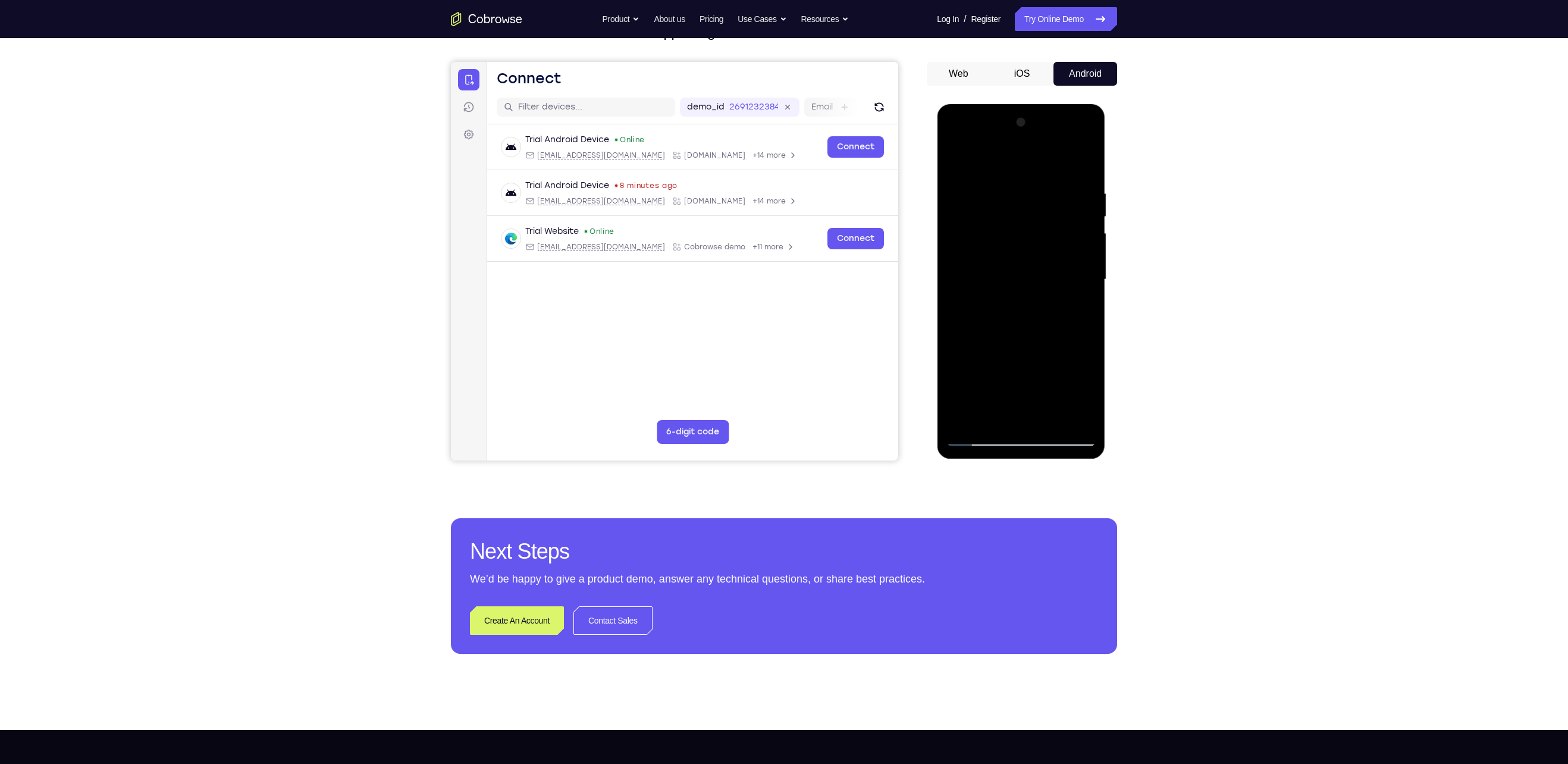
click at [1092, 395] on div at bounding box center [1020, 279] width 150 height 333
click at [1019, 413] on div at bounding box center [1020, 279] width 150 height 333
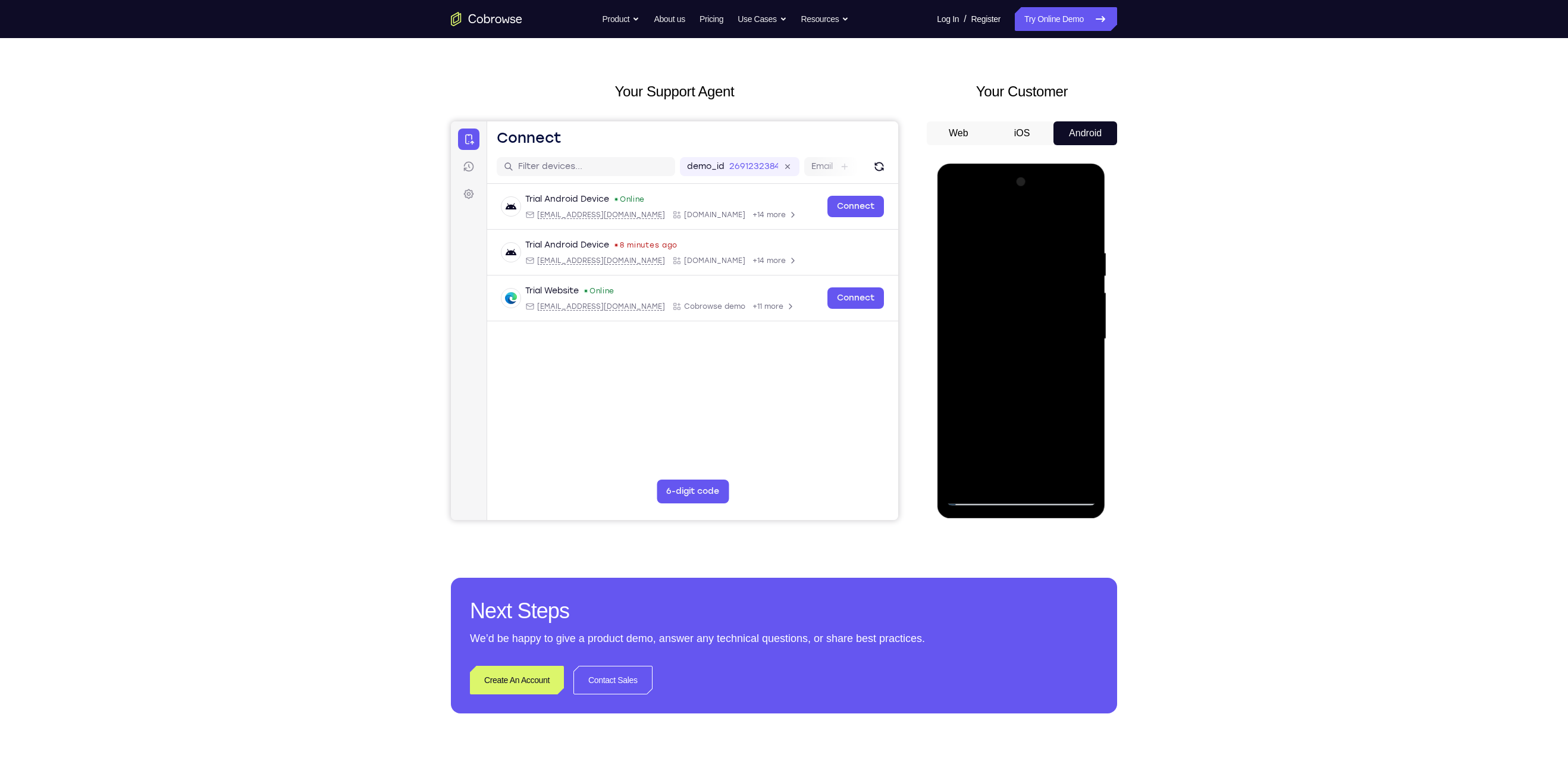
scroll to position [0, 0]
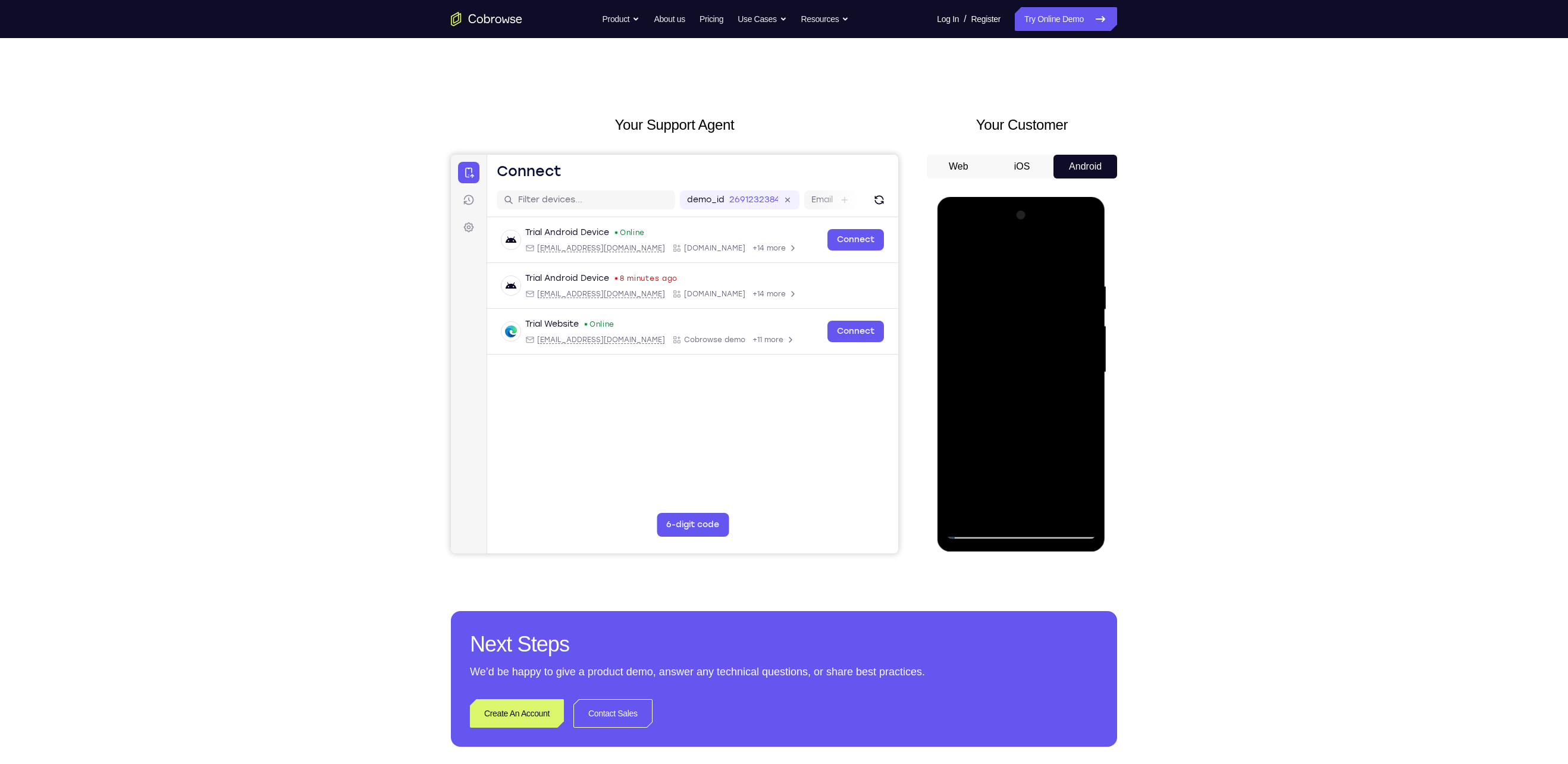
click at [955, 253] on div at bounding box center [1020, 372] width 150 height 333
